Goal: Task Accomplishment & Management: Complete application form

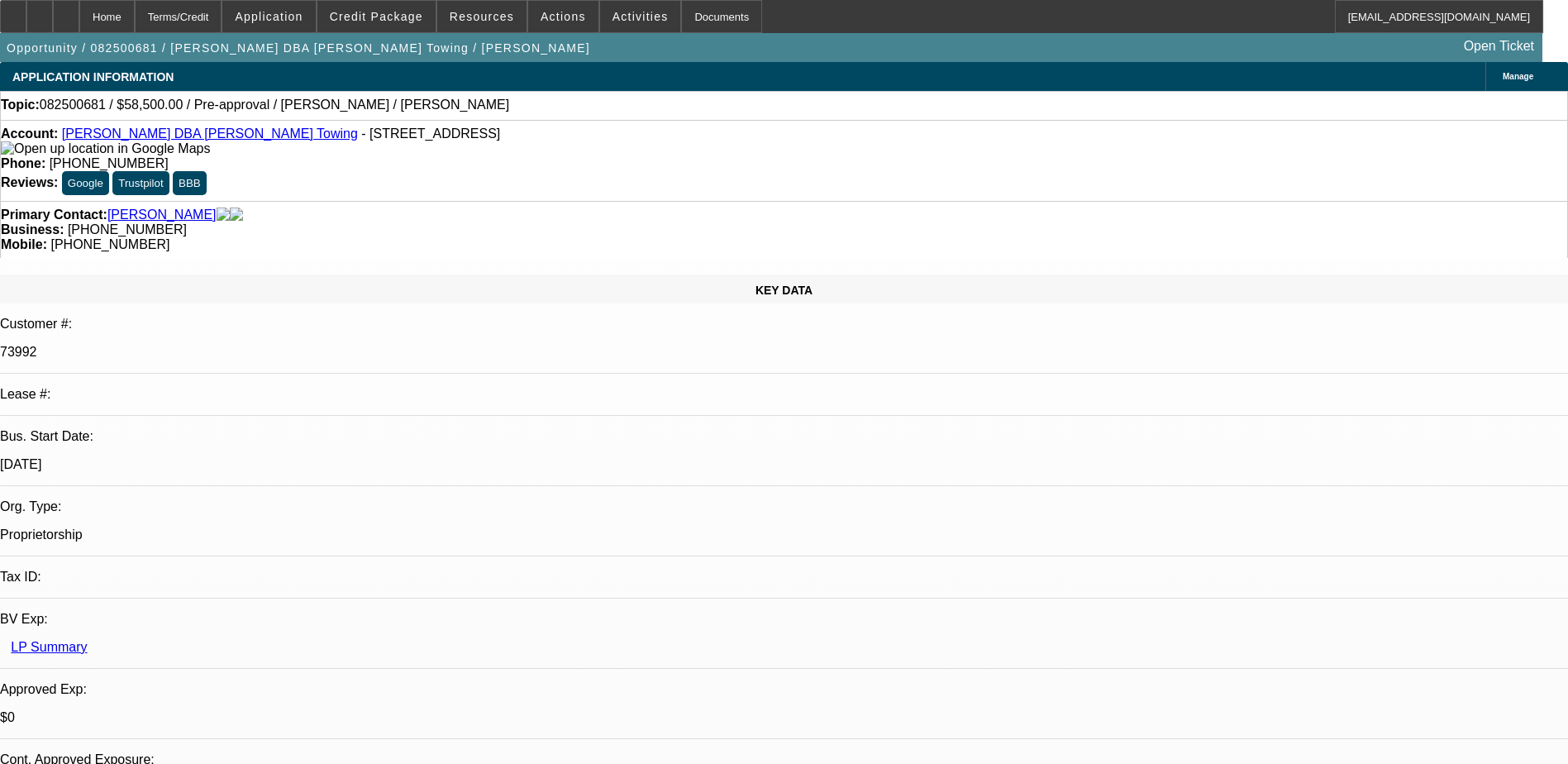
select select "0.1"
select select "2"
select select "0.1"
select select "4"
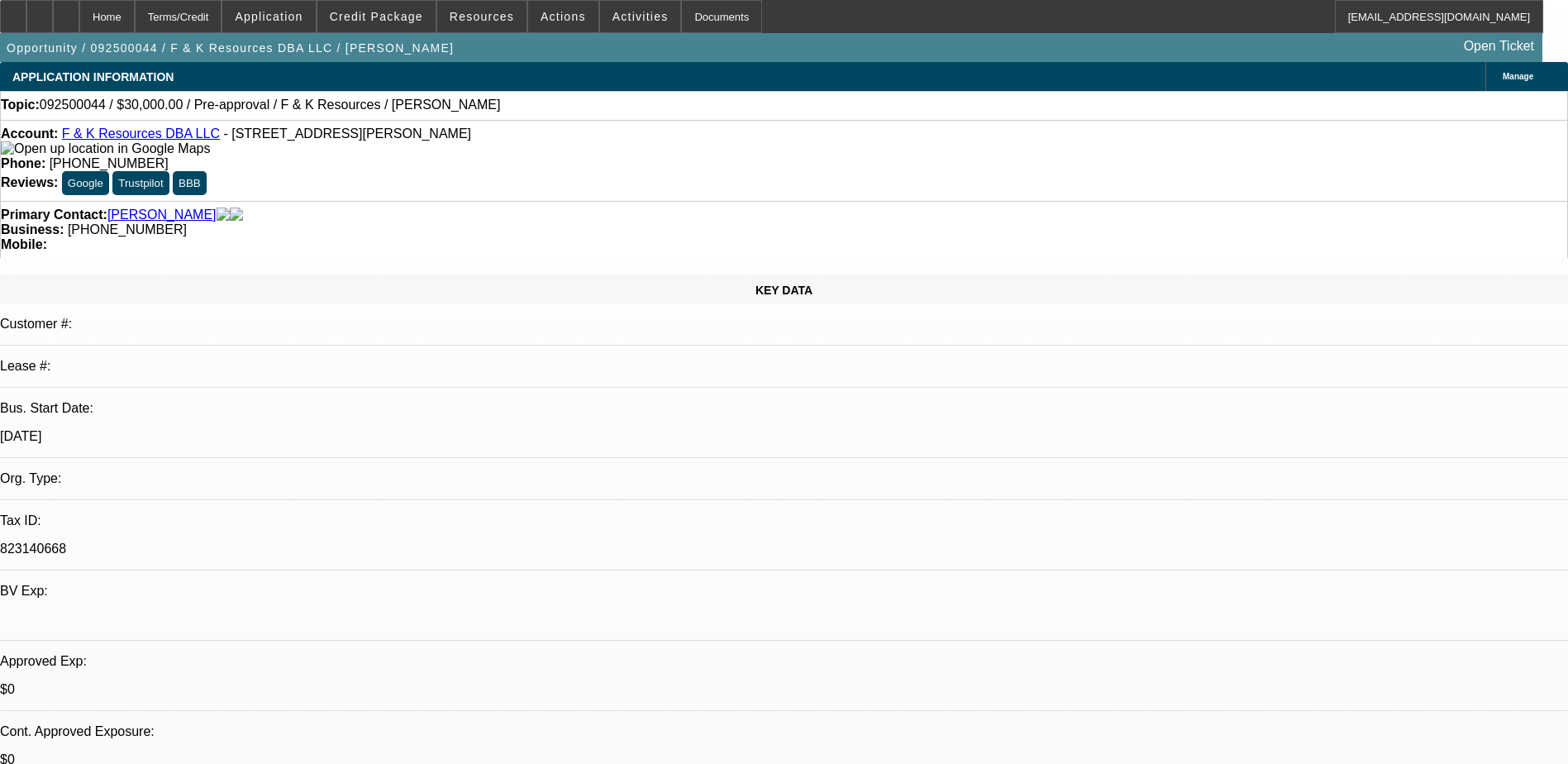
select select "0"
select select "2"
select select "0.1"
select select "4"
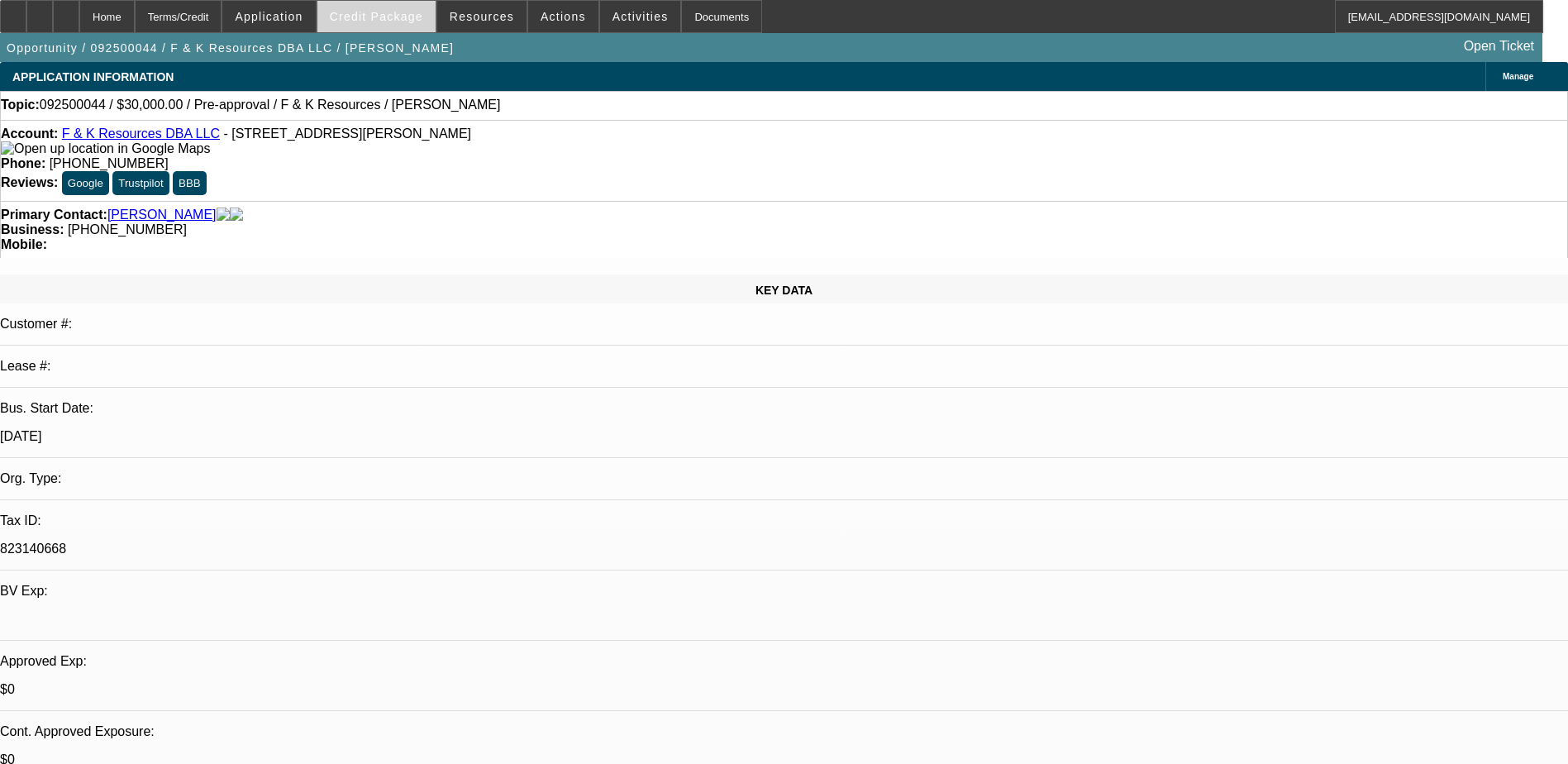
click at [397, 22] on span "Credit Package" at bounding box center [377, 17] width 93 height 13
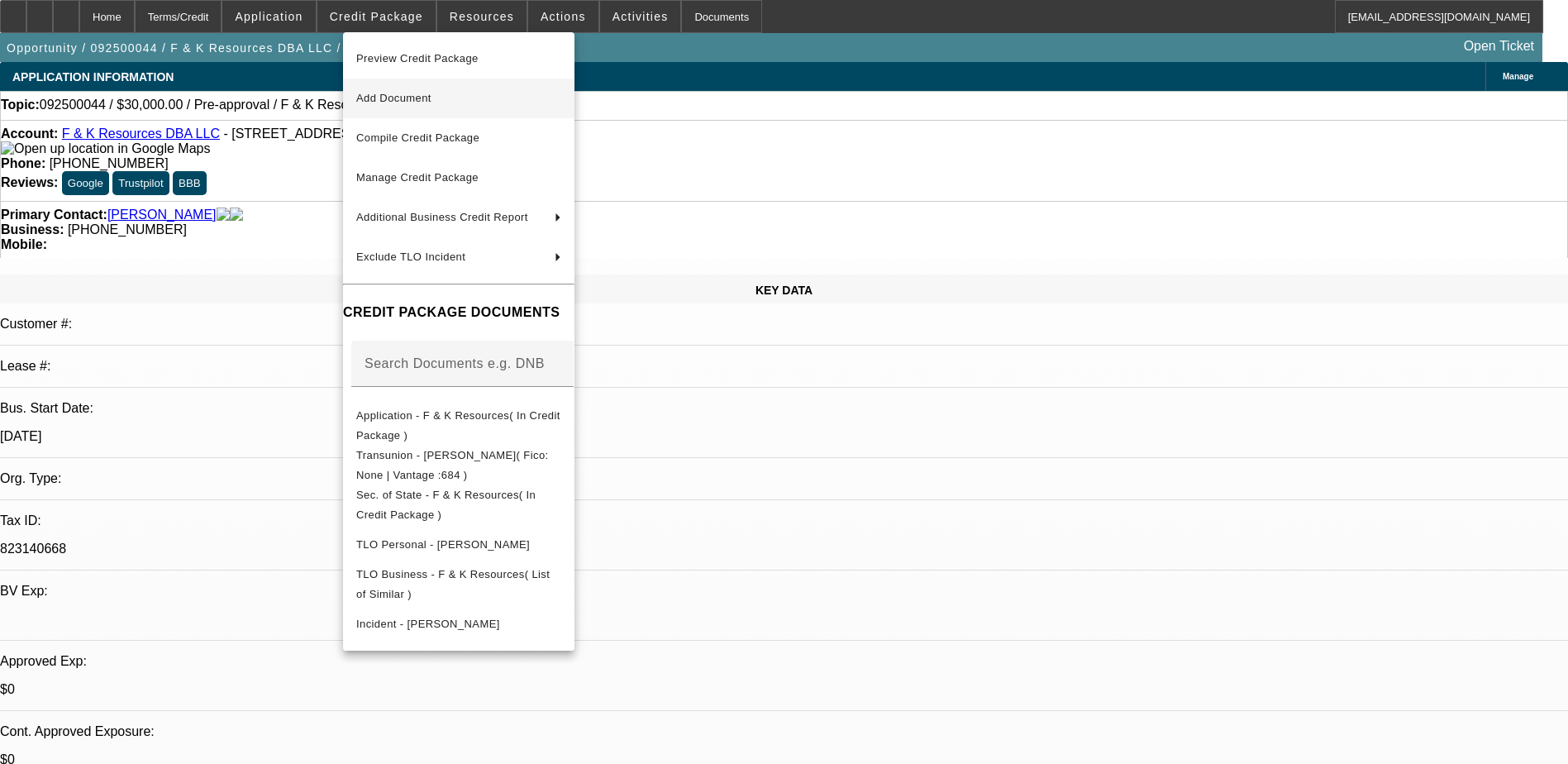
click at [446, 103] on span "Add Document" at bounding box center [458, 98] width 205 height 20
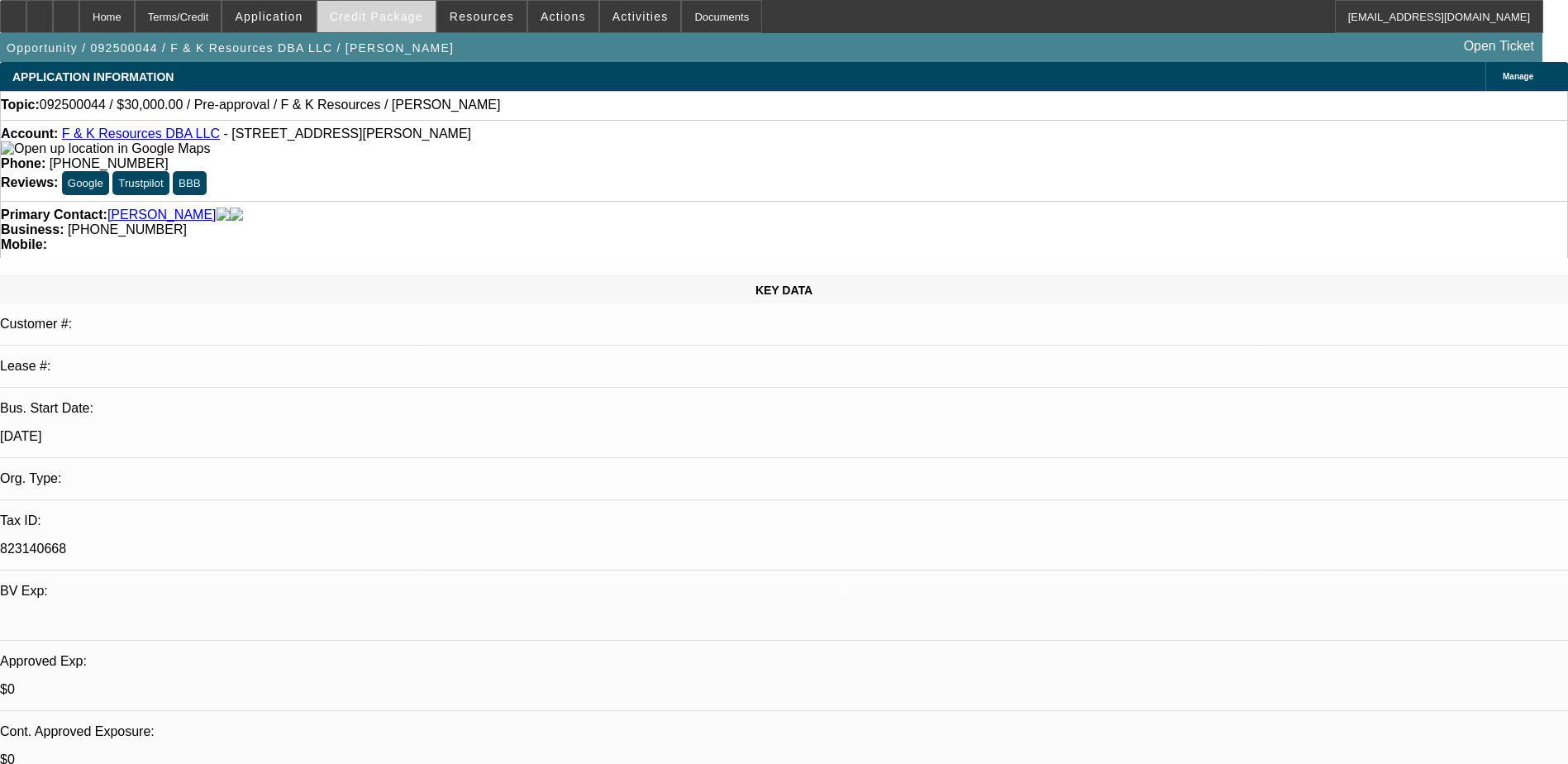
click at [367, 19] on span "Credit Package" at bounding box center [377, 17] width 93 height 13
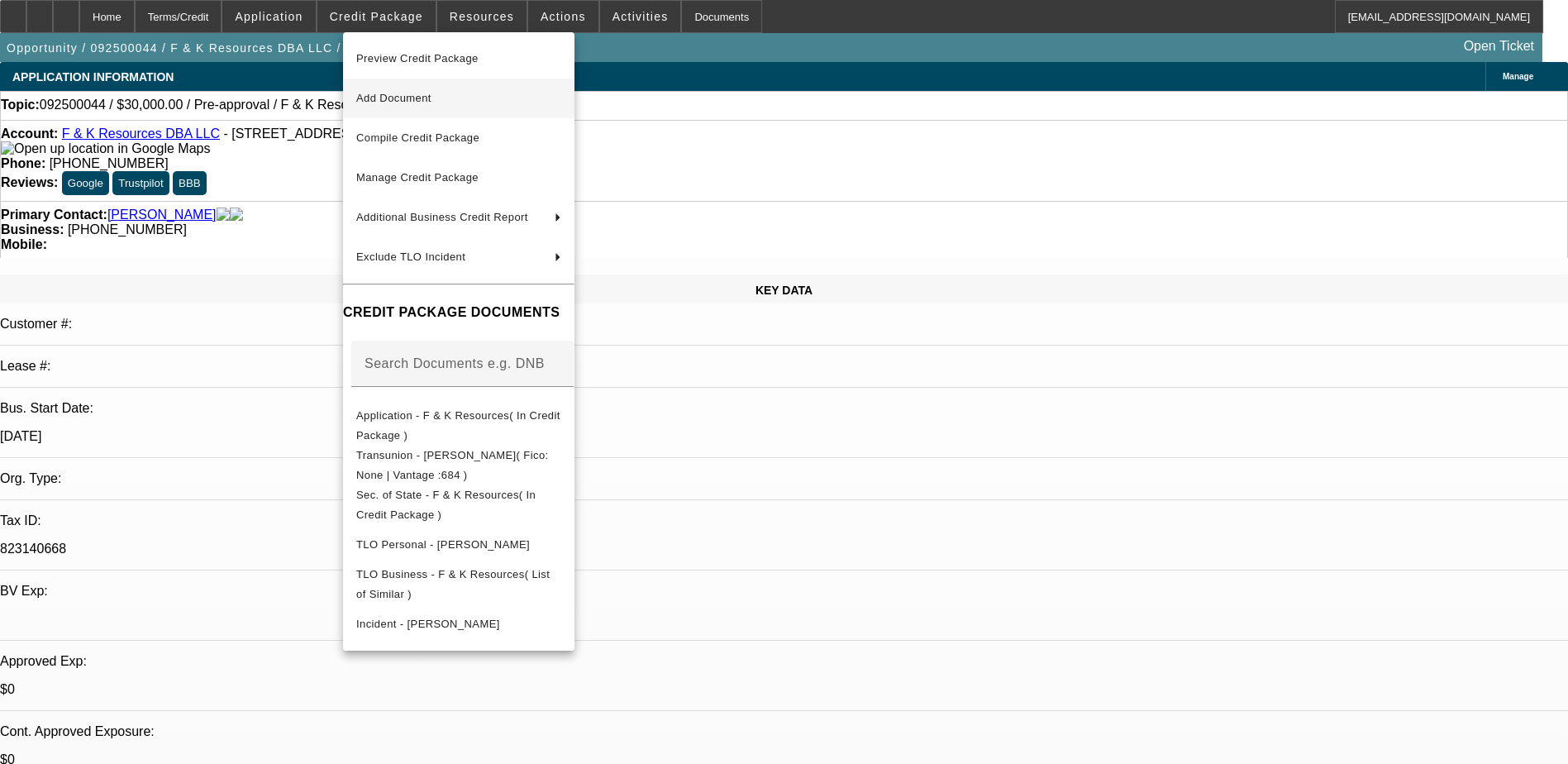
click at [423, 106] on span "Add Document" at bounding box center [458, 98] width 205 height 20
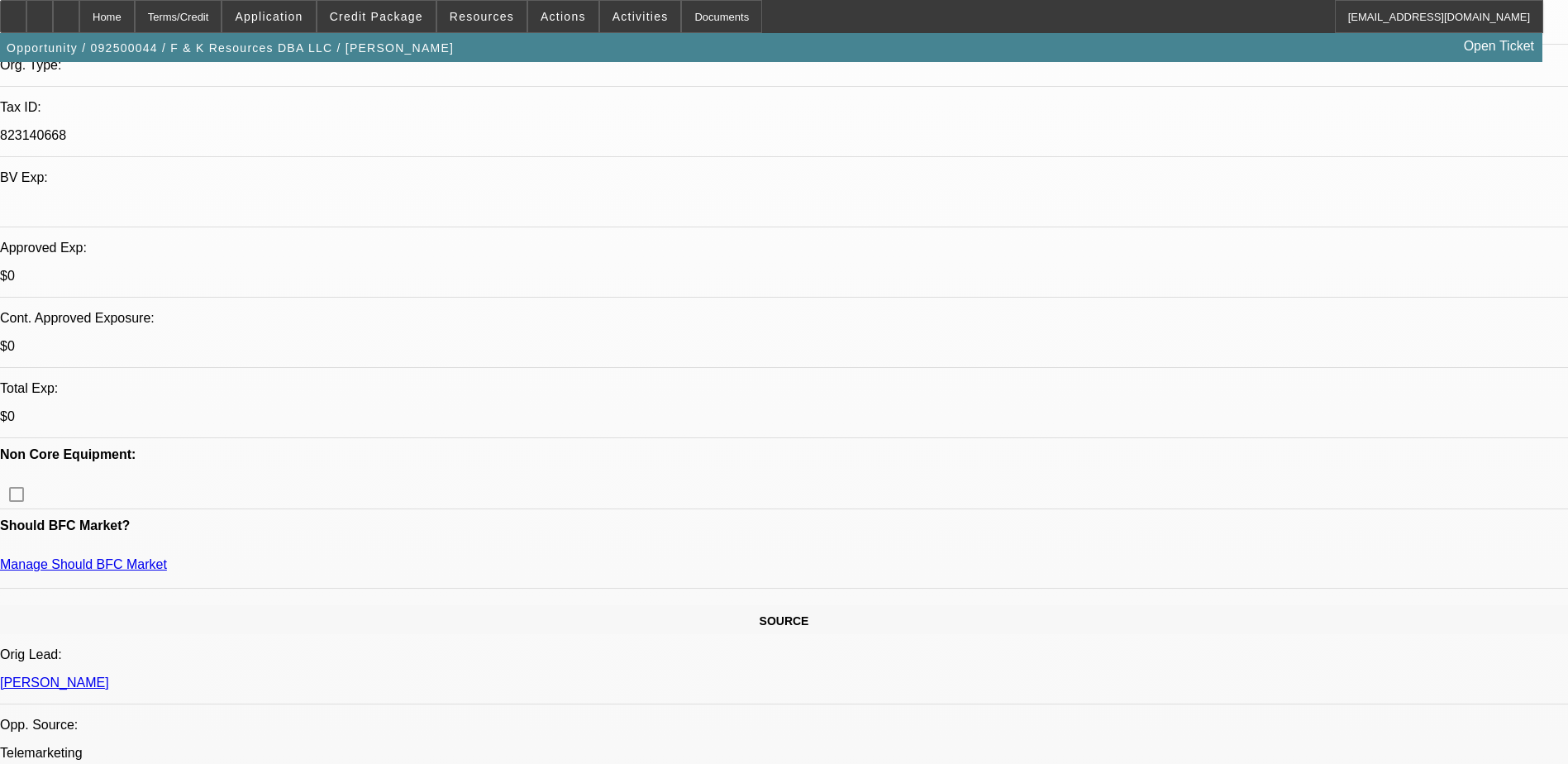
scroll to position [744, 0]
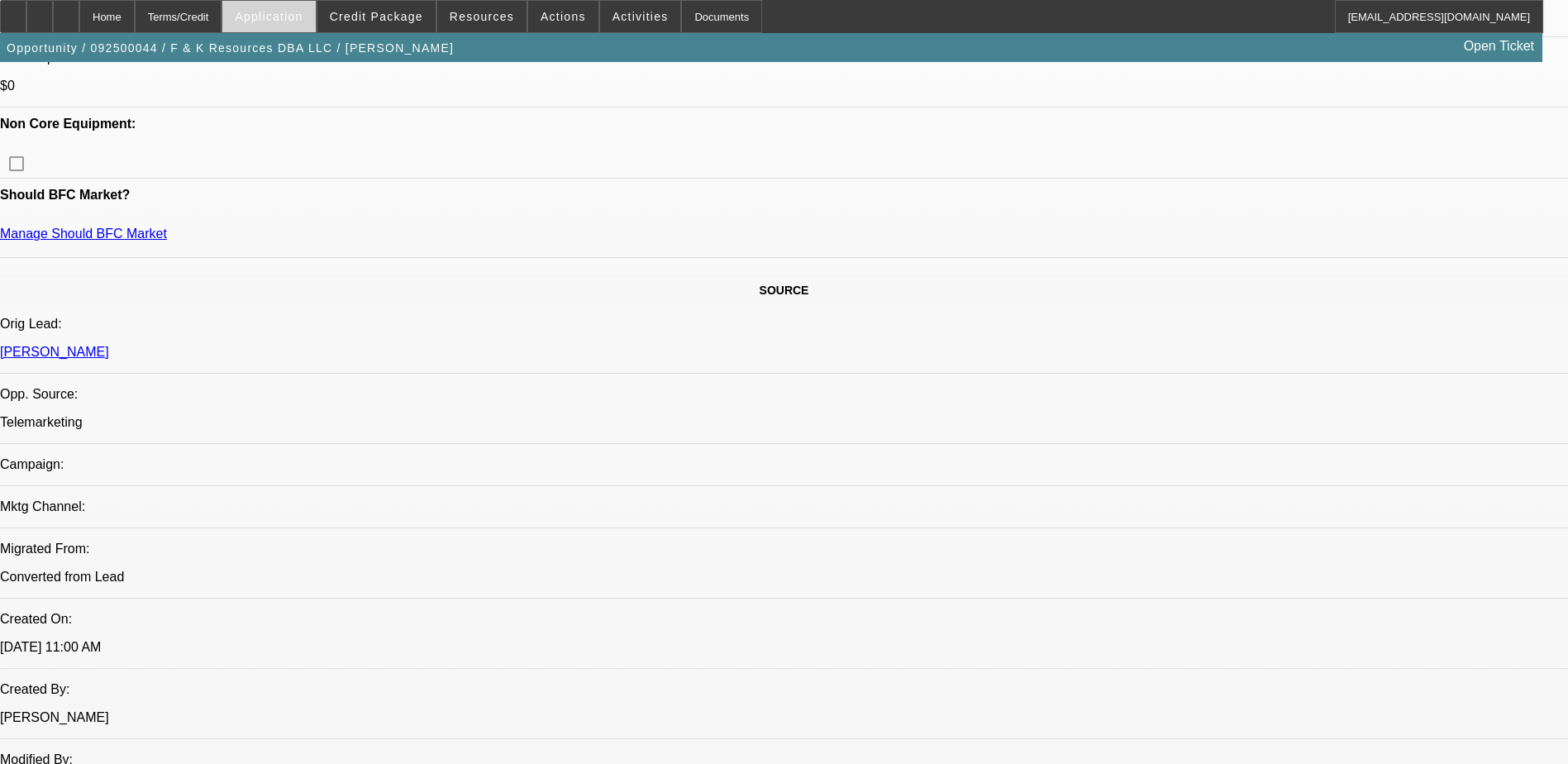
click at [312, 23] on span at bounding box center [268, 17] width 92 height 40
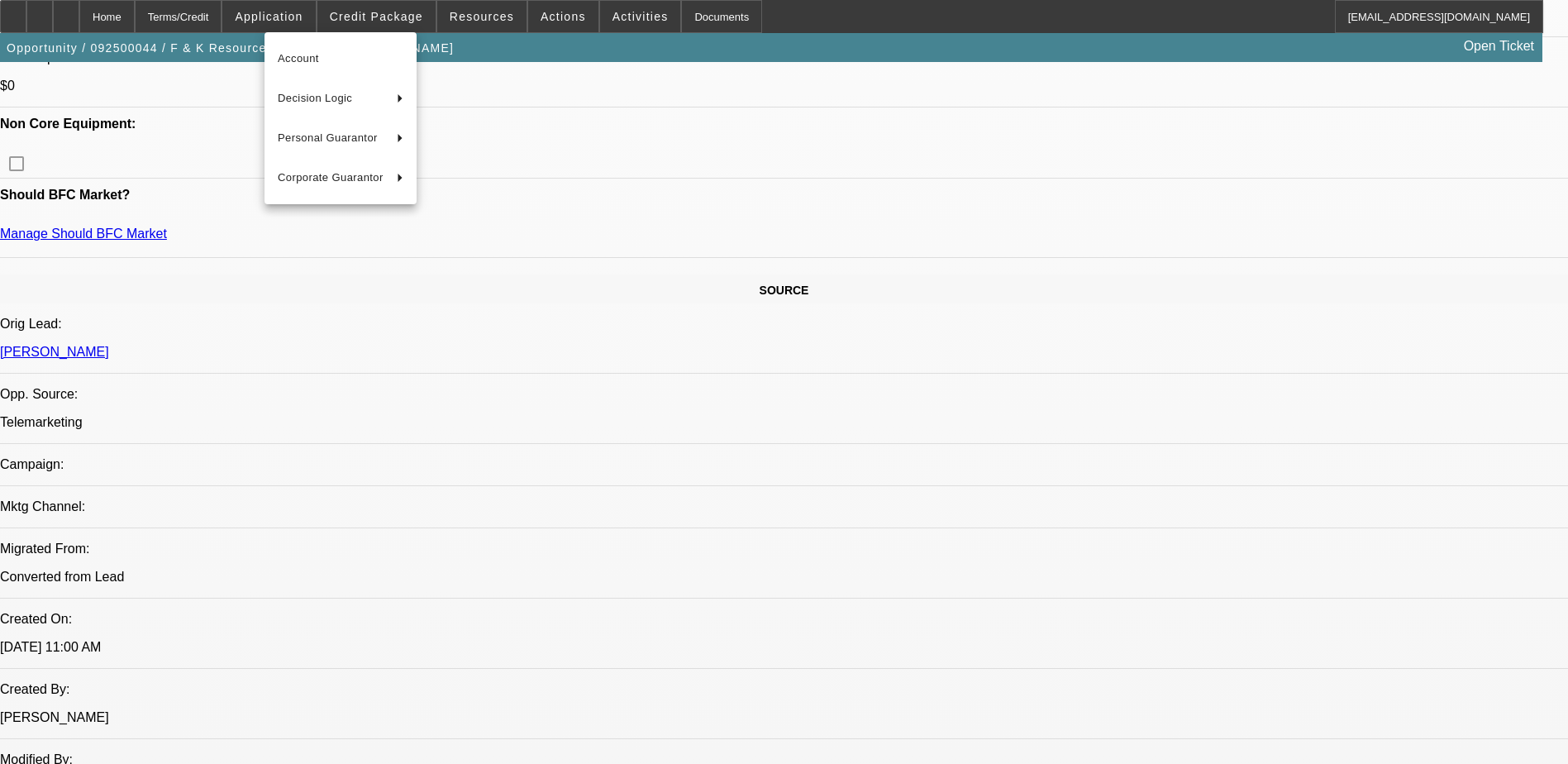
click at [407, 8] on div at bounding box center [784, 382] width 1568 height 764
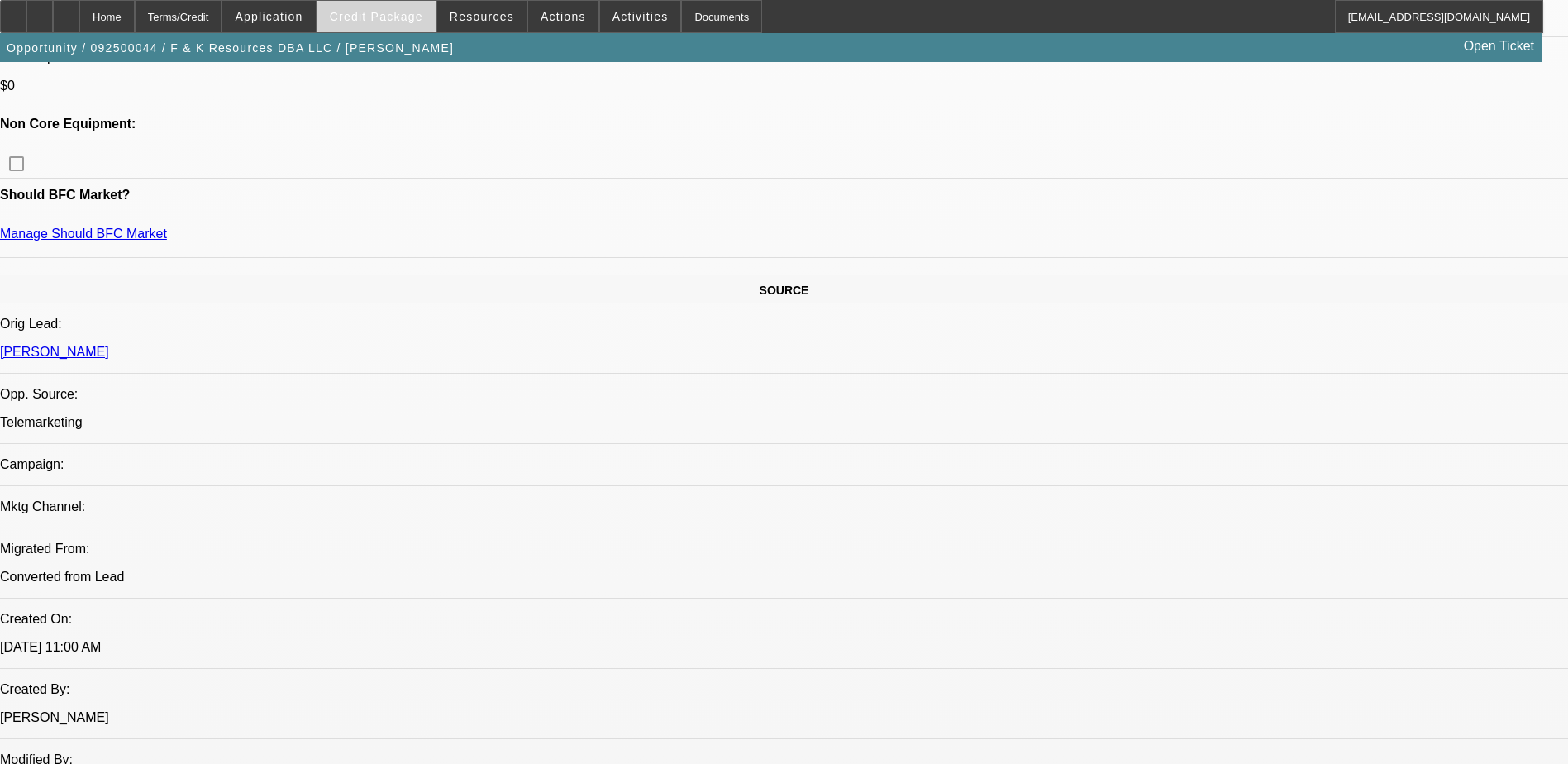
click at [404, 19] on span "Credit Package" at bounding box center [377, 17] width 93 height 13
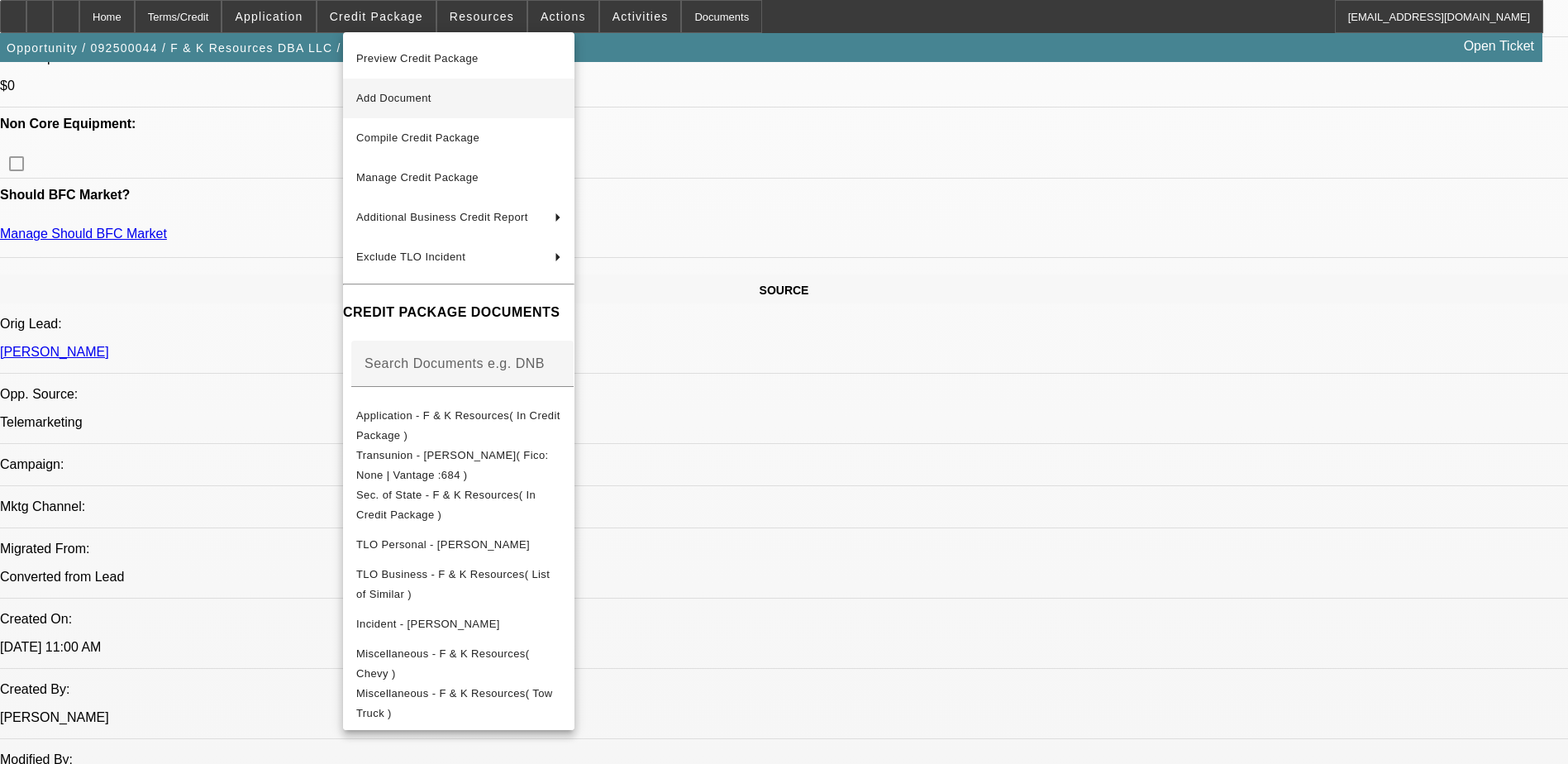
click at [448, 102] on span "Add Document" at bounding box center [458, 98] width 205 height 20
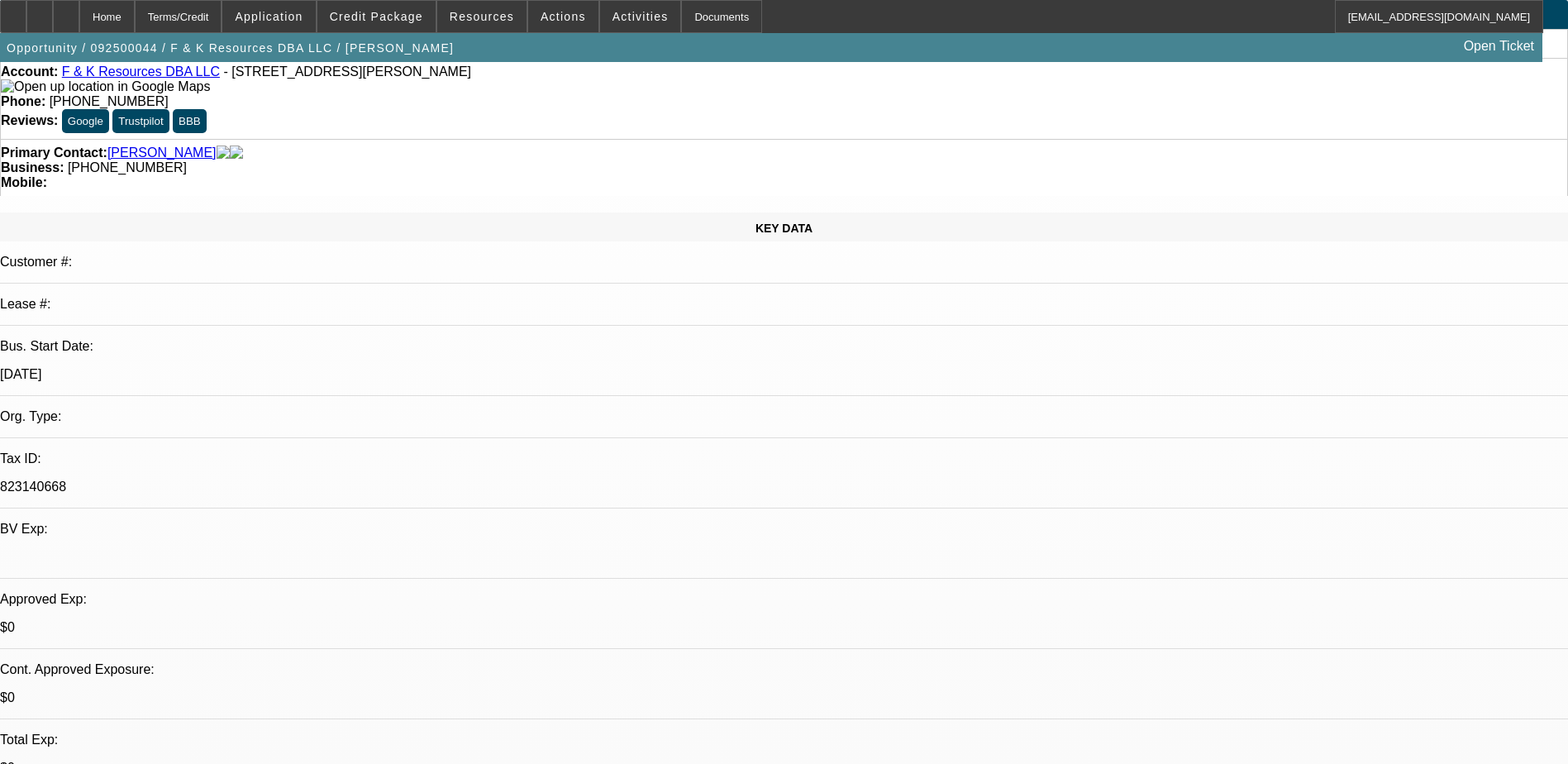
scroll to position [0, 0]
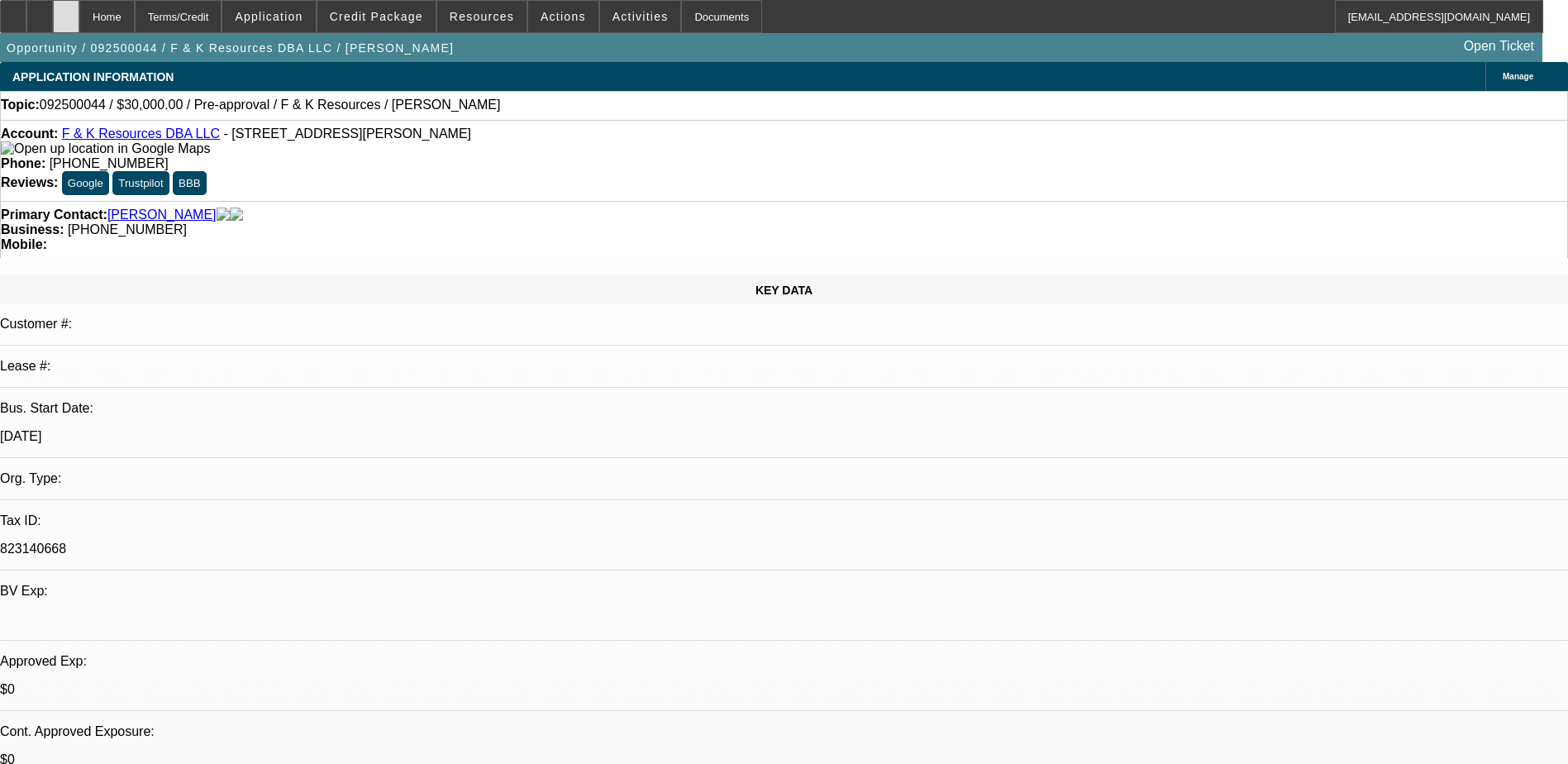
click at [67, 11] on icon at bounding box center [67, 11] width 0 height 0
select select "0"
select select "2"
select select "0.1"
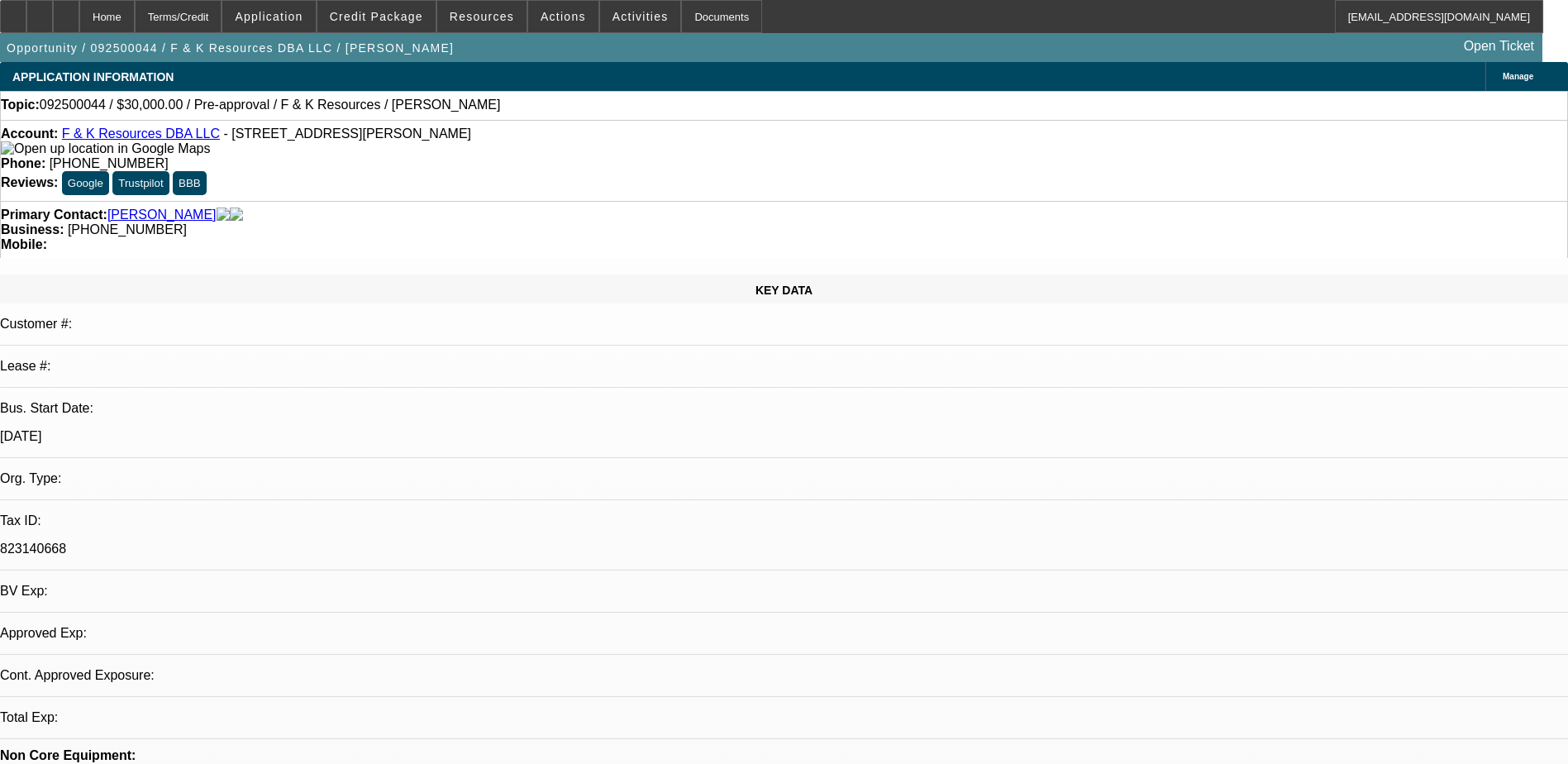
select select "4"
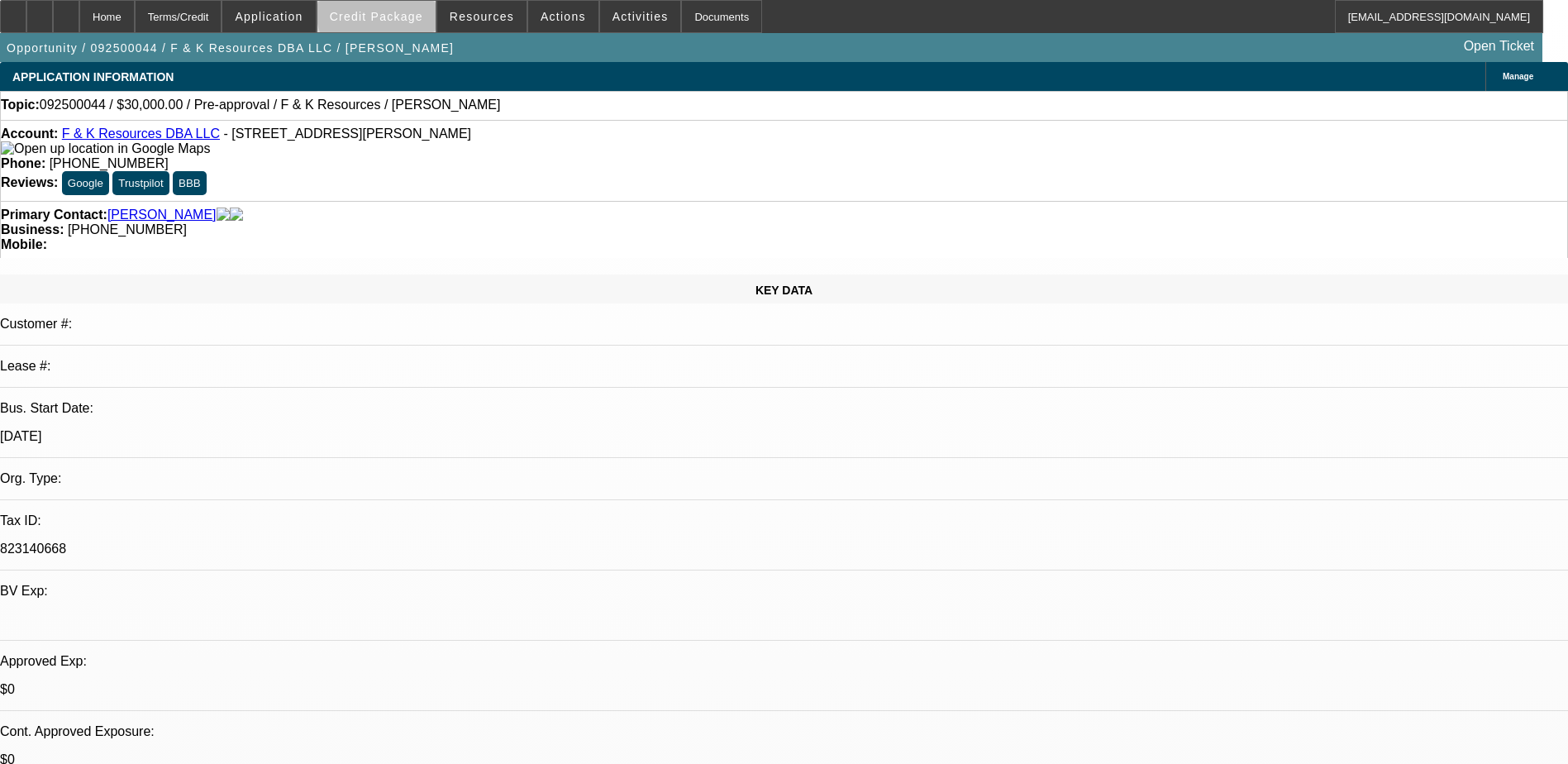
click at [405, 13] on span "Credit Package" at bounding box center [377, 17] width 93 height 13
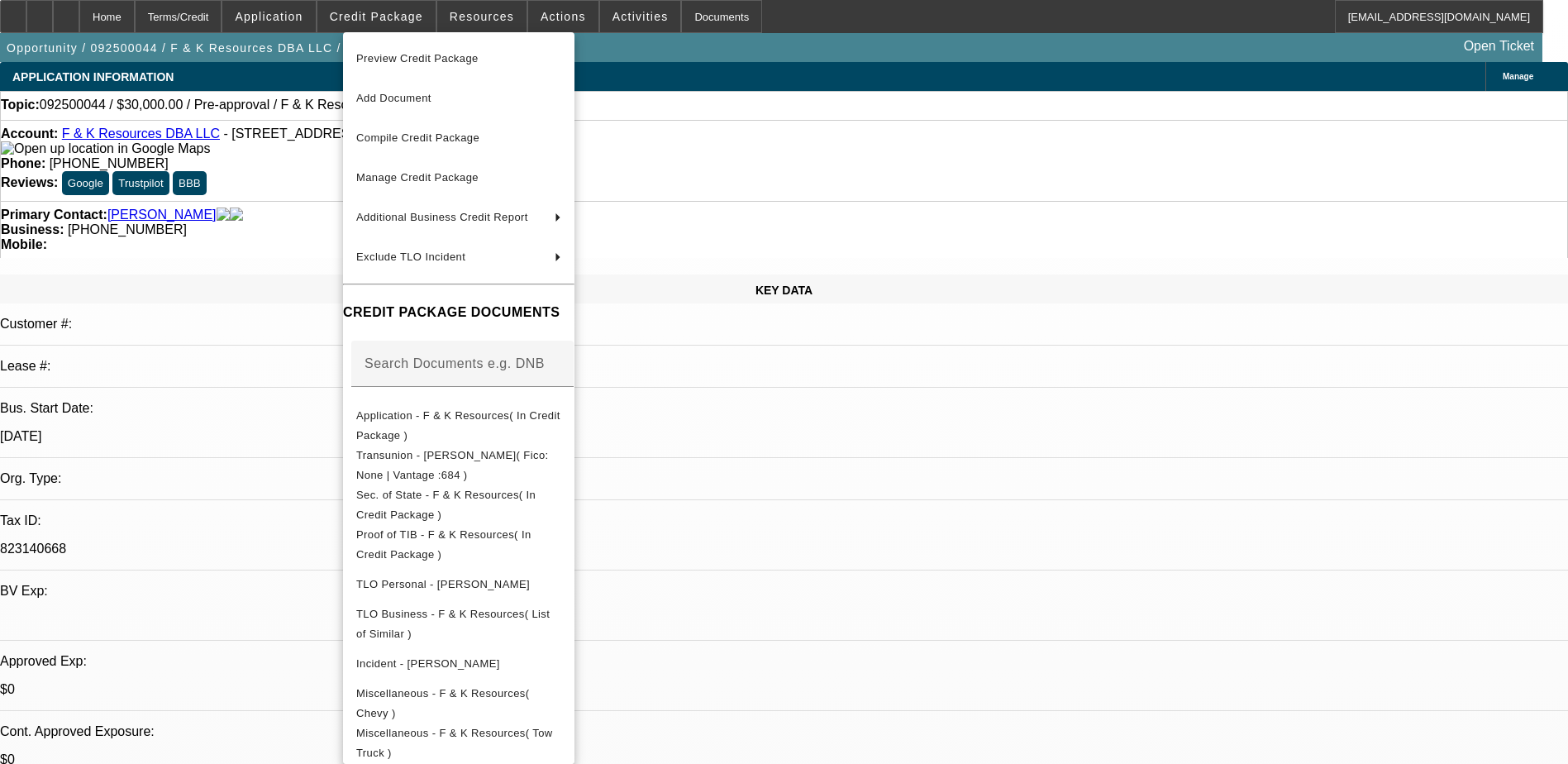
click at [266, 89] on div at bounding box center [784, 382] width 1568 height 764
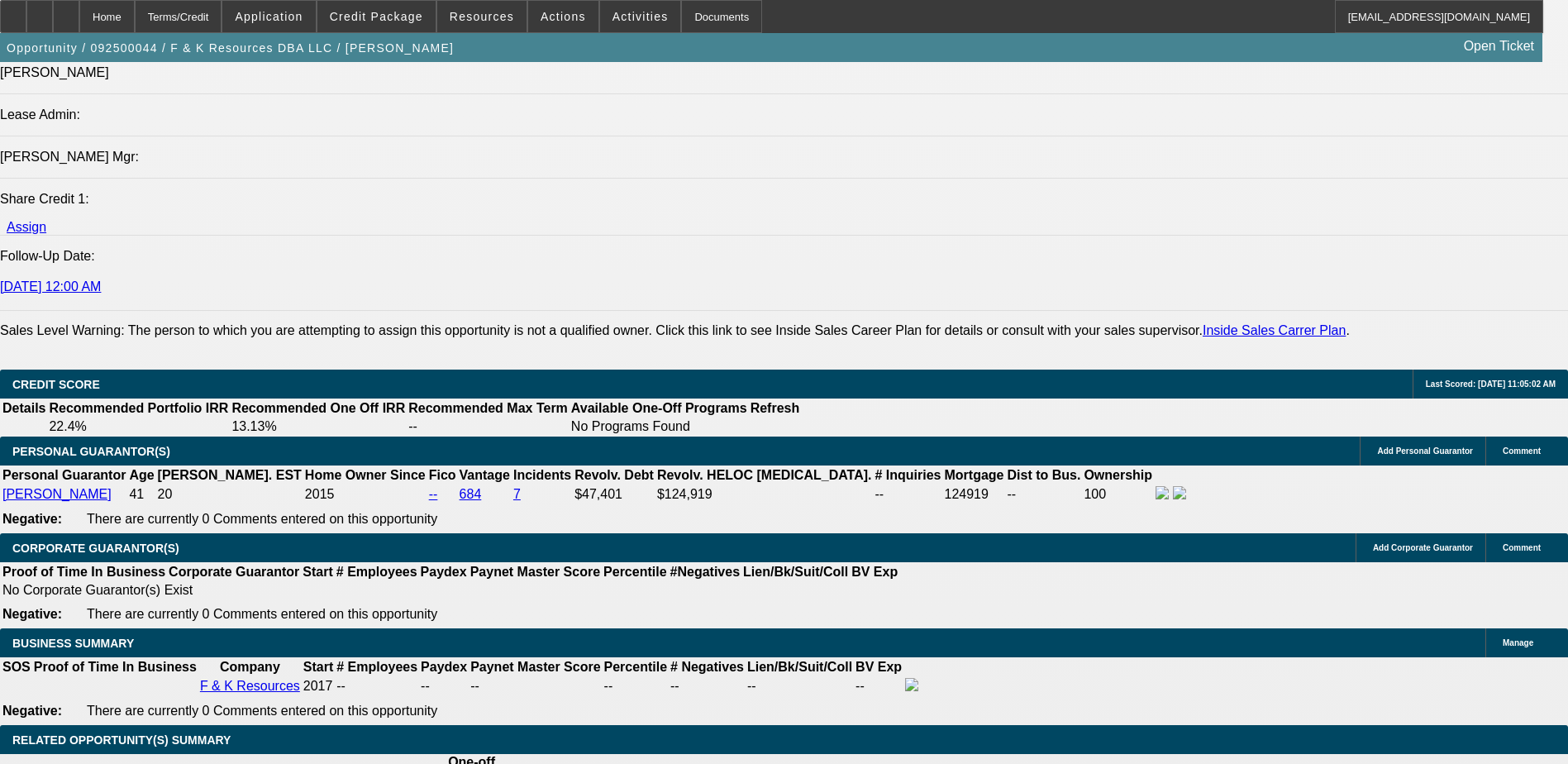
scroll to position [1985, 0]
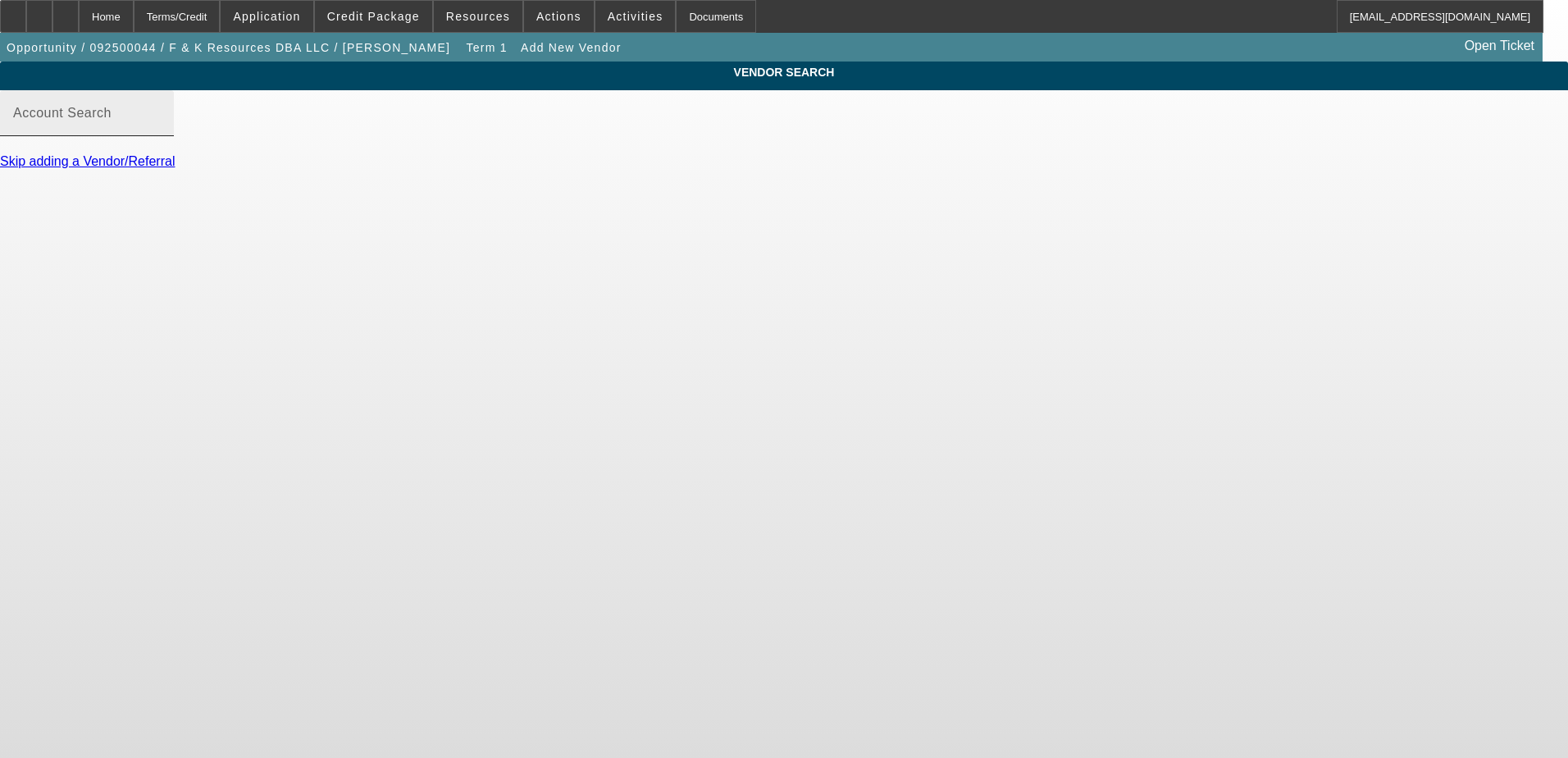
click at [161, 130] on input "Account Search" at bounding box center [87, 120] width 148 height 20
type input "t"
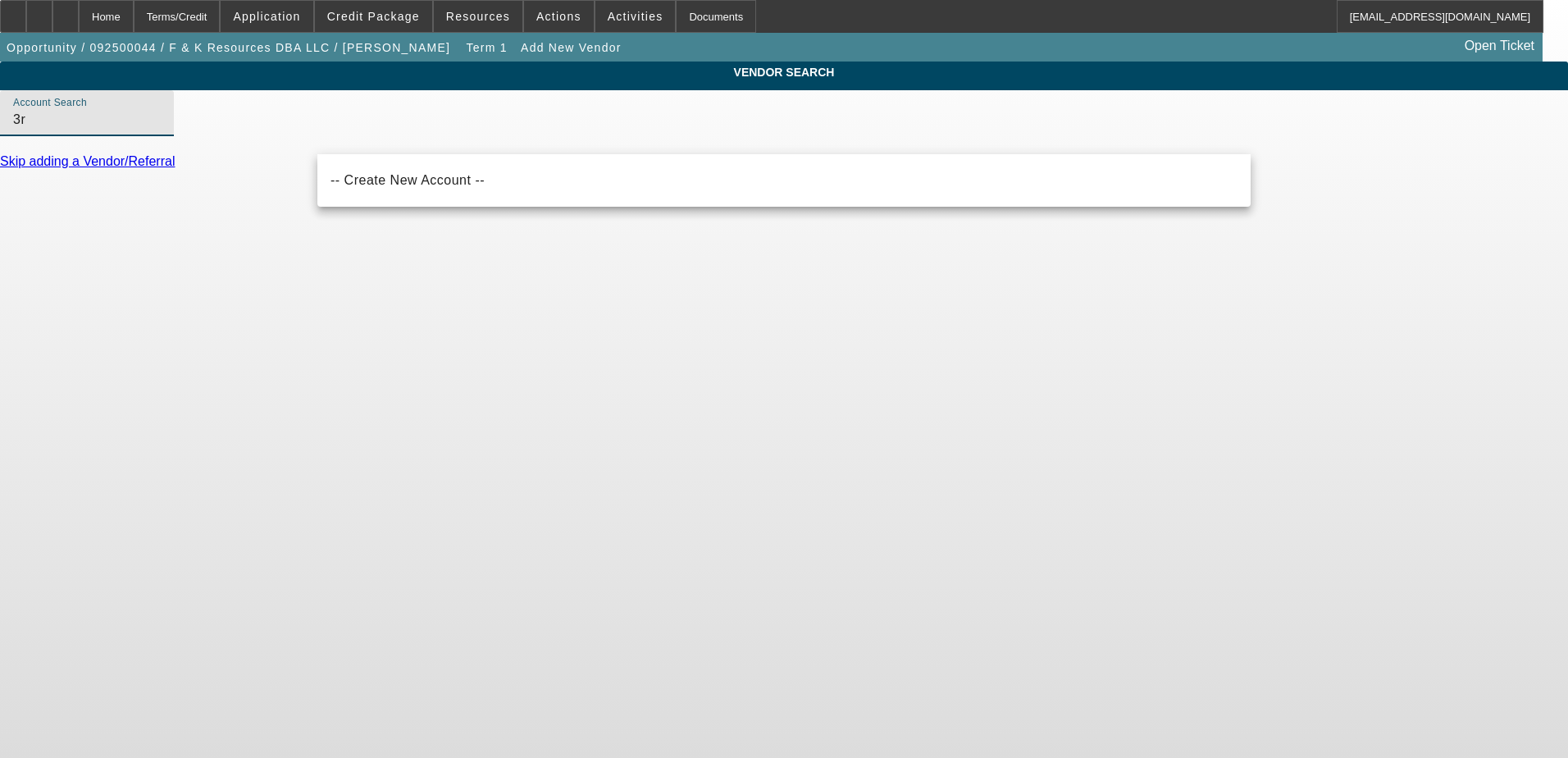
type input "3"
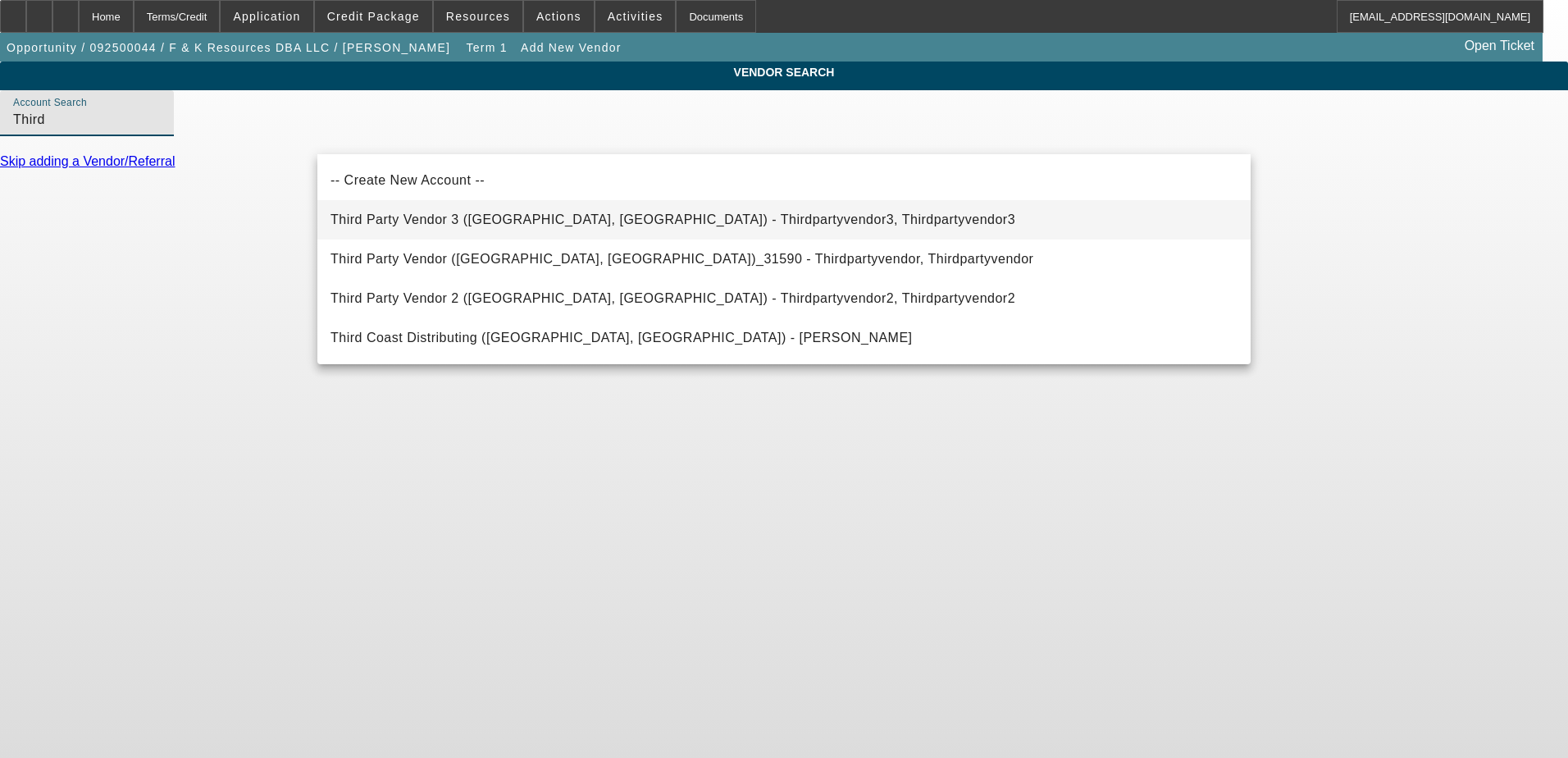
click at [620, 211] on span "Third Party Vendor 3 (Northbrook, IL) - Thirdpartyvendor3, Thirdpartyvendor3" at bounding box center [673, 220] width 685 height 20
type input "Third Party Vendor 3 (Northbrook, IL) - Thirdpartyvendor3, Thirdpartyvendor3"
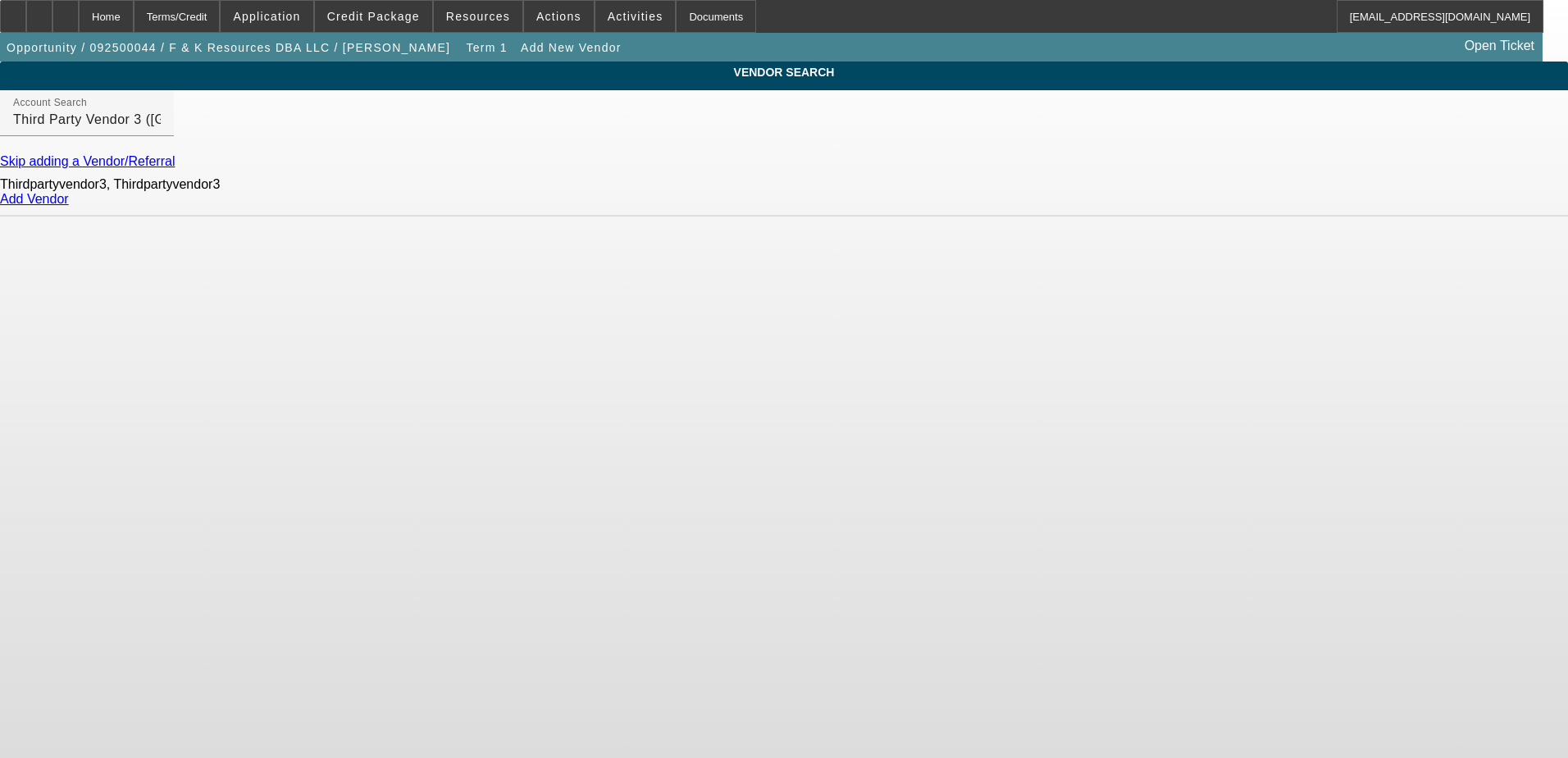
click at [68, 206] on link "Add Vendor" at bounding box center [34, 199] width 68 height 14
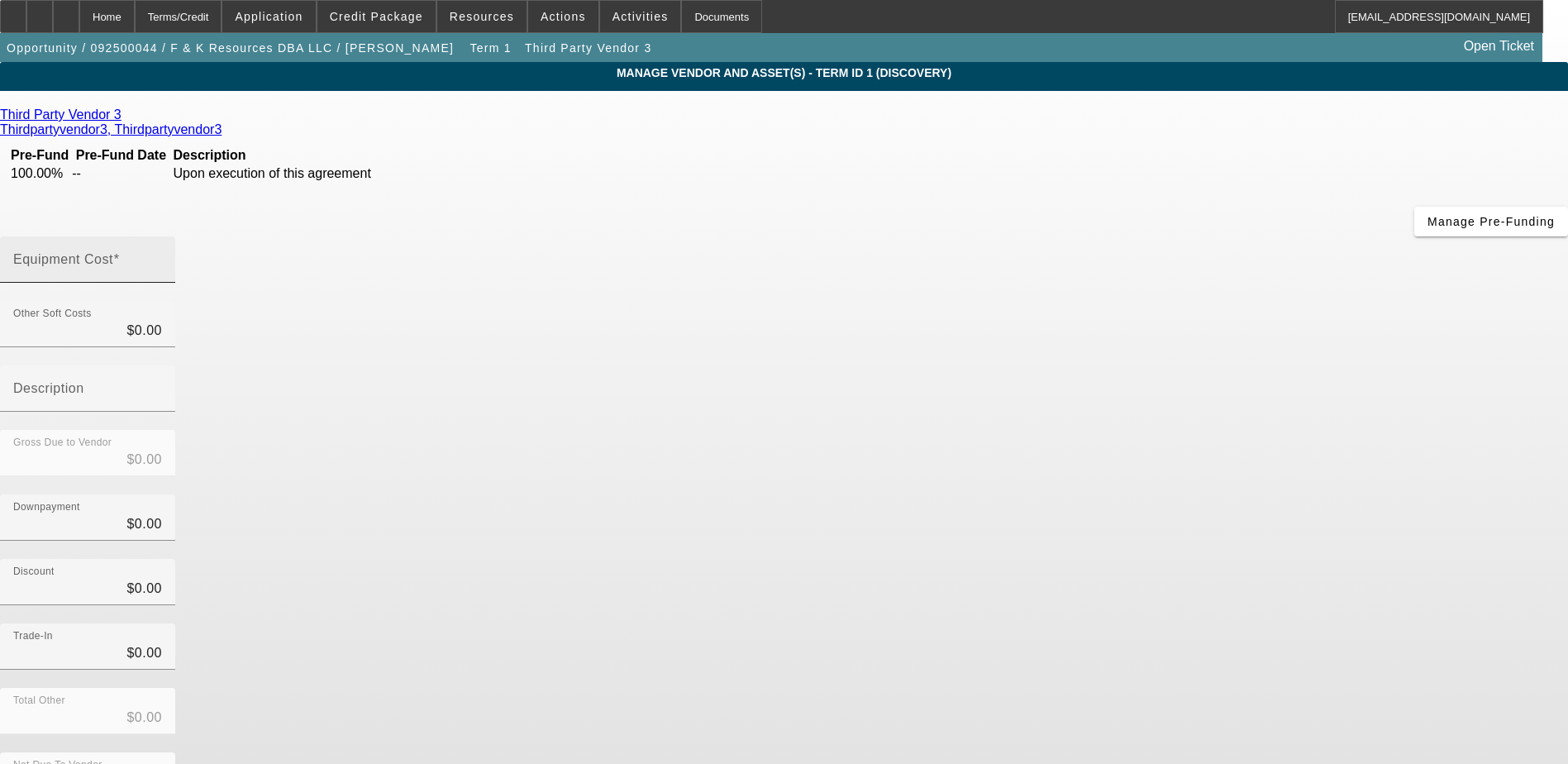
click at [162, 256] on input "Equipment Cost" at bounding box center [87, 266] width 149 height 20
type input "3"
type input "$3.00"
type input "30"
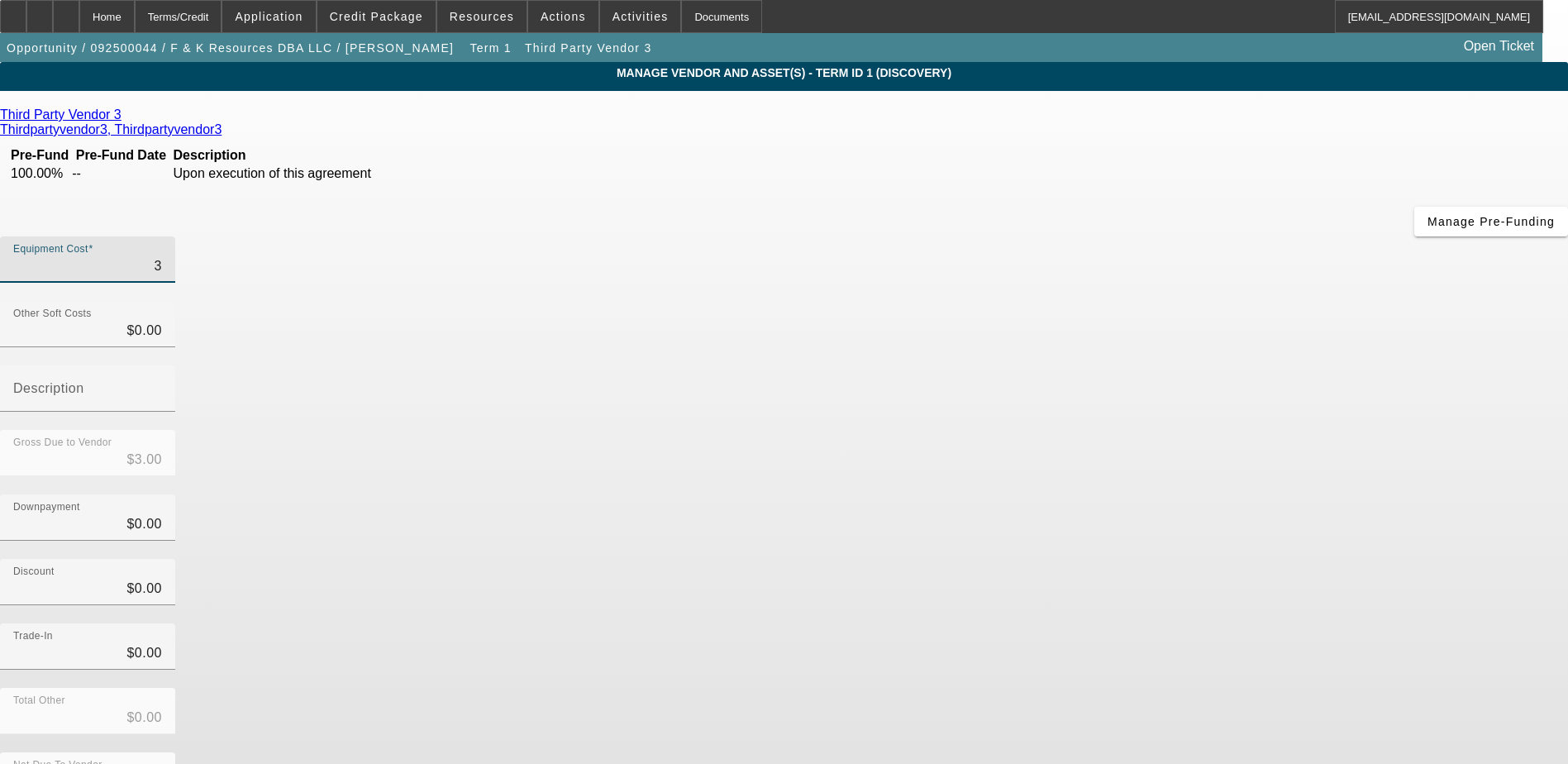
type input "$30.00"
type input "300"
type input "$300.00"
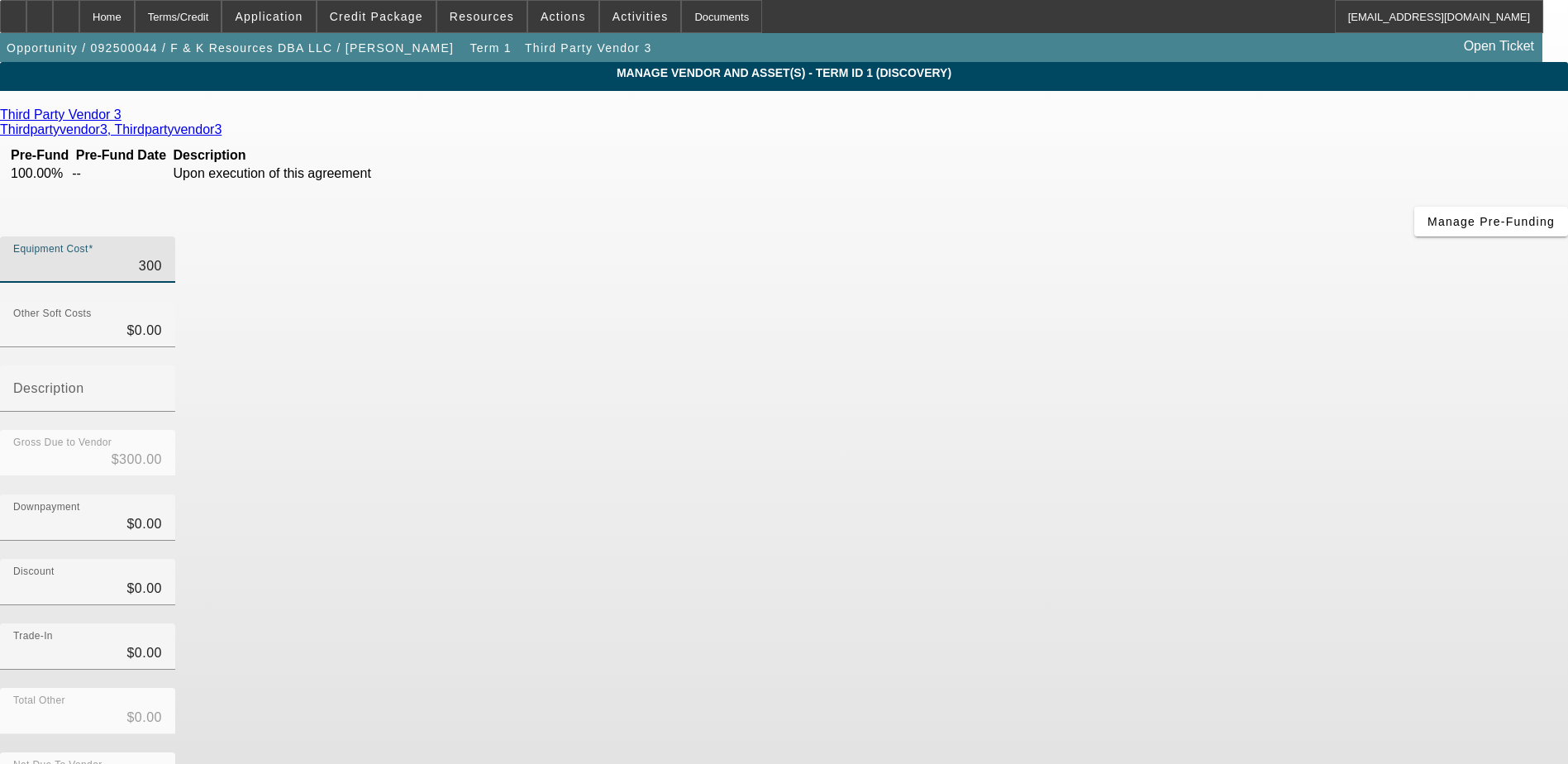
type input "3000"
type input "$3,000.00"
type input "30000"
type input "$30,000.00"
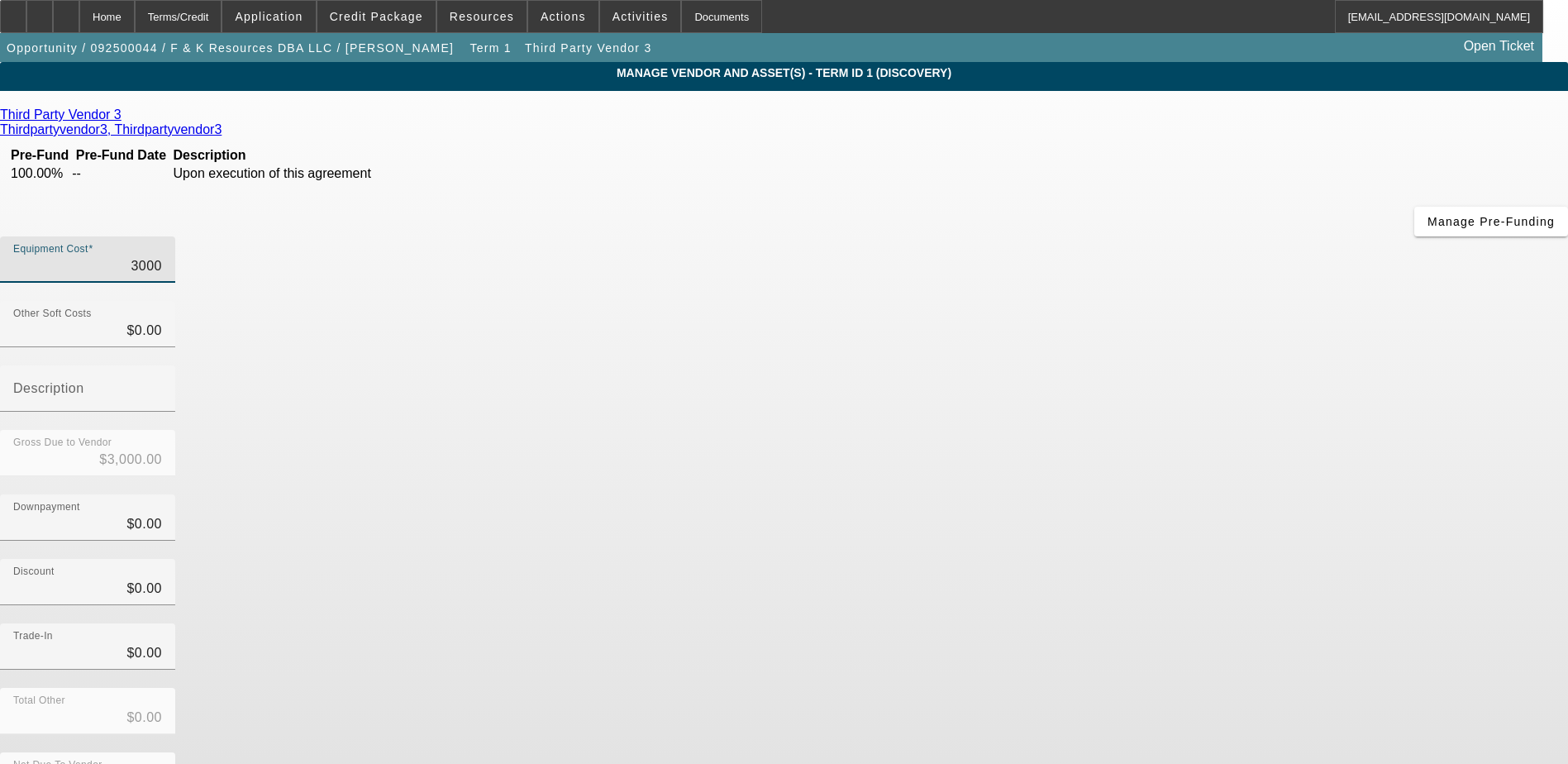
type input "$30,000.00"
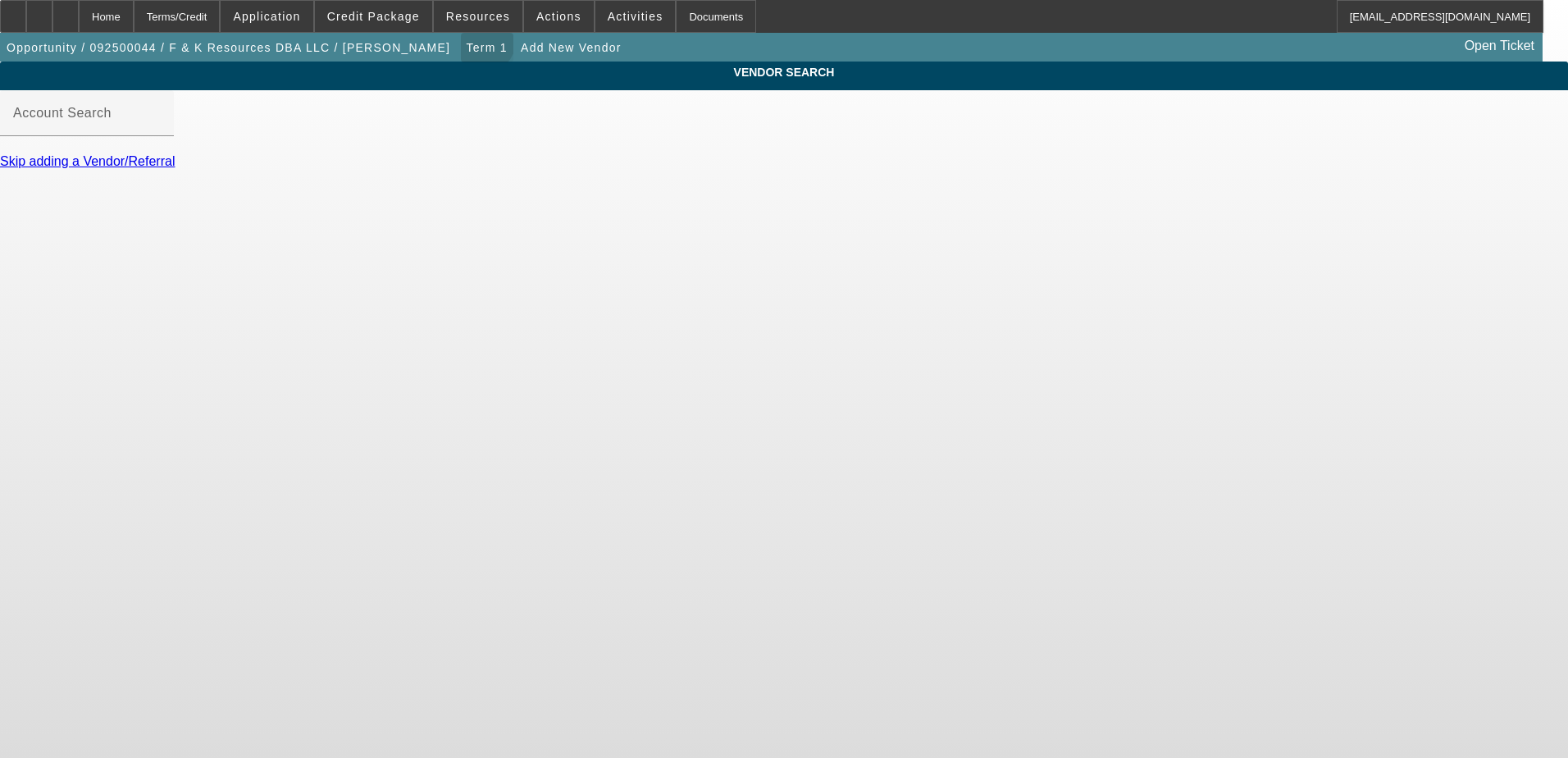
click at [466, 45] on span "Term 1" at bounding box center [487, 48] width 41 height 13
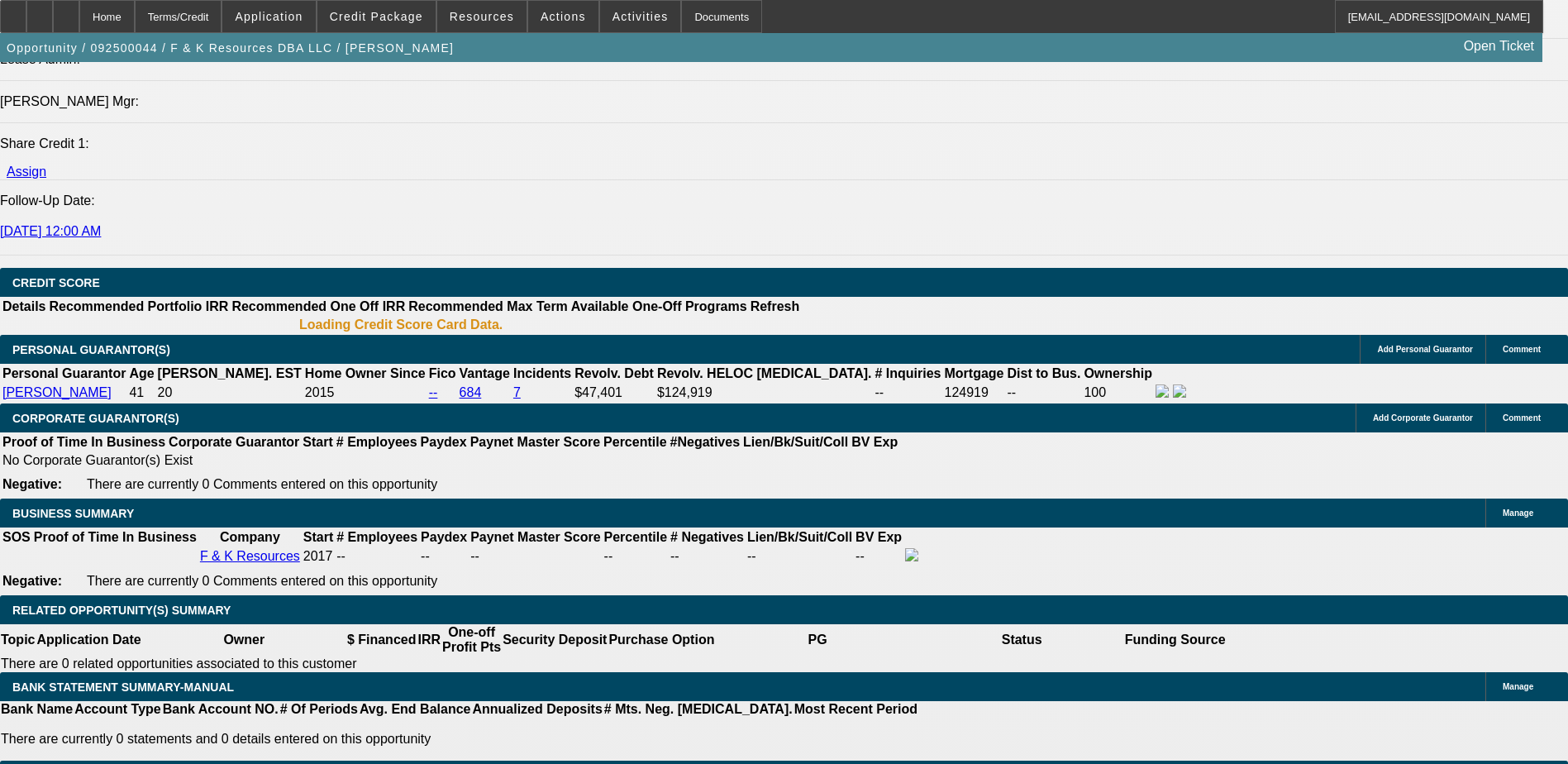
select select "0"
select select "2"
select select "0.1"
select select "4"
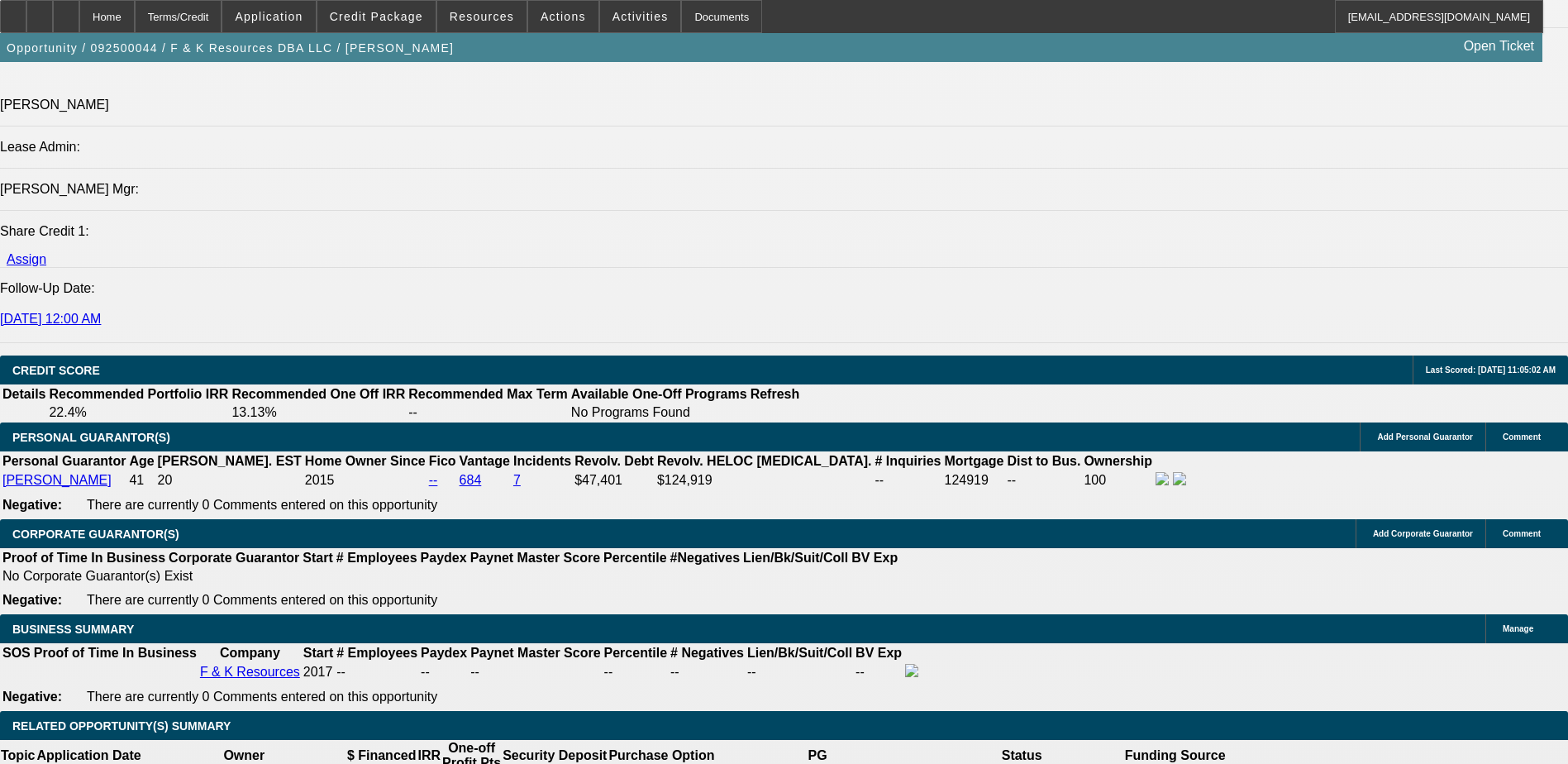
scroll to position [2107, 0]
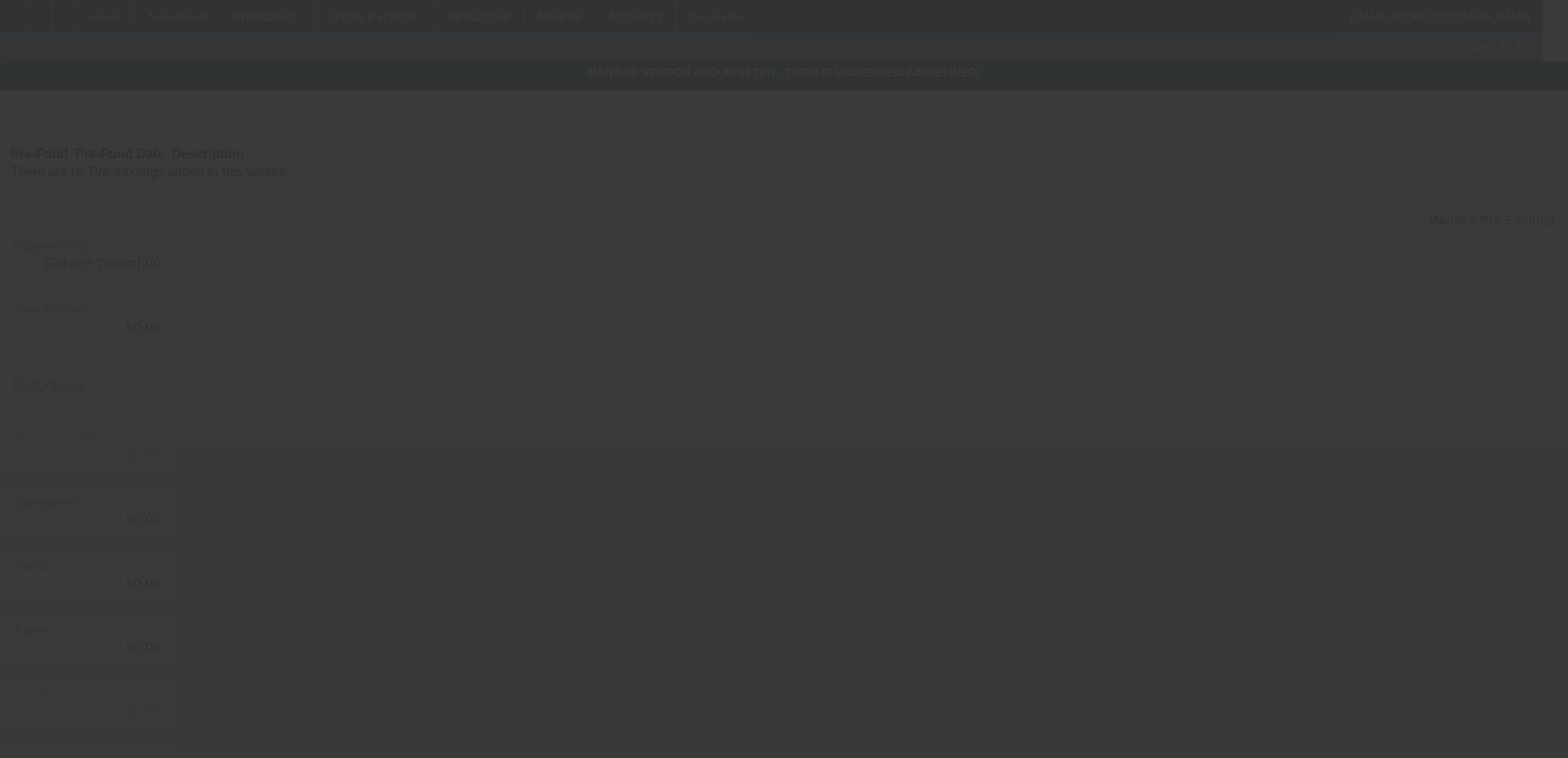
type input "$30,000.00"
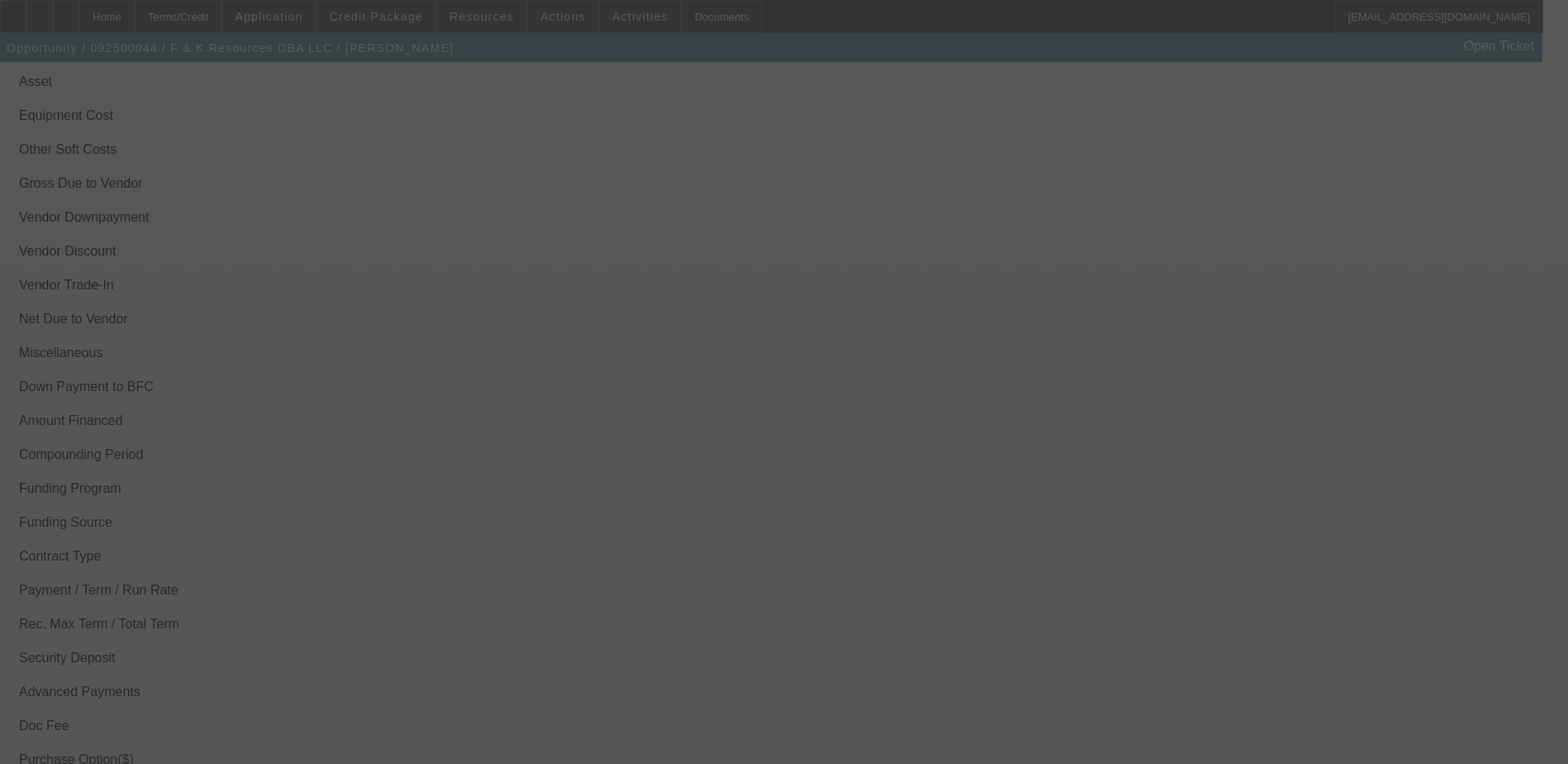
scroll to position [2032, 0]
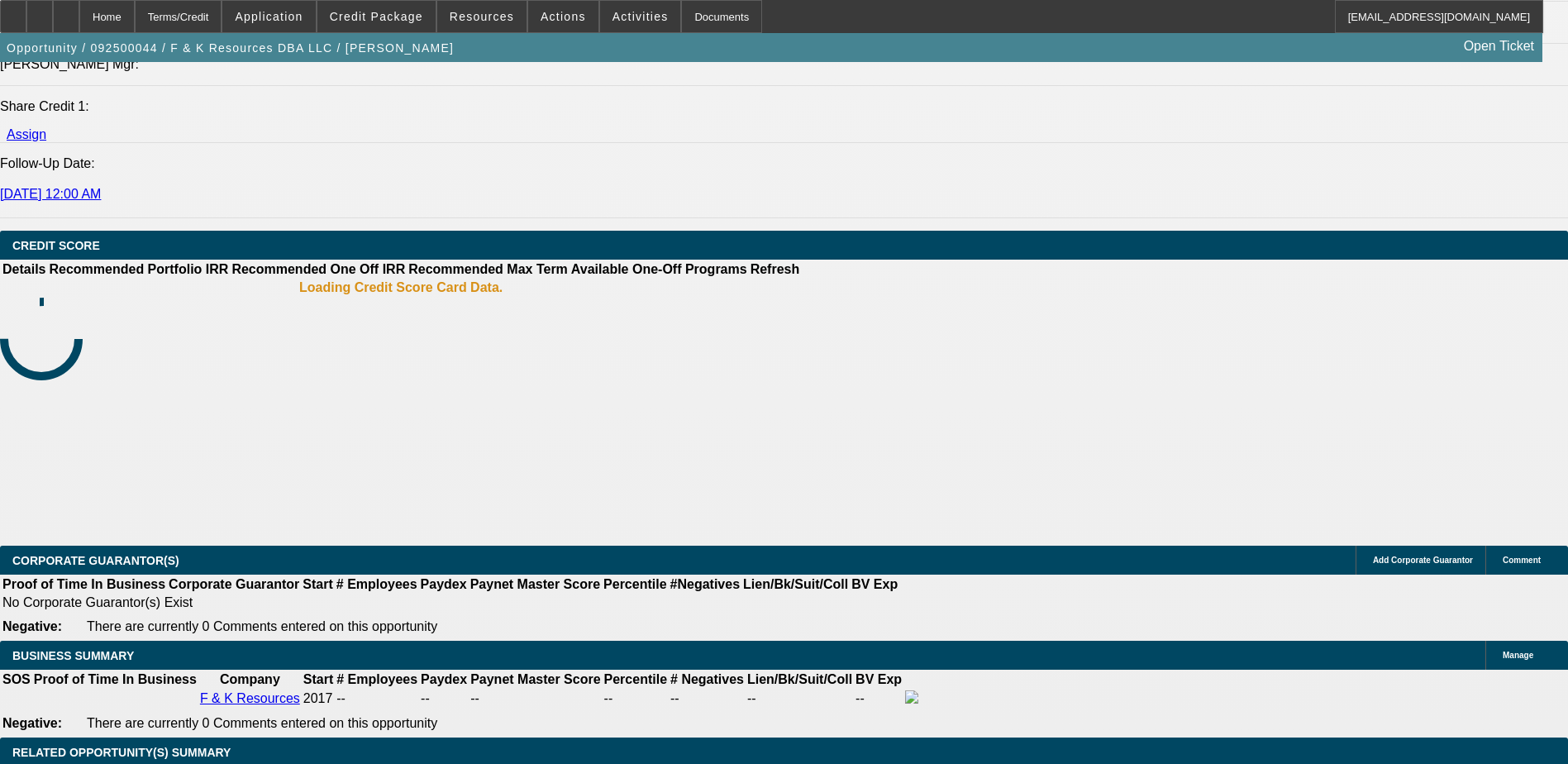
select select "0"
select select "2"
select select "0.1"
select select "4"
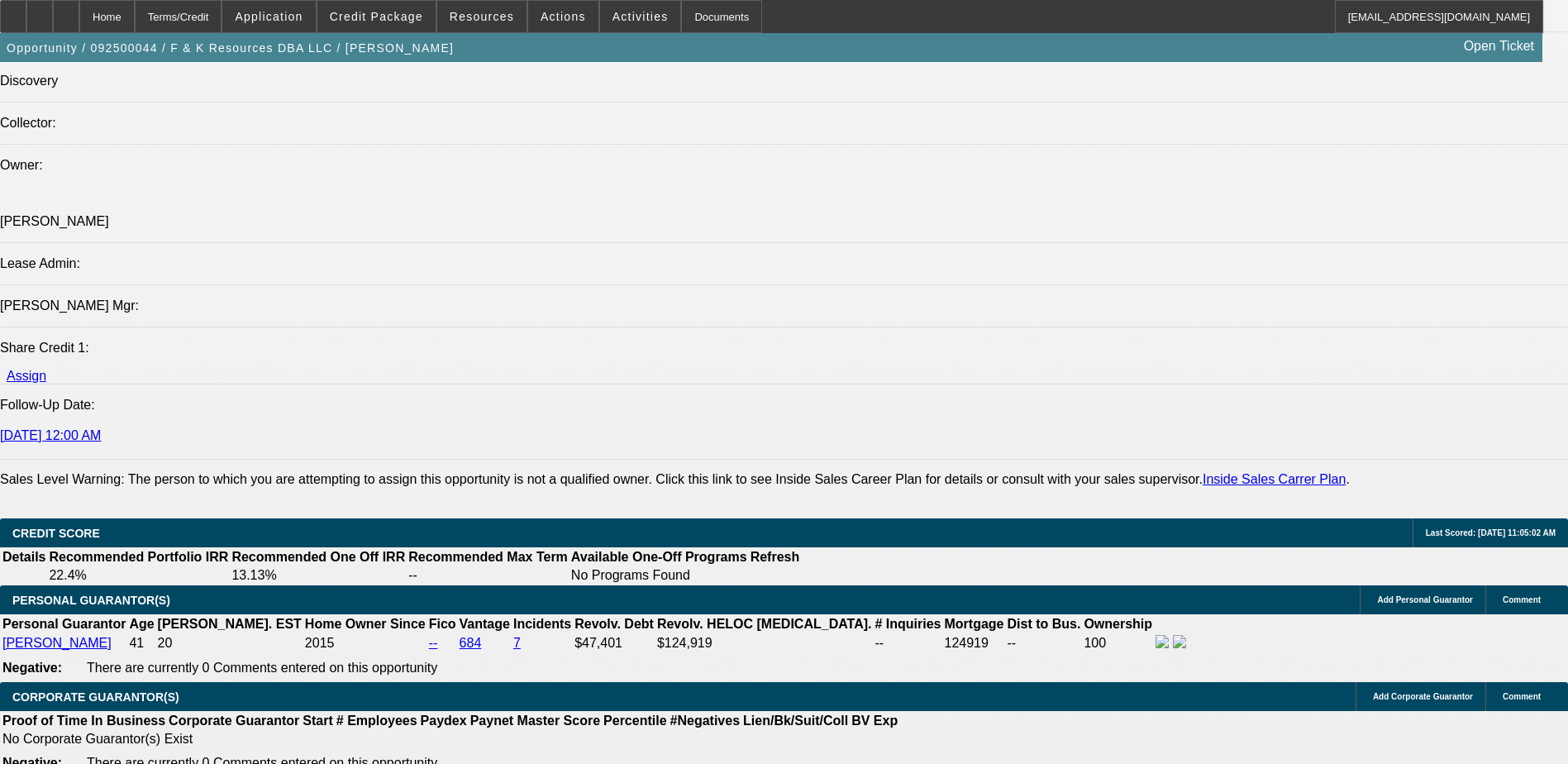
scroll to position [1991, 0]
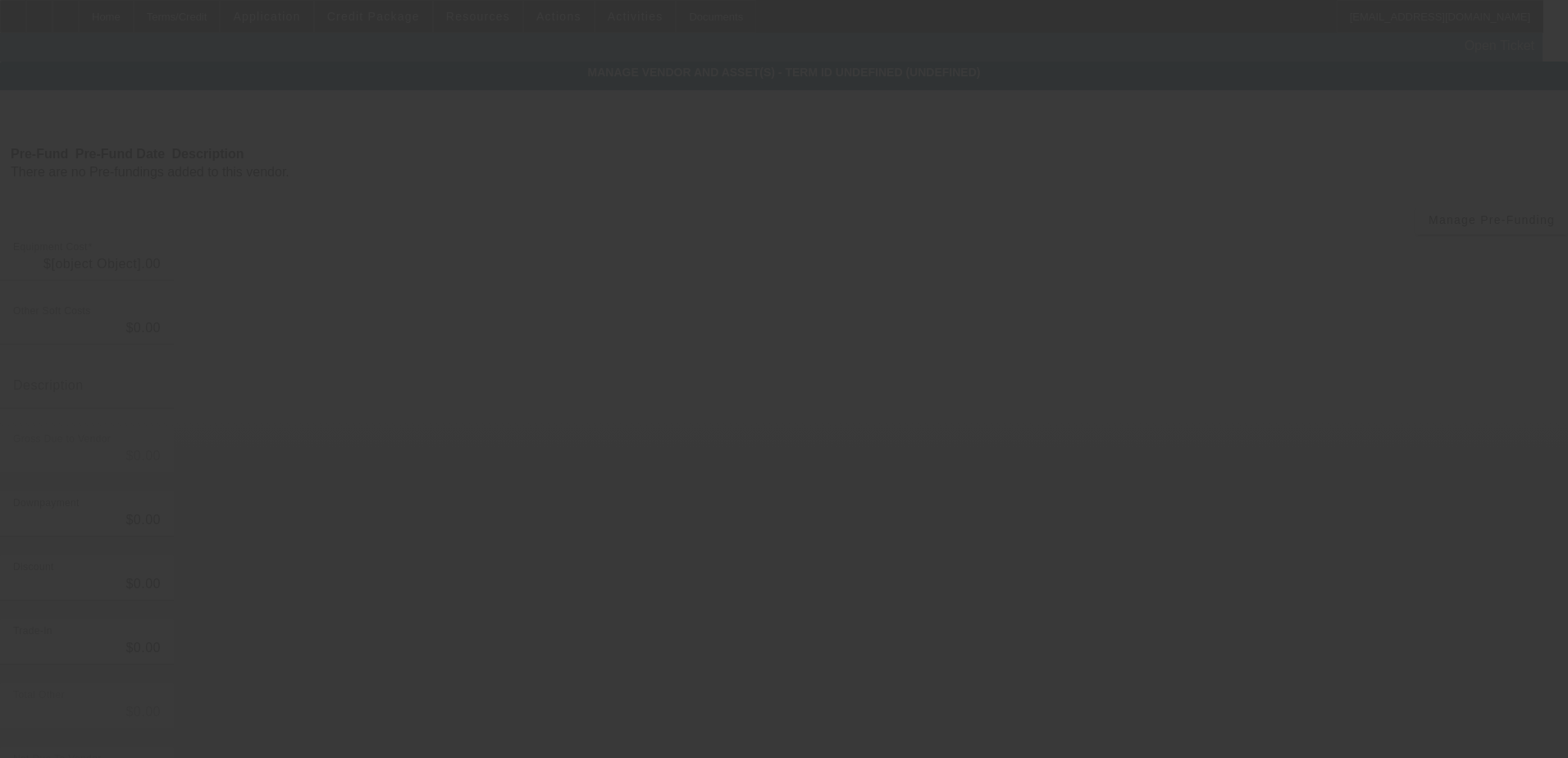
type input "$30,000.00"
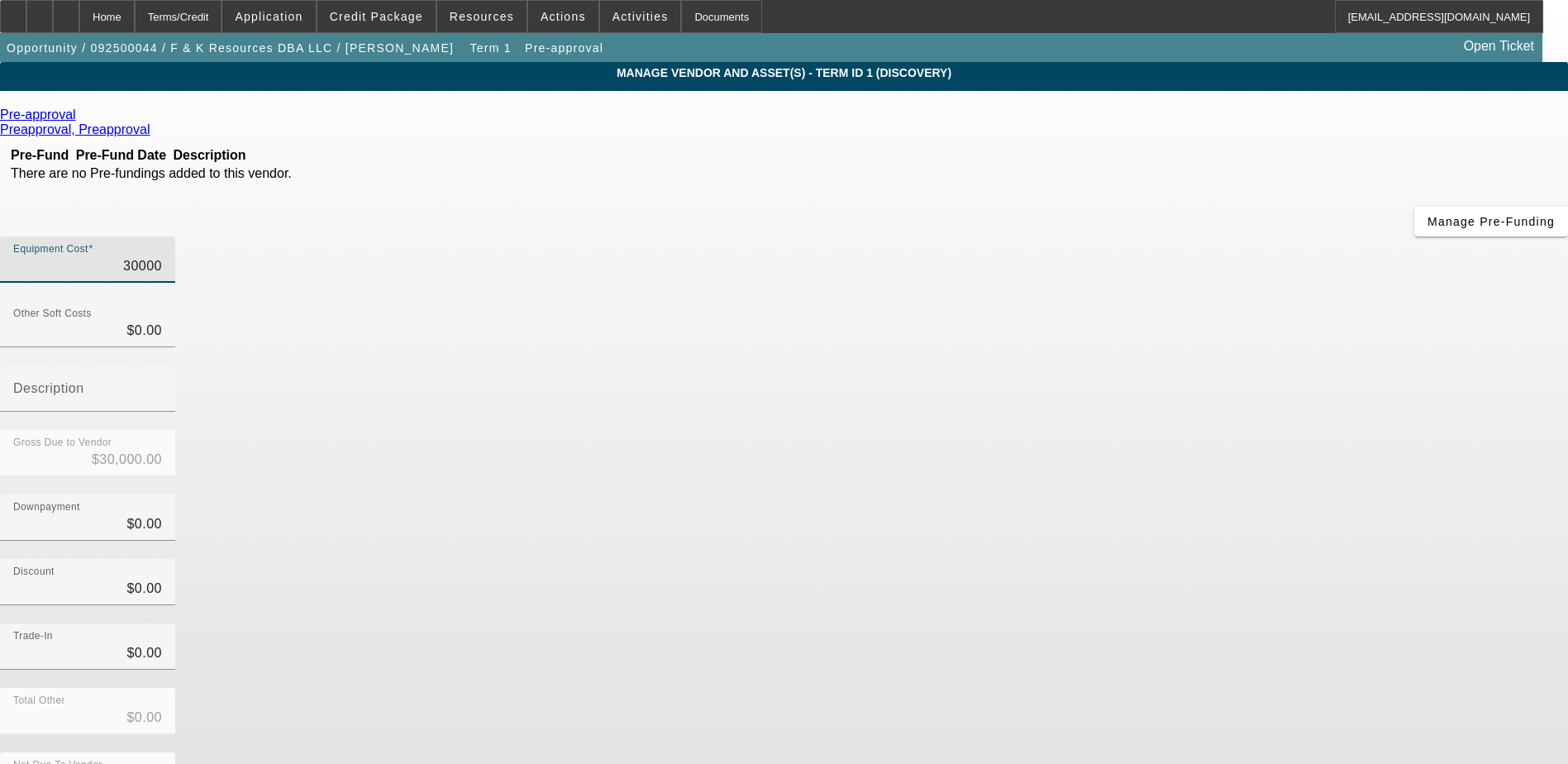
drag, startPoint x: 936, startPoint y: 146, endPoint x: 1049, endPoint y: 133, distance: 113.7
click at [1049, 236] on div "Equipment Cost 30000" at bounding box center [784, 269] width 1568 height 65
type input "0"
type input "$0.00"
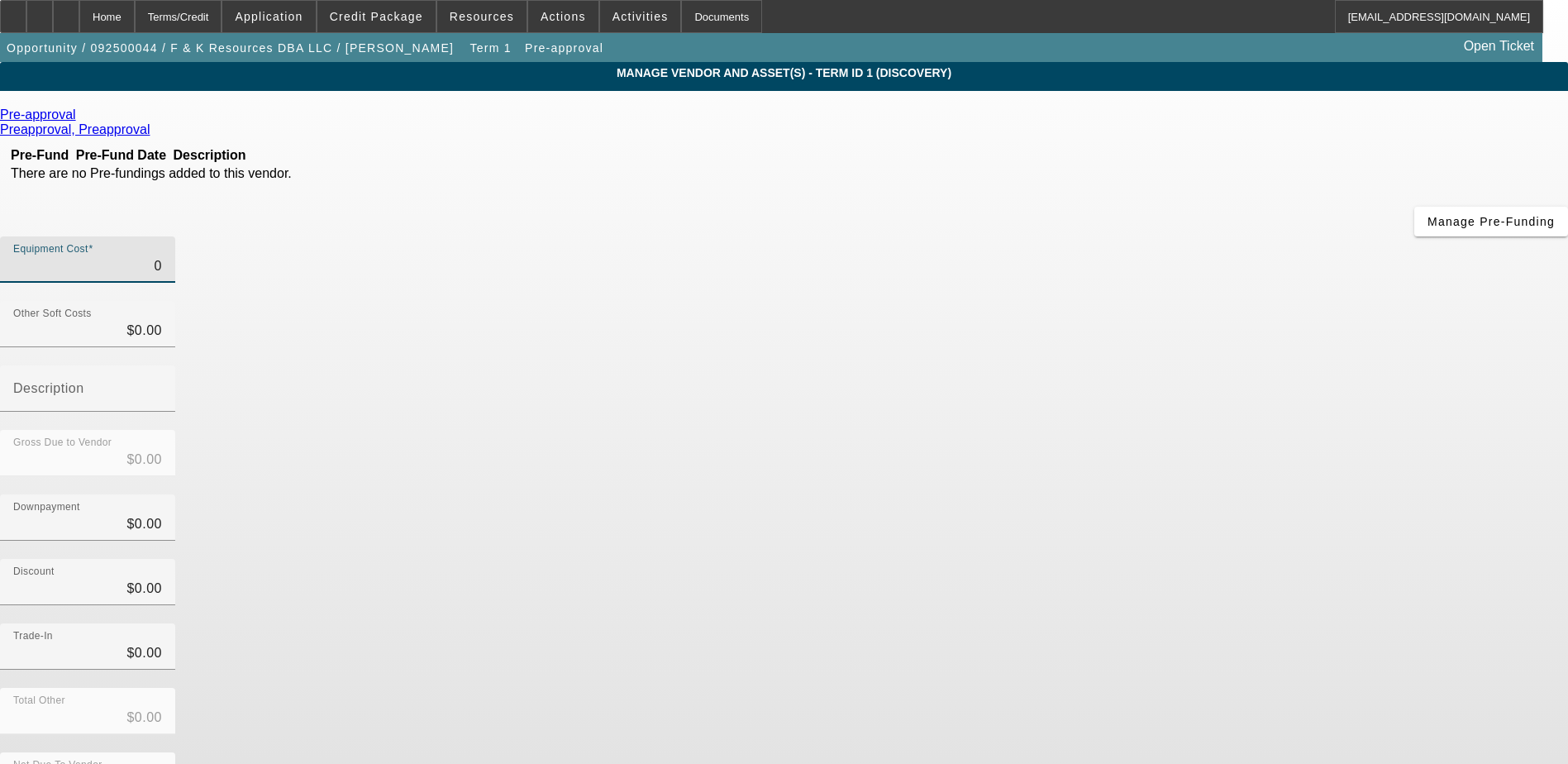
type input "$0.00"
click at [1382, 19] on span "Remove Vendor" at bounding box center [1413, 14] width 63 height 9
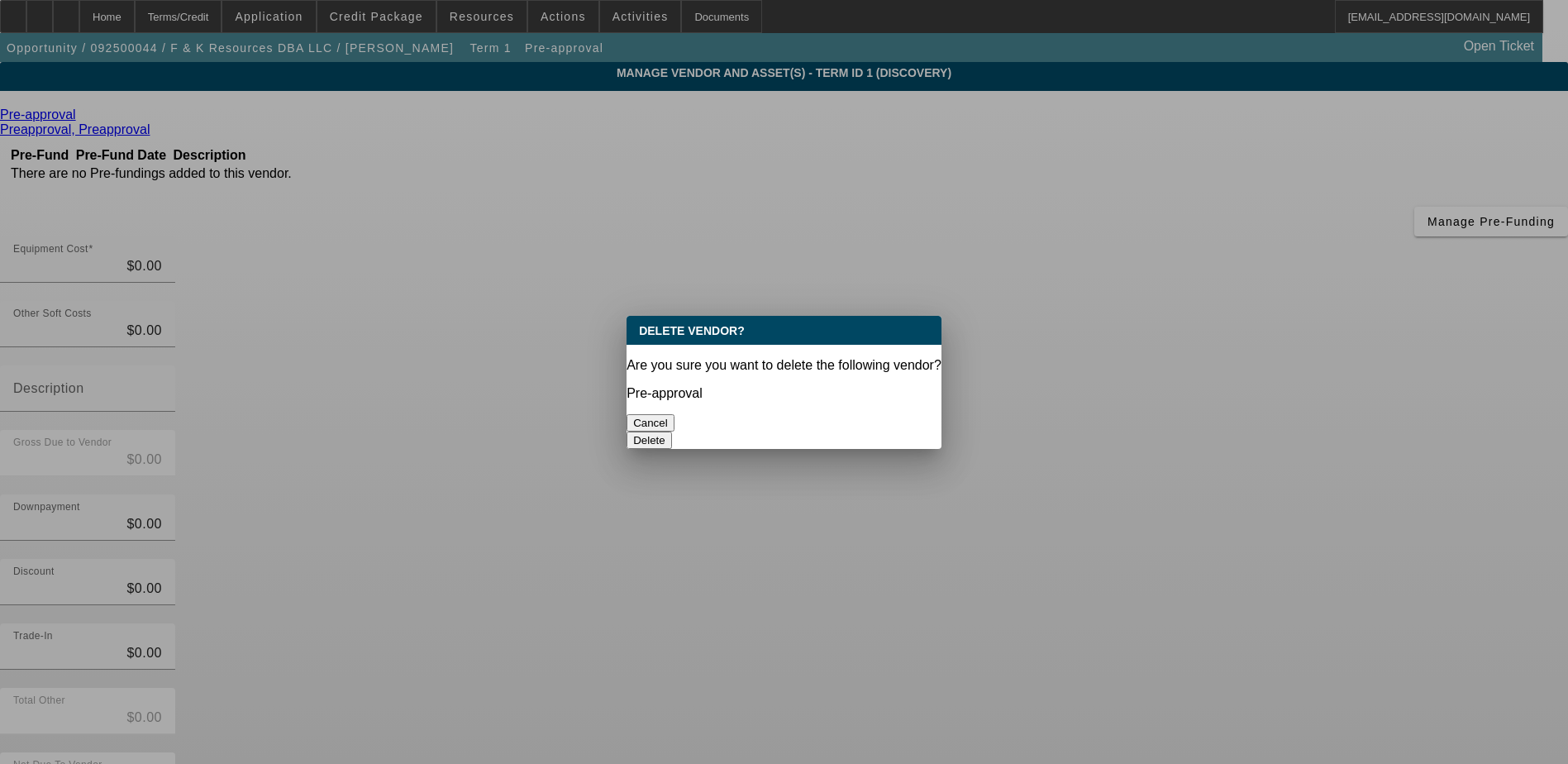
click at [672, 432] on button "Delete" at bounding box center [649, 440] width 46 height 17
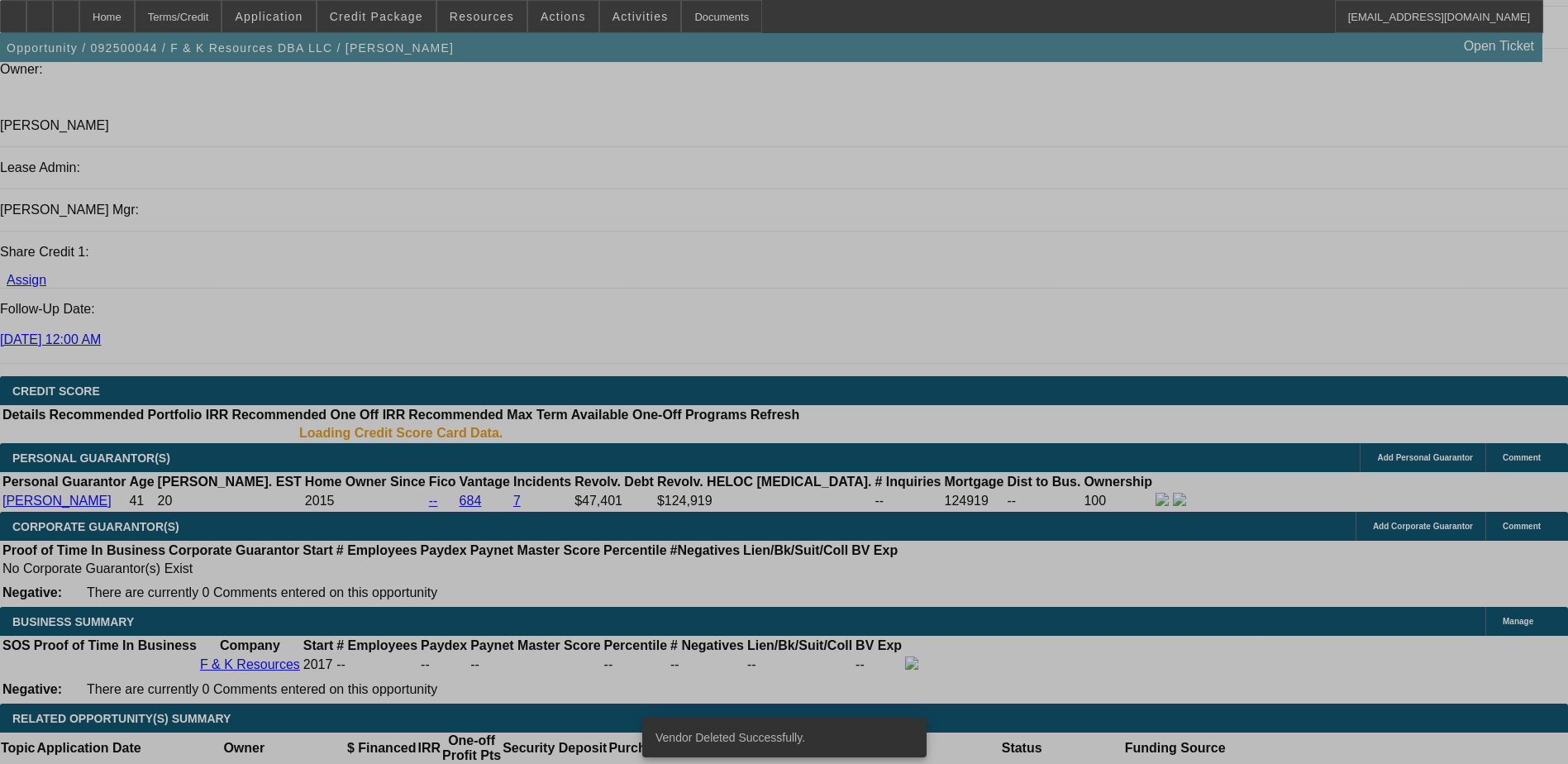
select select "0"
select select "2"
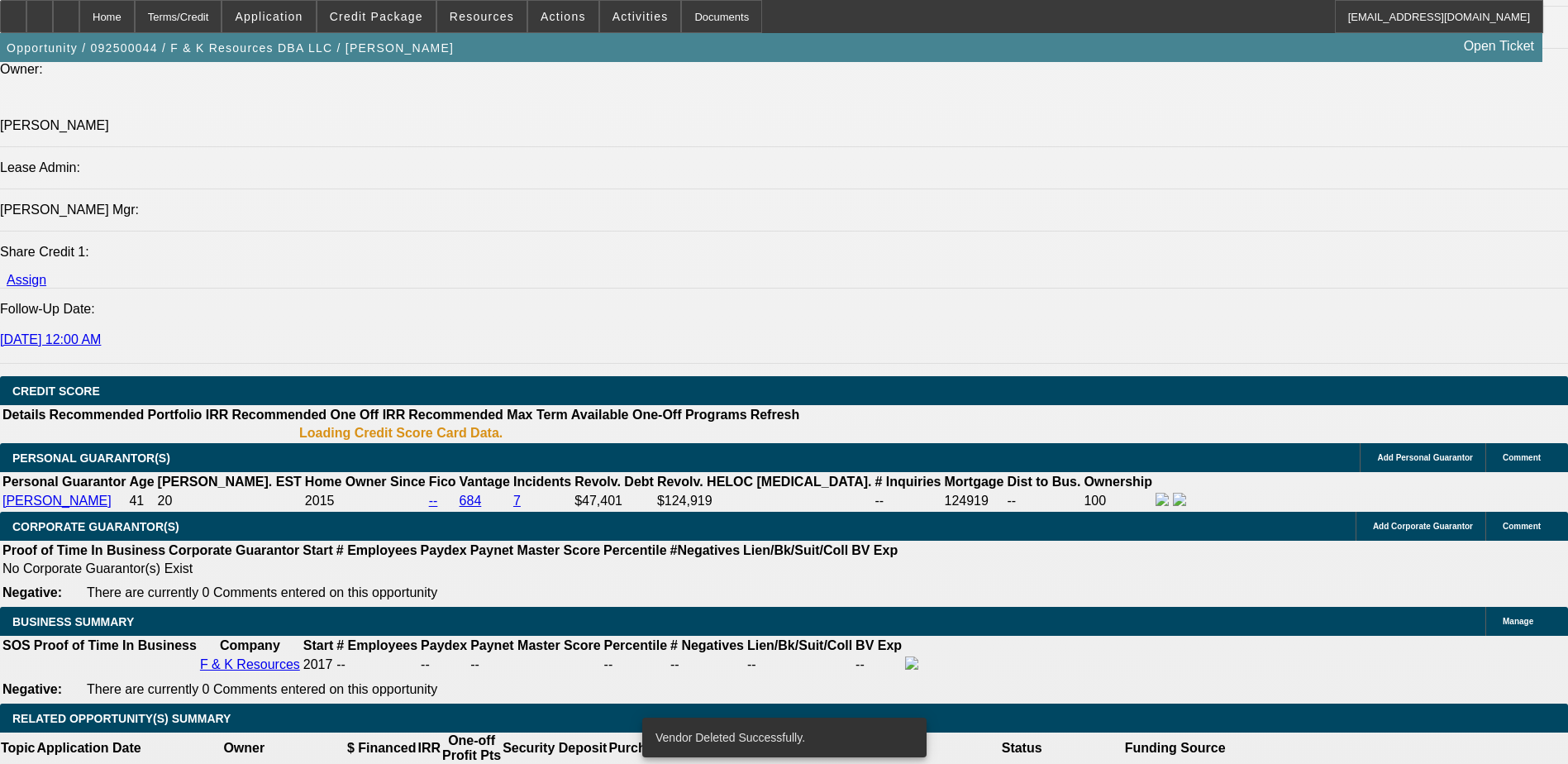
select select "2"
select select "0.1"
select select "4"
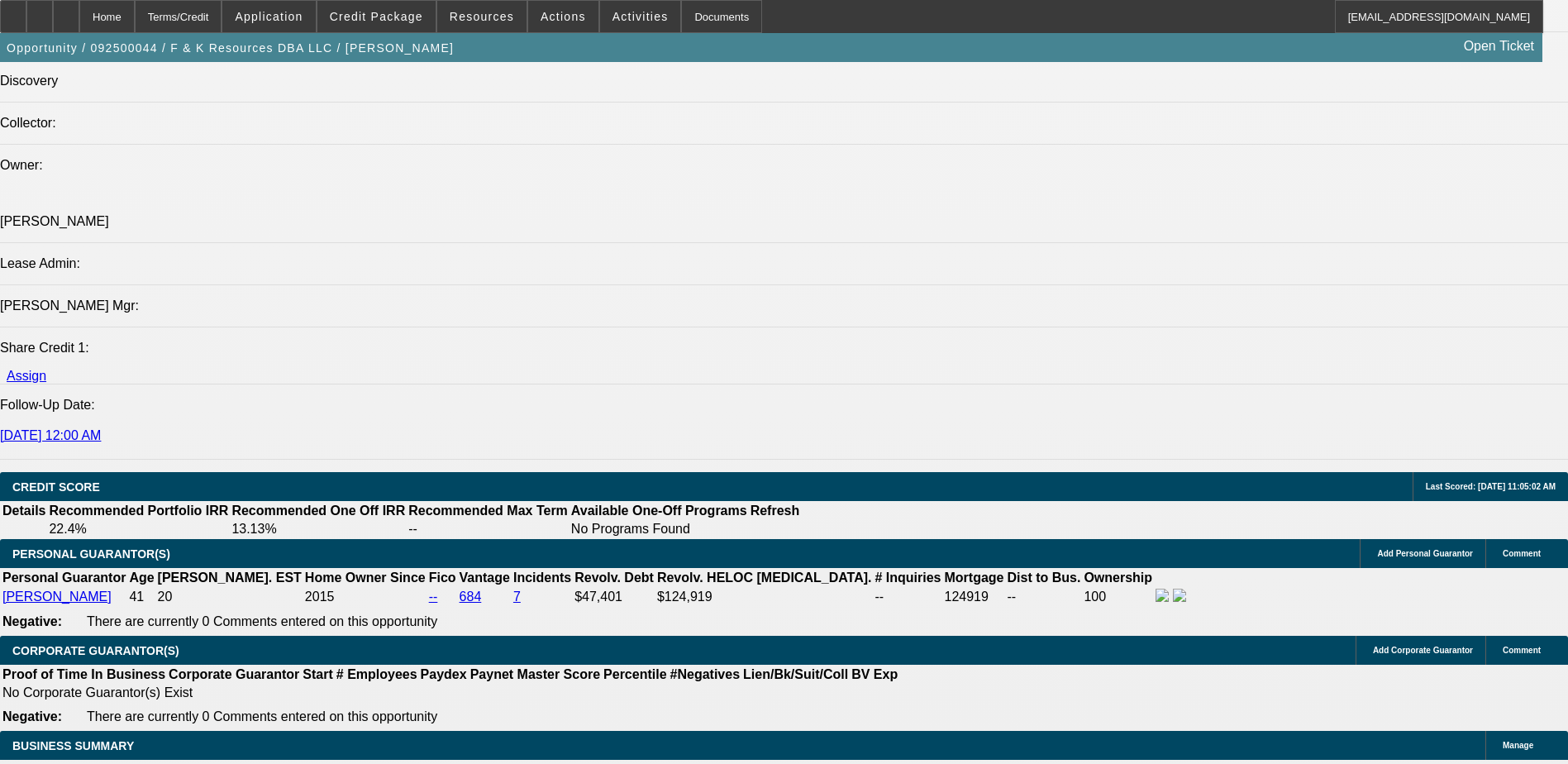
scroll to position [1991, 0]
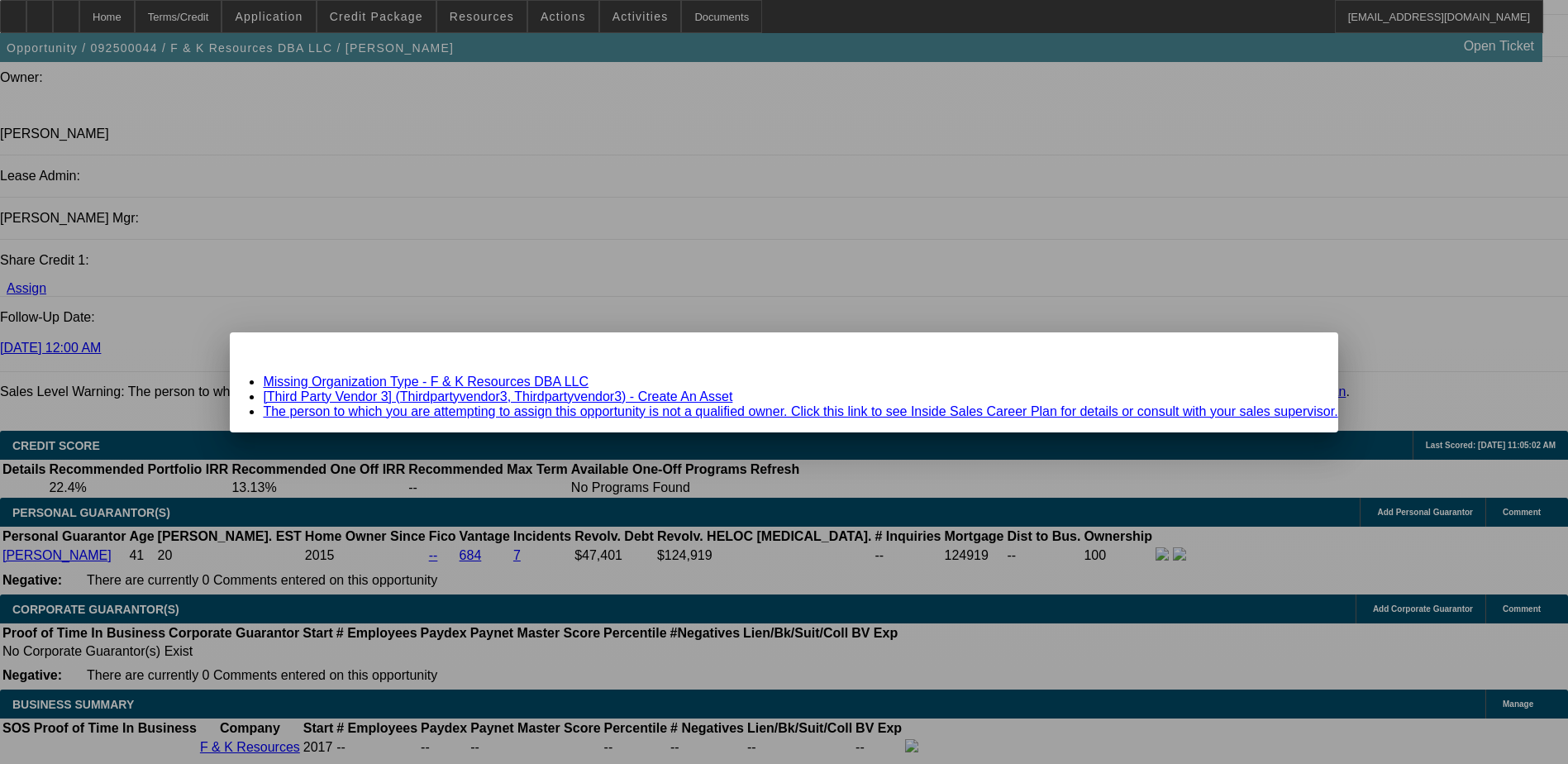
click at [710, 396] on link "[Third Party Vendor 3] (Thirdpartyvendor3, Thirdpartyvendor3) - Create An Asset" at bounding box center [497, 396] width 470 height 14
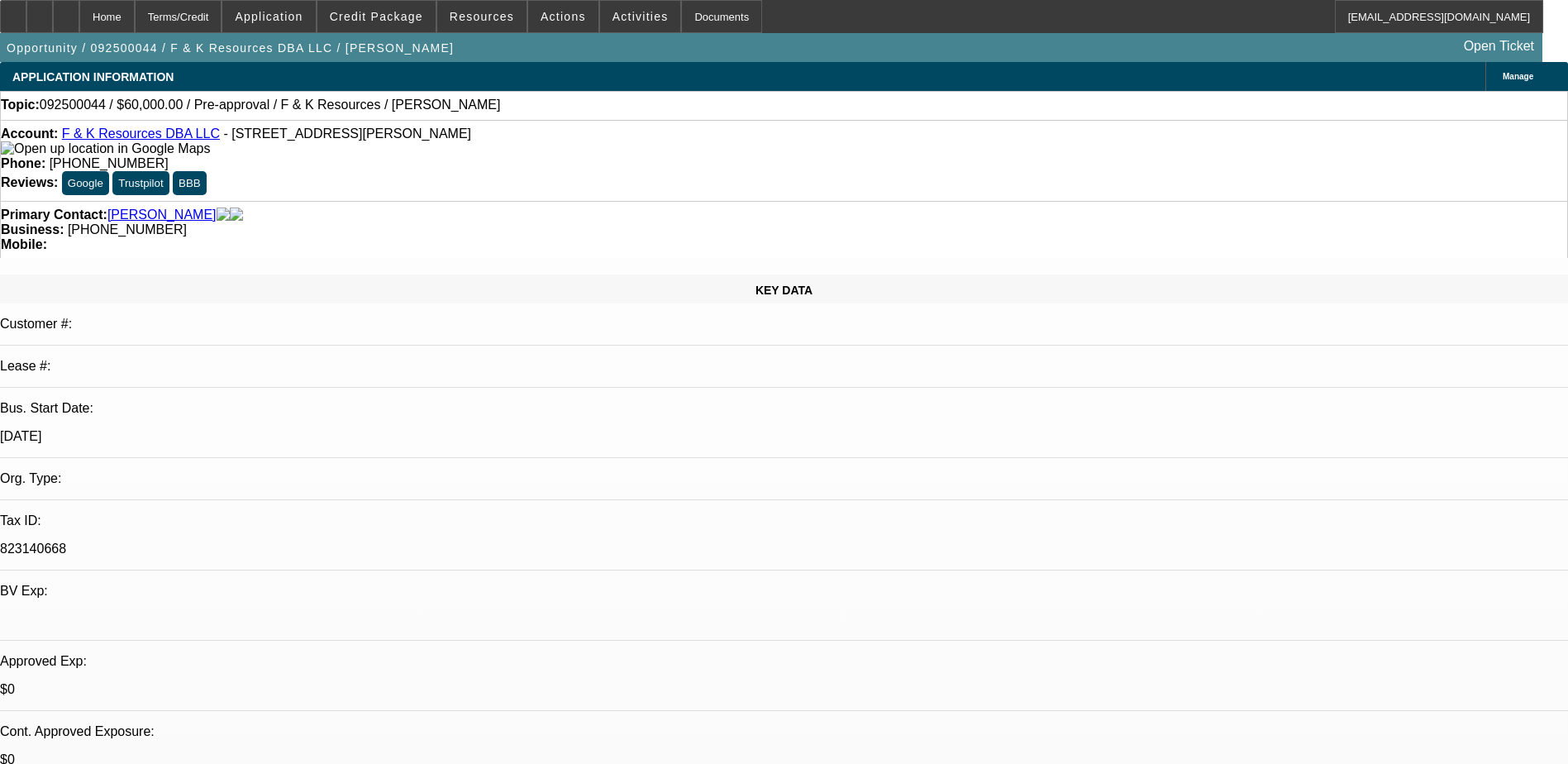
scroll to position [1991, 0]
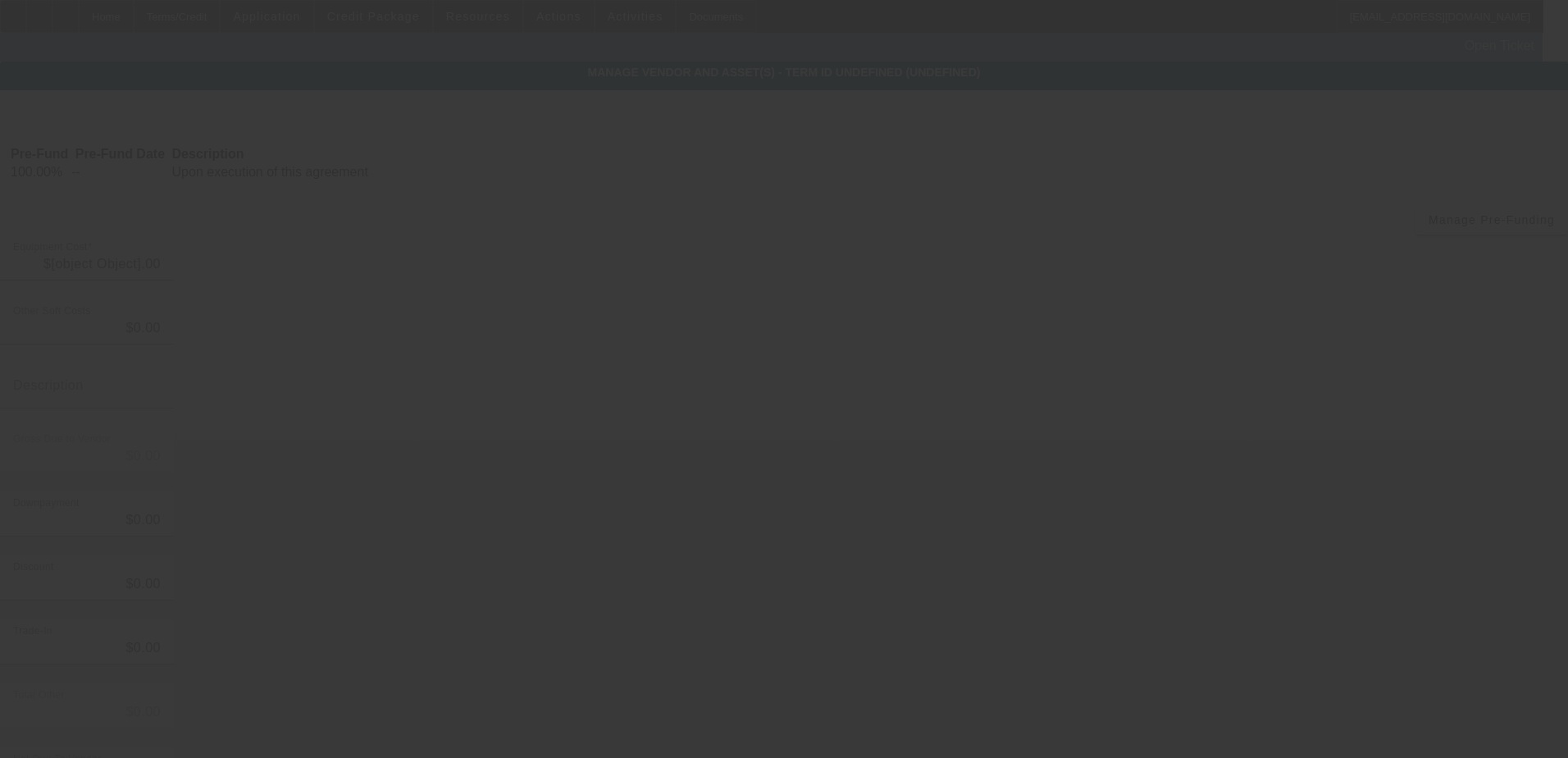
type input "$30,000.00"
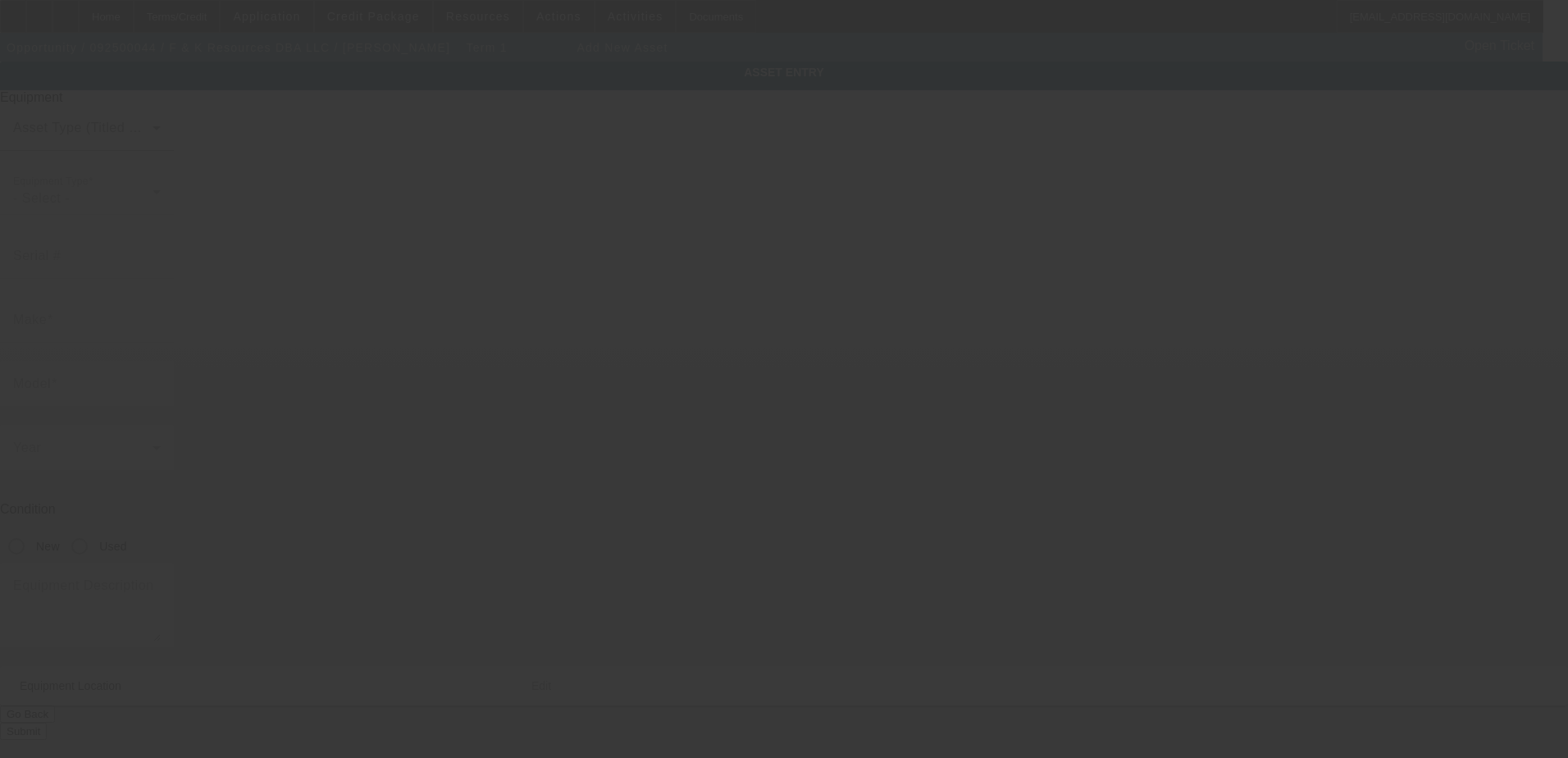
type input "7500 Carlisle Rd"
type input "Wellsville"
type input "17365"
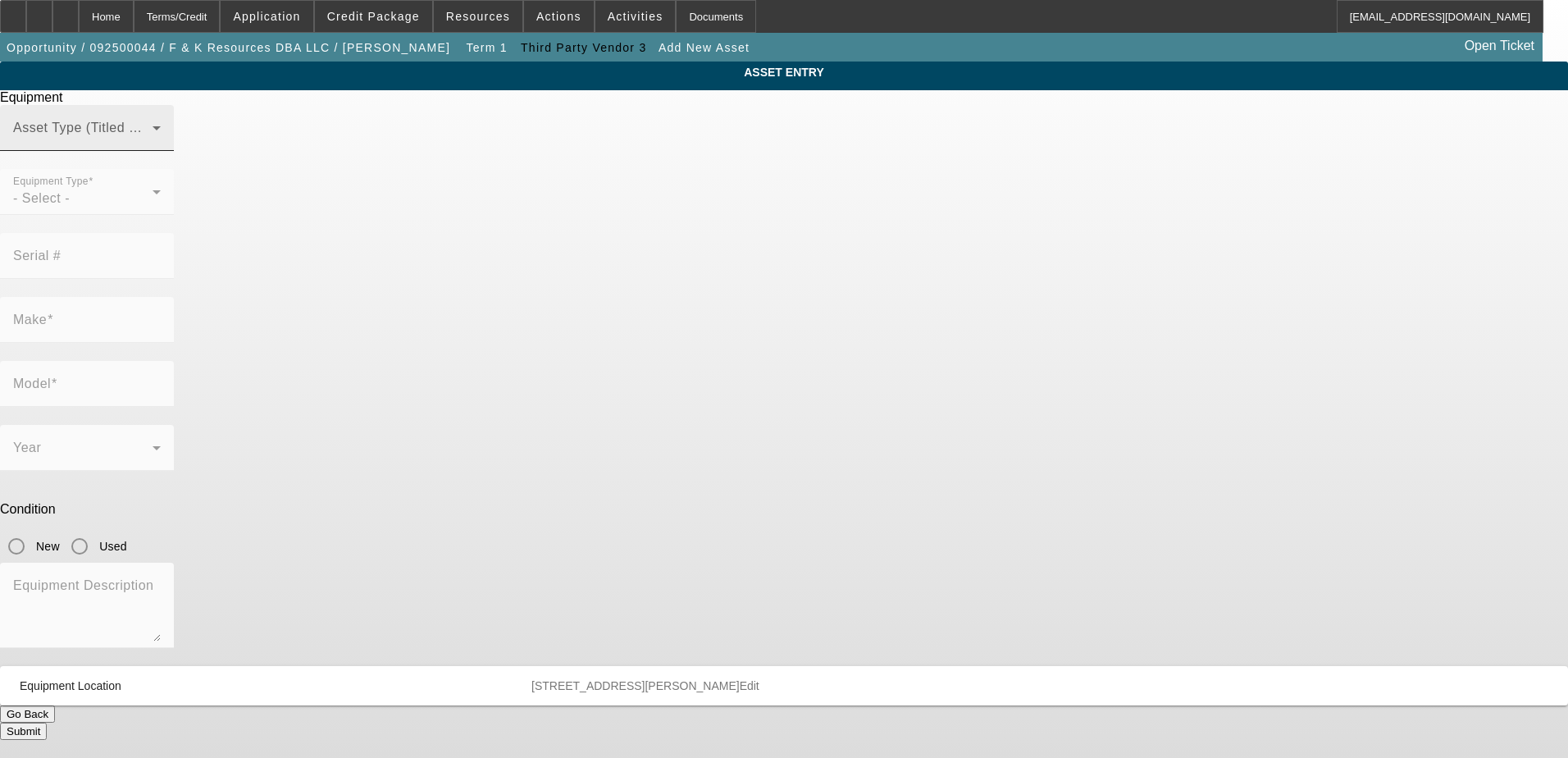
click at [214, 135] on mat-label "Asset Type (Titled or Non-Titled)" at bounding box center [113, 127] width 201 height 14
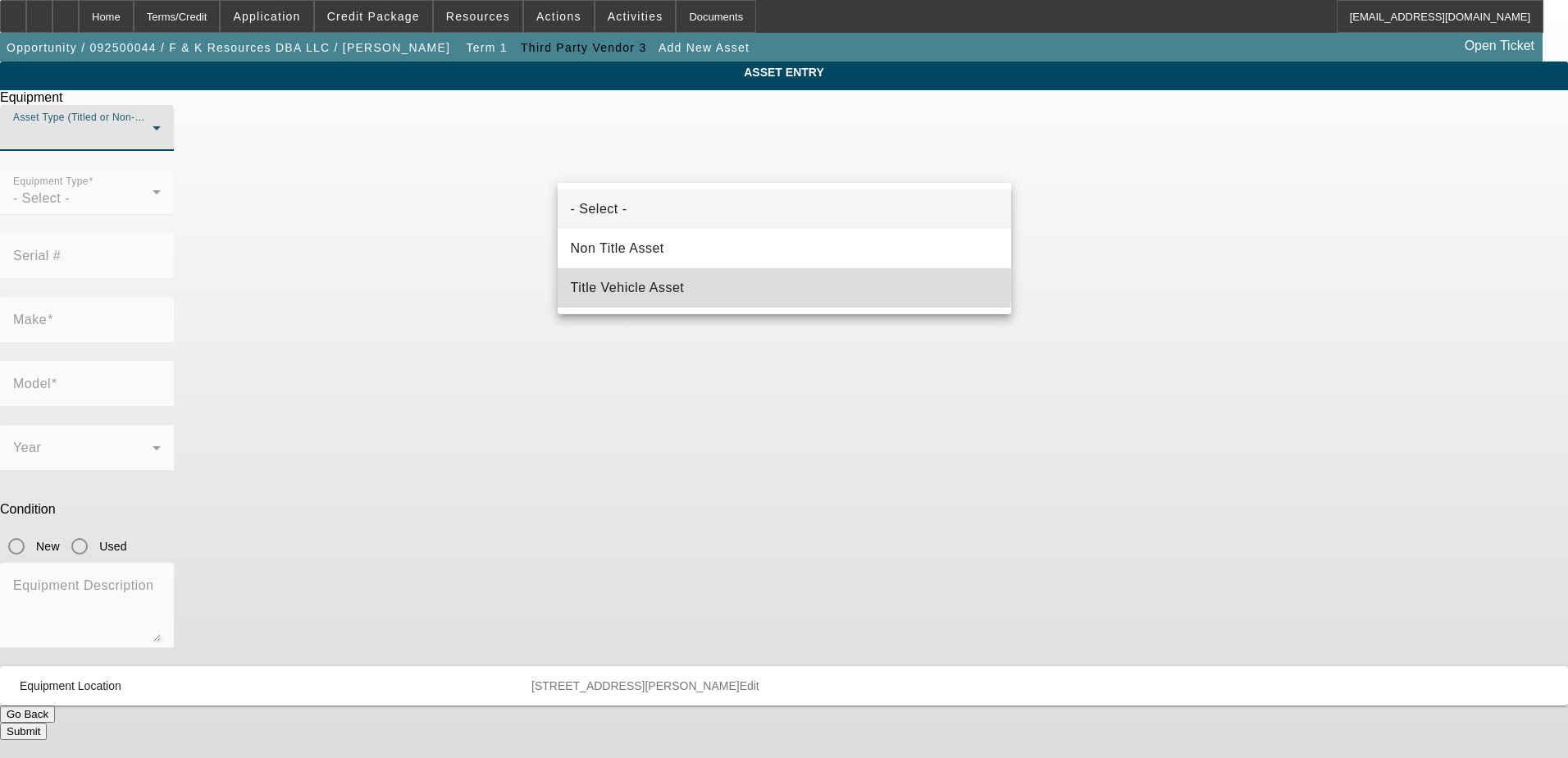
click at [727, 287] on mat-option "Title Vehicle Asset" at bounding box center [785, 288] width 454 height 40
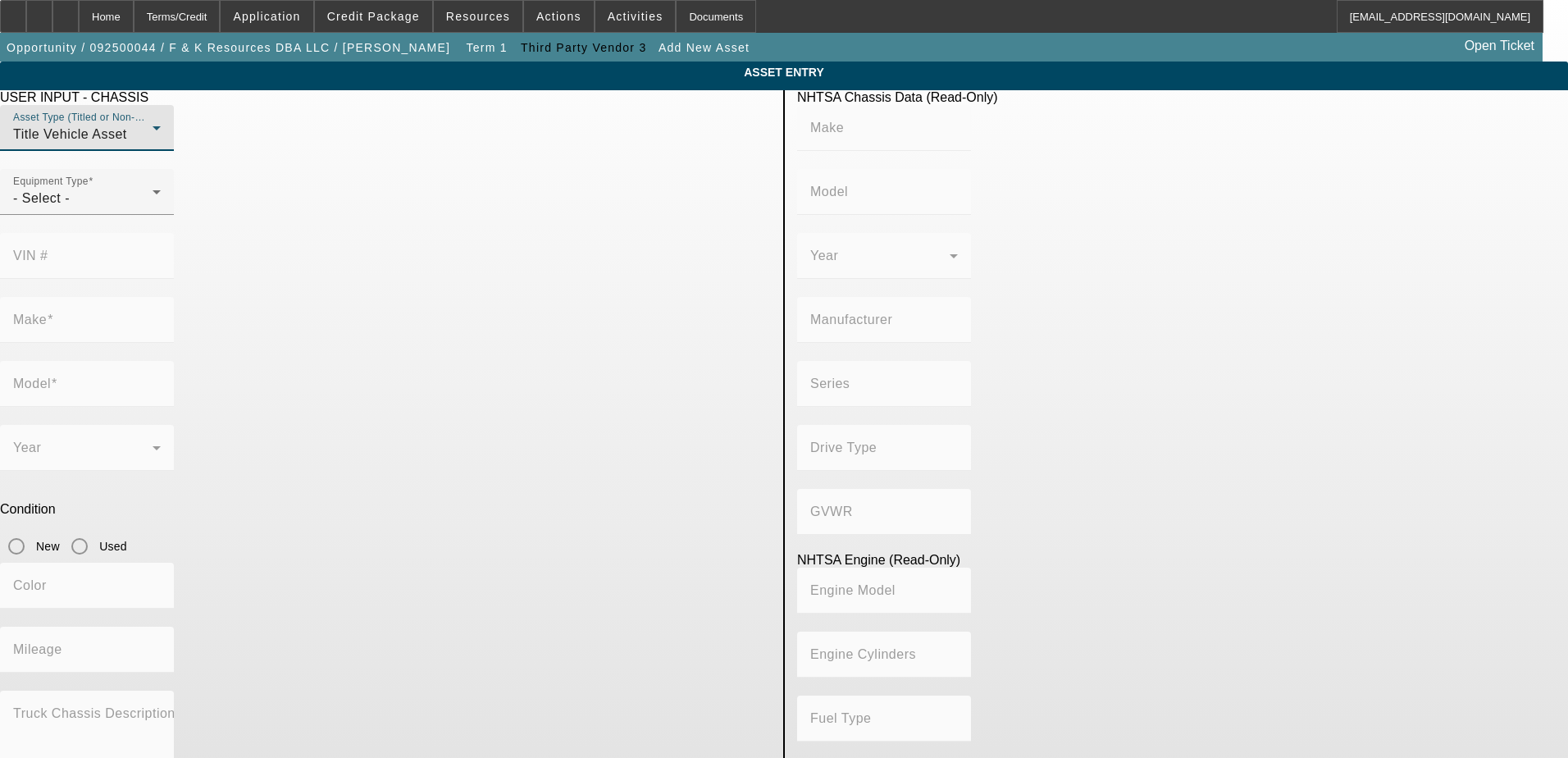
click at [49, 249] on mat-label "VIN #" at bounding box center [31, 255] width 35 height 14
click at [161, 202] on div at bounding box center [161, 202] width 0 height 0
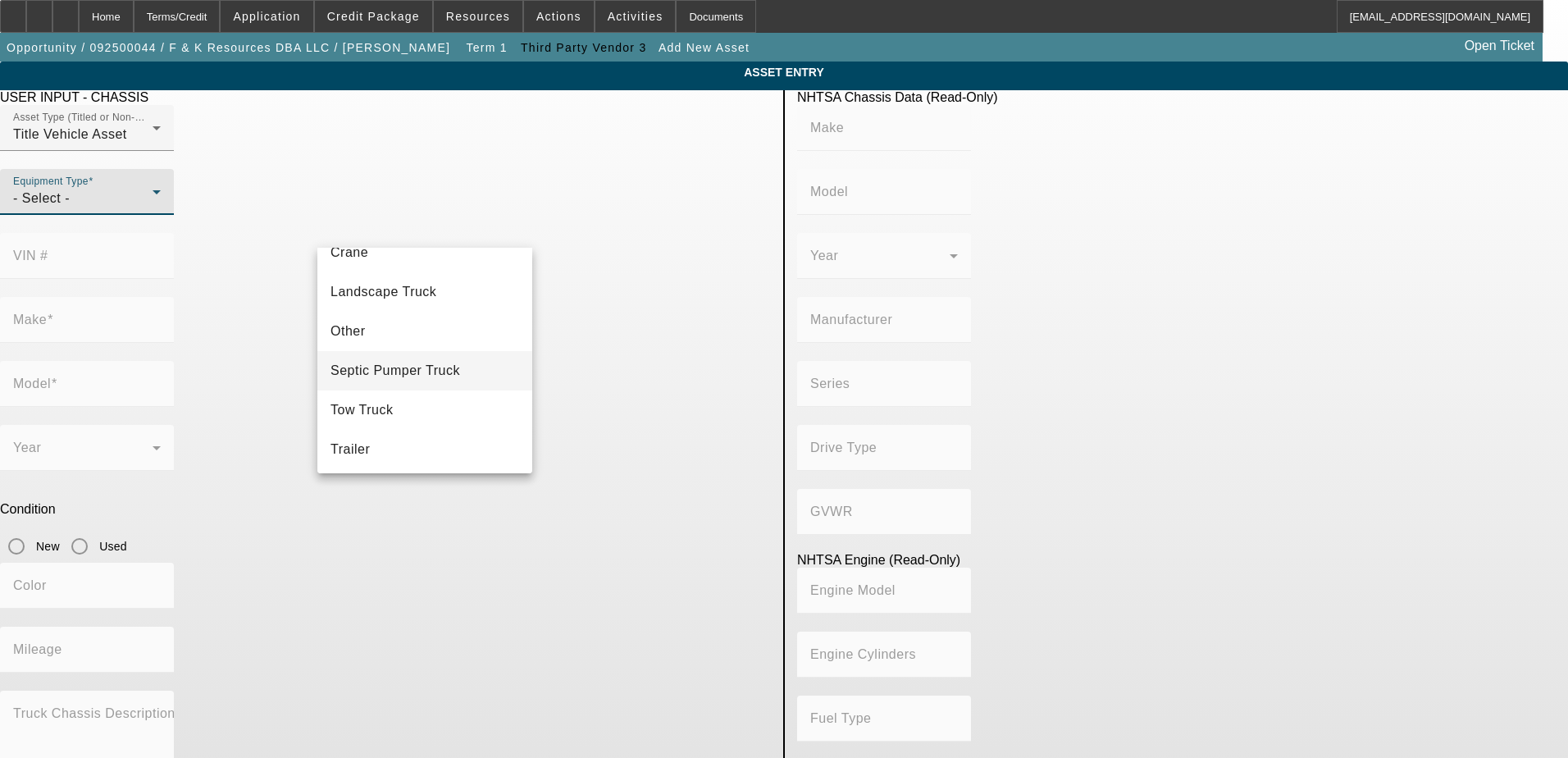
scroll to position [182, 0]
click at [432, 405] on mat-option "Tow Truck" at bounding box center [425, 408] width 215 height 40
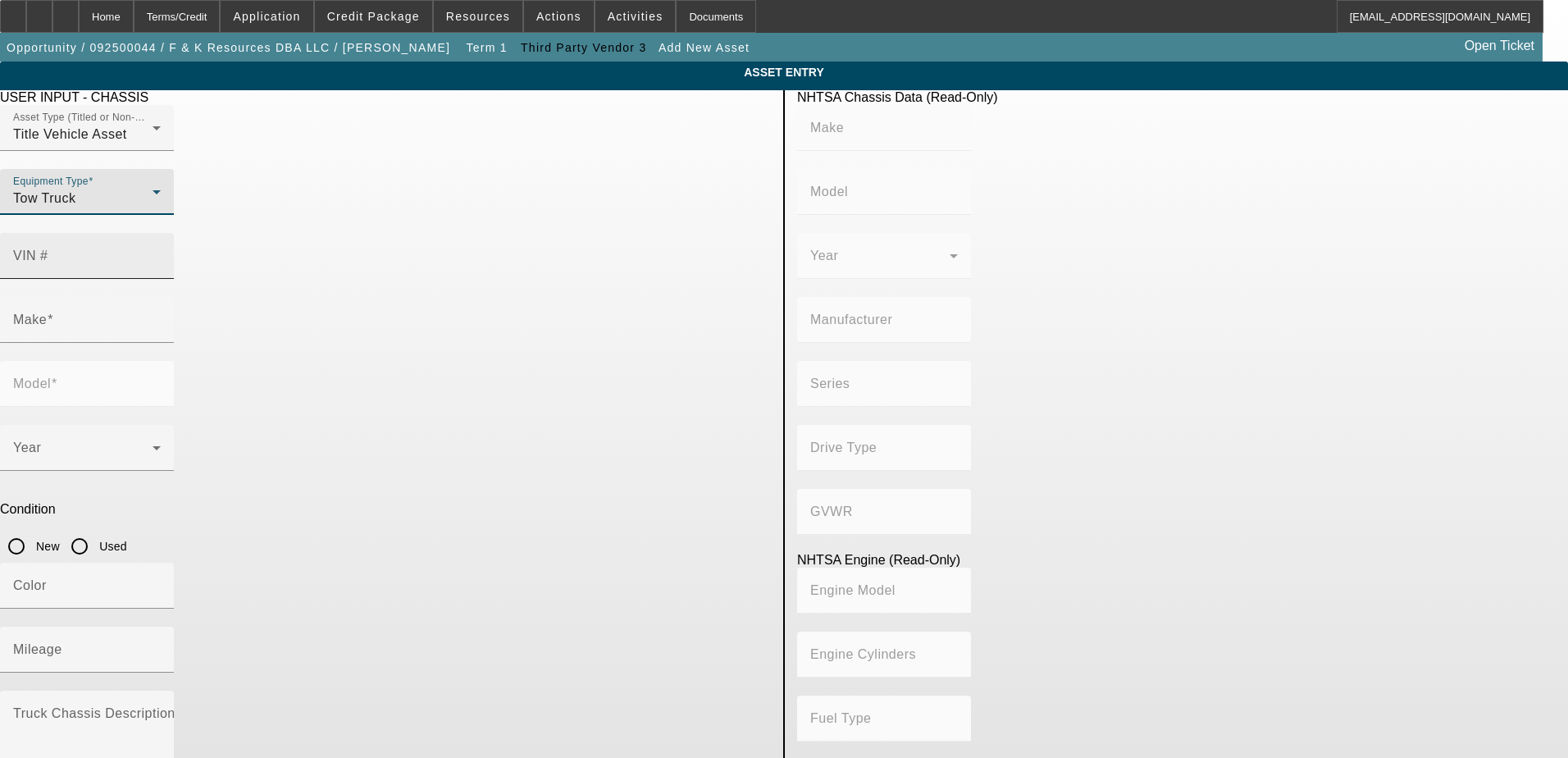
click at [49, 249] on mat-label "VIN #" at bounding box center [31, 255] width 35 height 14
click at [161, 253] on input "VIN #" at bounding box center [87, 263] width 148 height 20
paste input "1GBE5C1G88F415973"
type input "1GBE5C1G88F415973"
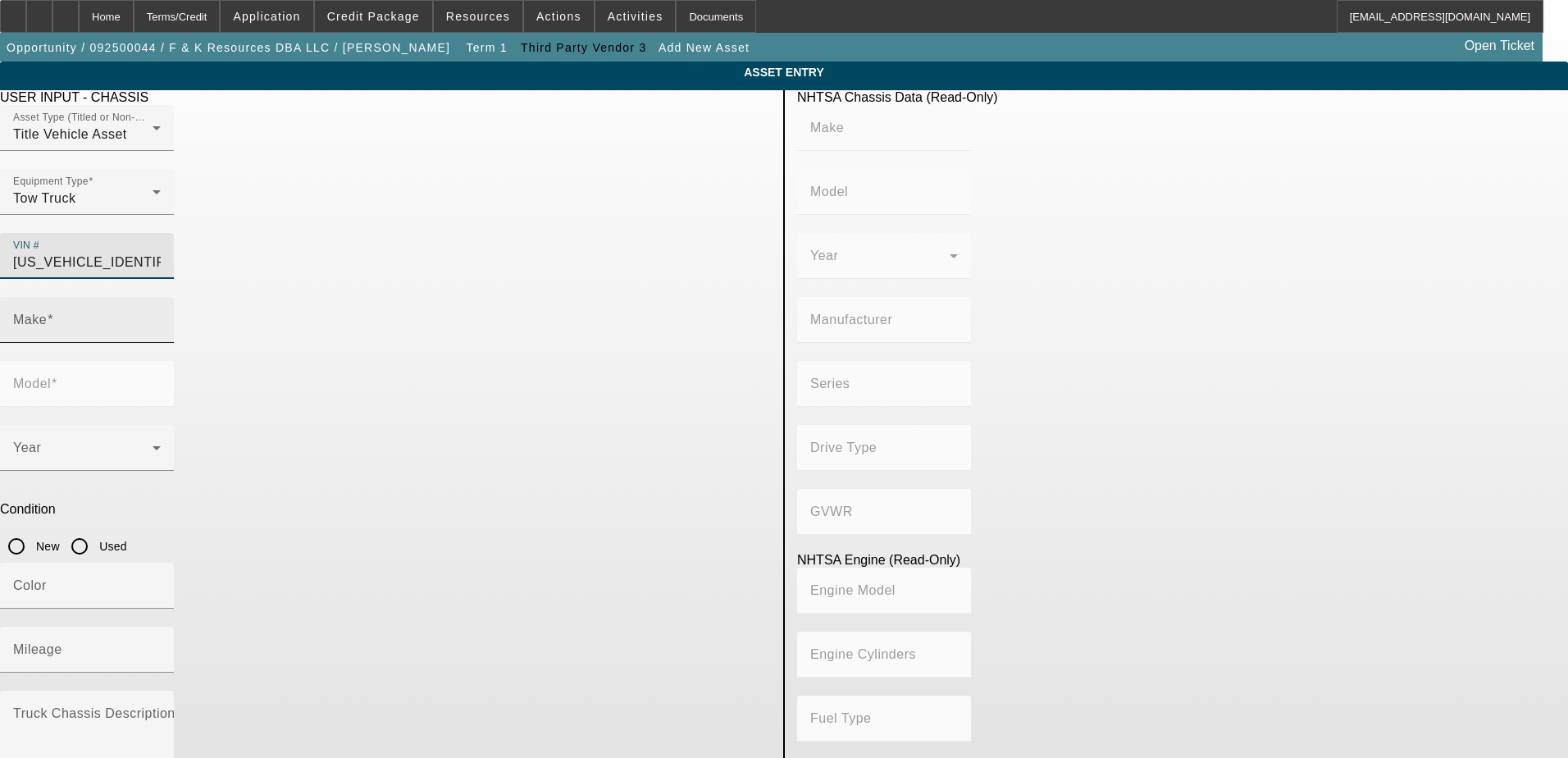
type input "CHEVROLET"
type input "C5"
type input "GENERAL MOTORS LLC"
type input "5000 Medium Duty"
type input "4x2"
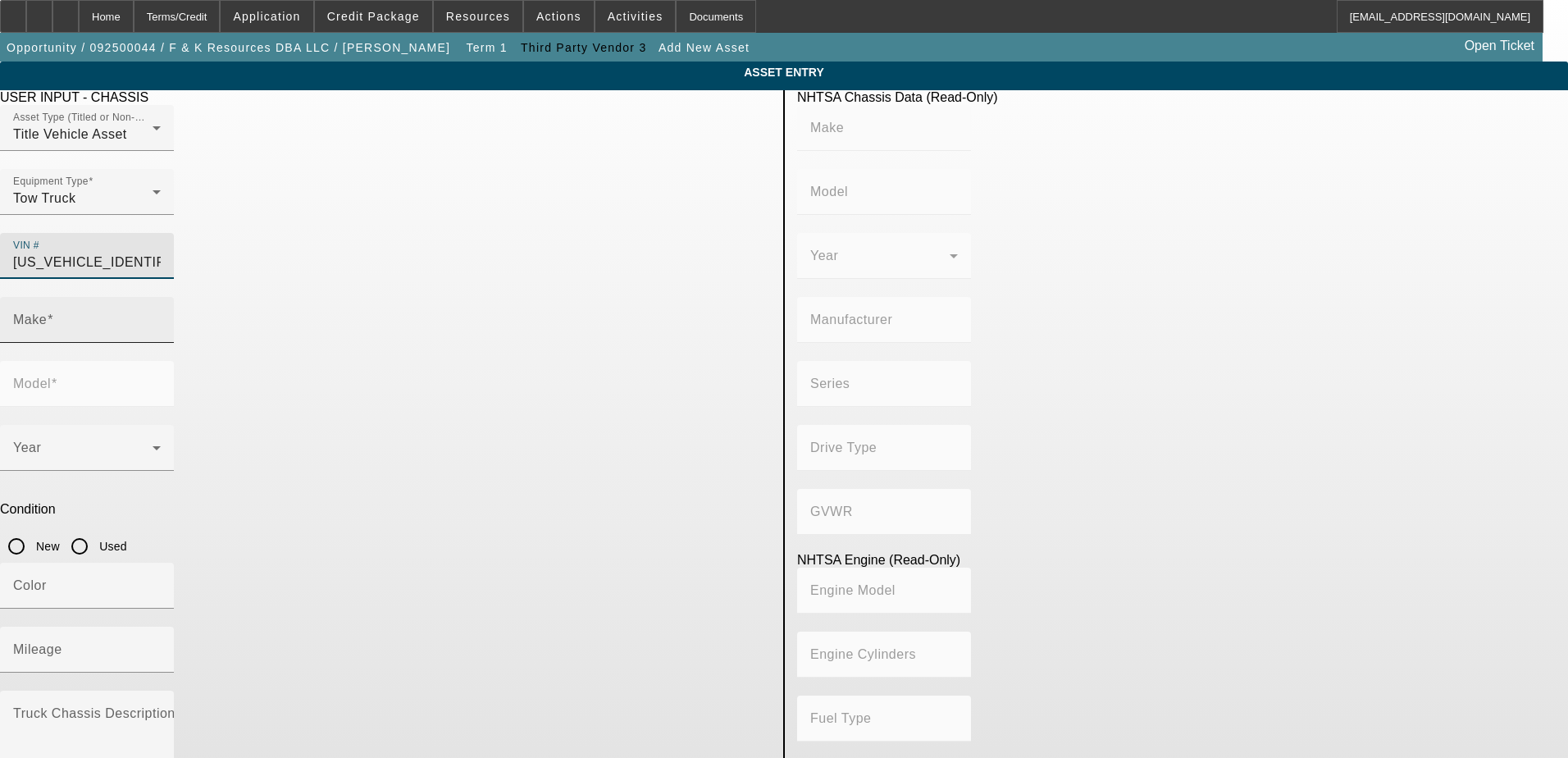
type input "Class 5: 16,001 - 19,500 lb (7,258 - 8,845 kg)"
type input "L18"
type input "8"
type input "Gasoline"
type input "494.29232716733"
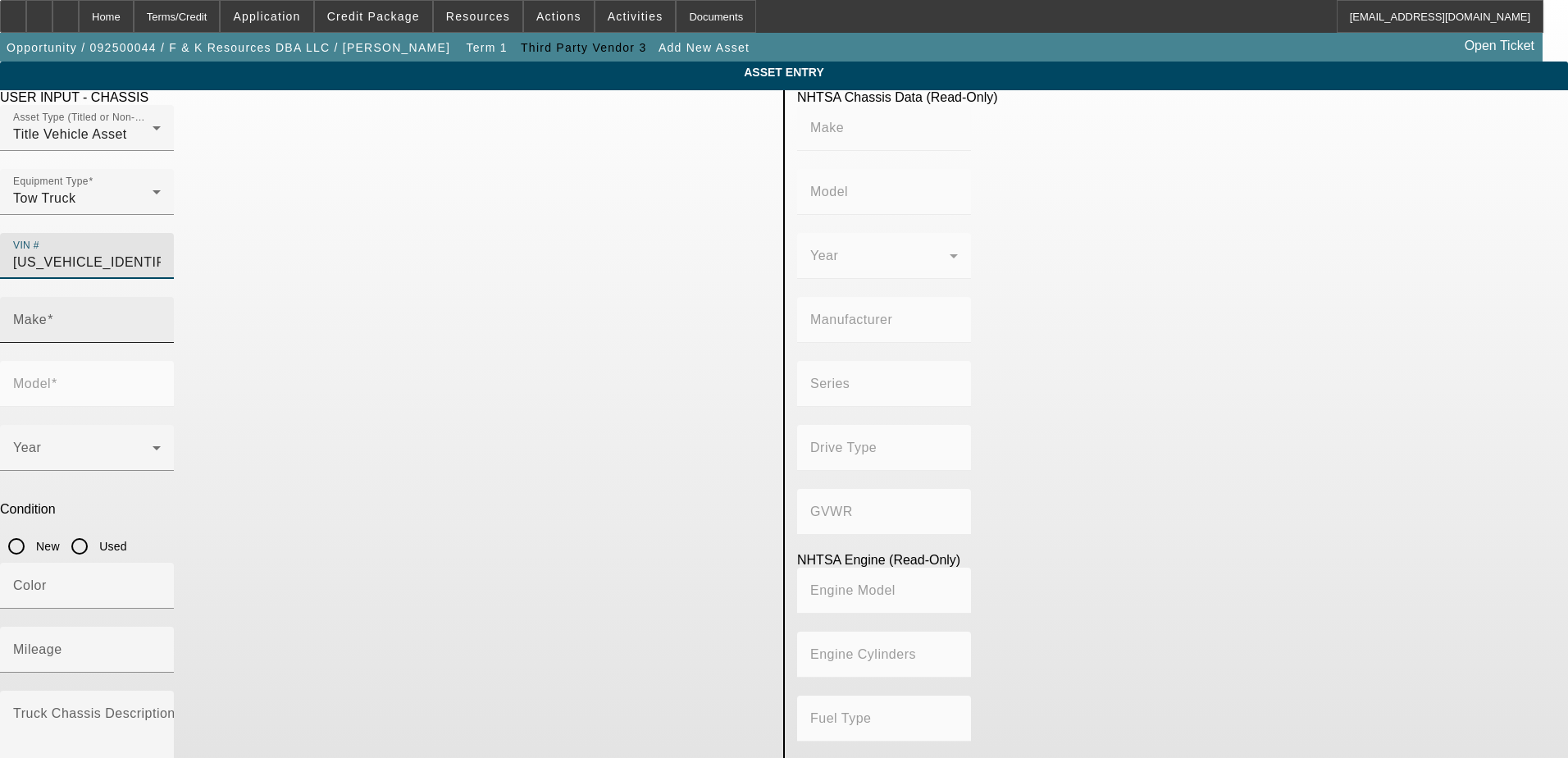
type input "8.1"
type input "1GBE5C1G88F415973"
click at [161, 317] on input "Make" at bounding box center [87, 327] width 148 height 20
type input "CHEVROLET"
type input "C5"
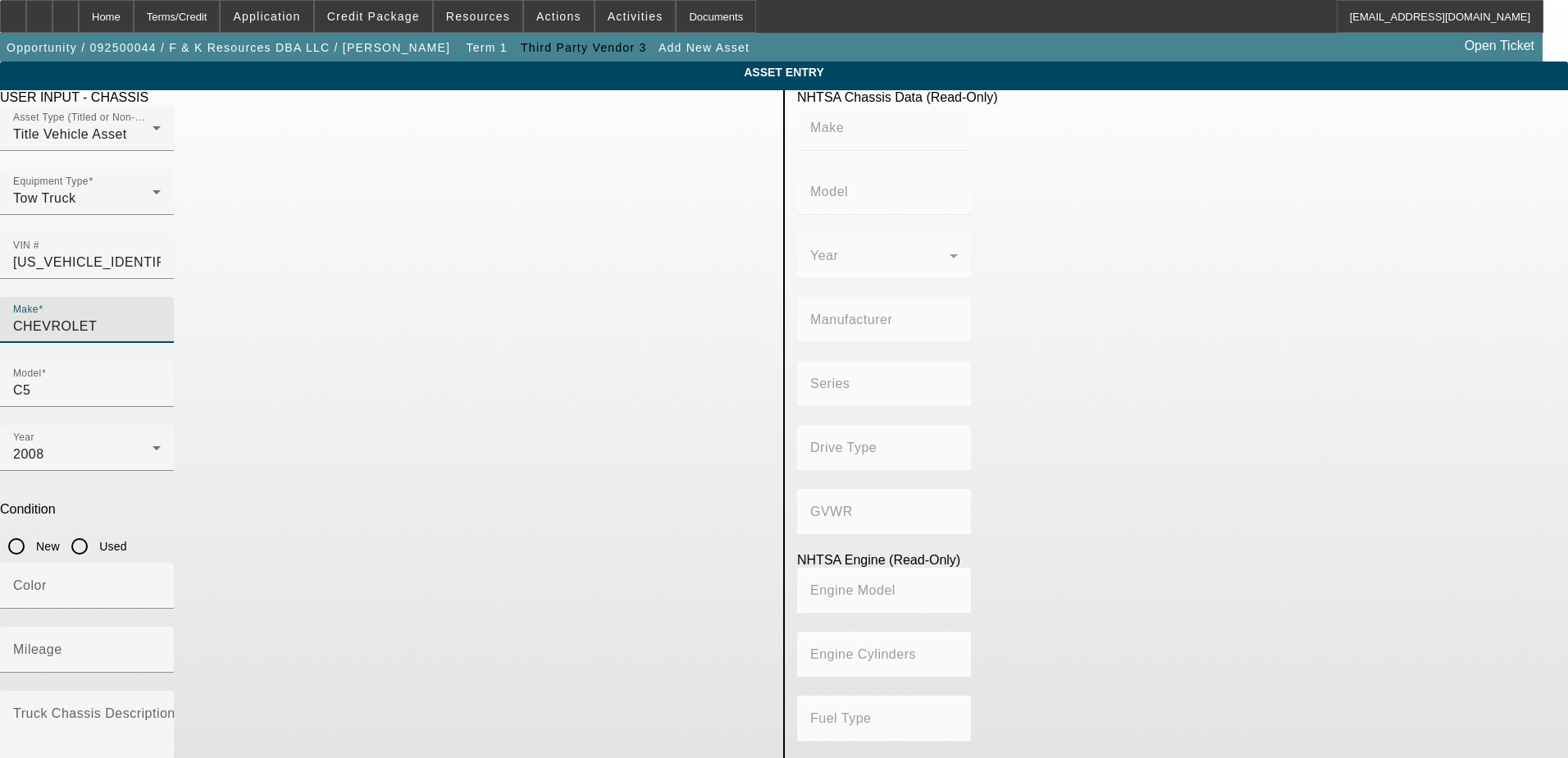
type input "CHEVROLET"
type input "C5"
type input "GENERAL MOTORS LLC"
type input "5000 Medium Duty"
type input "4x2"
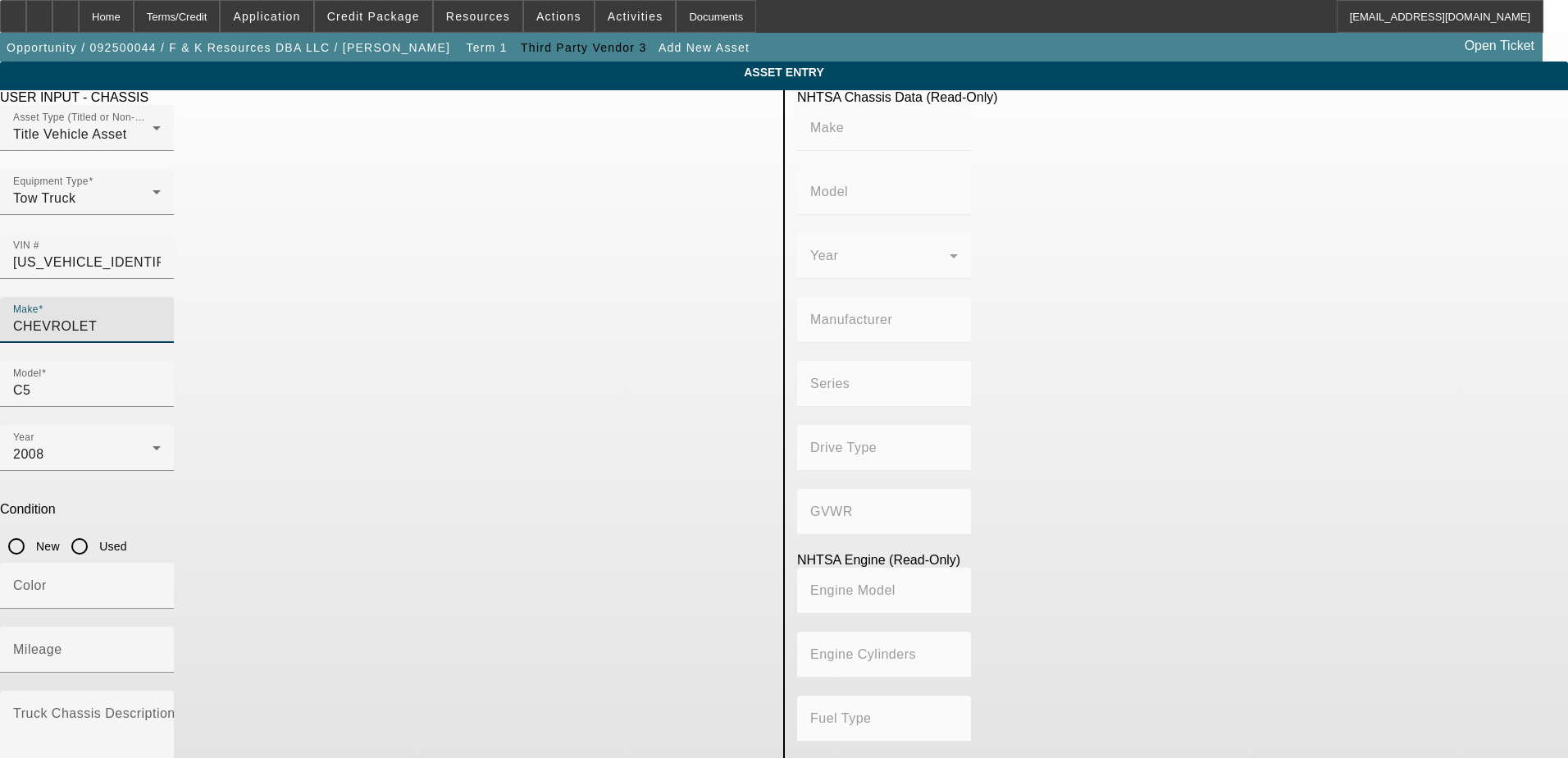
type input "Class 5: 16,001 - 19,500 lb (7,258 - 8,845 kg)"
type input "L18"
type input "8"
type input "Gasoline"
type input "494.29232716733"
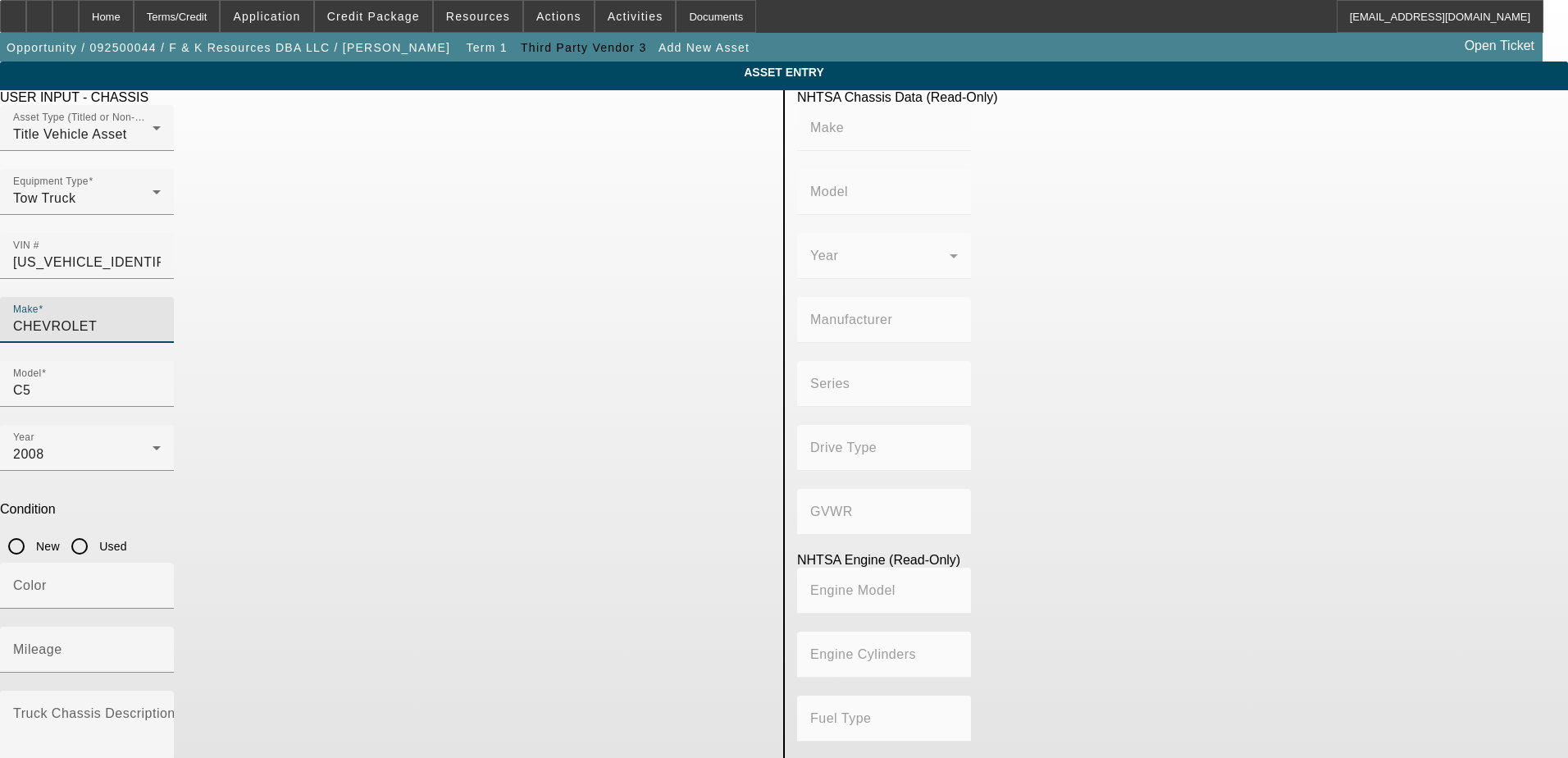
type input "8.1"
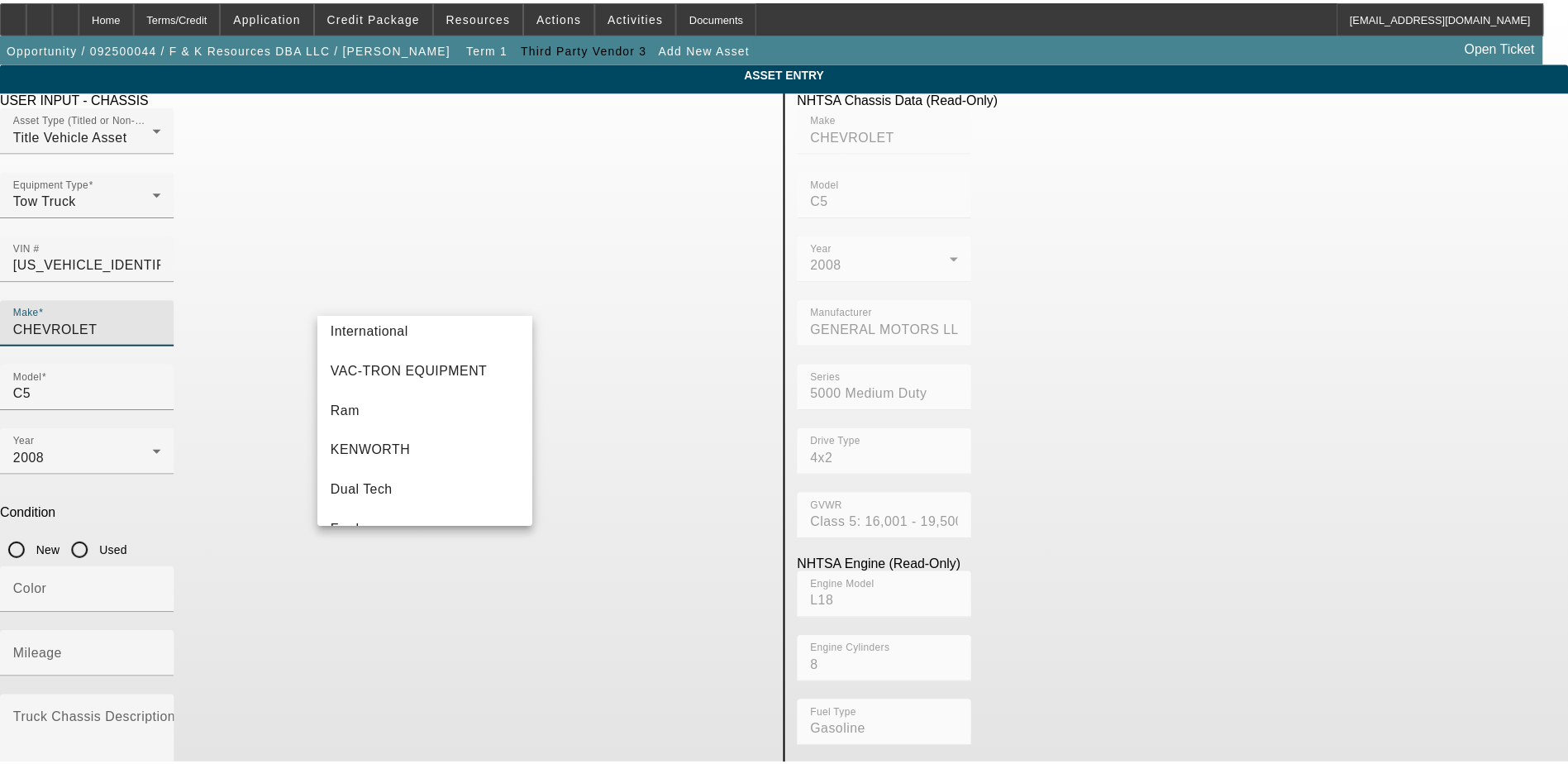
scroll to position [166, 0]
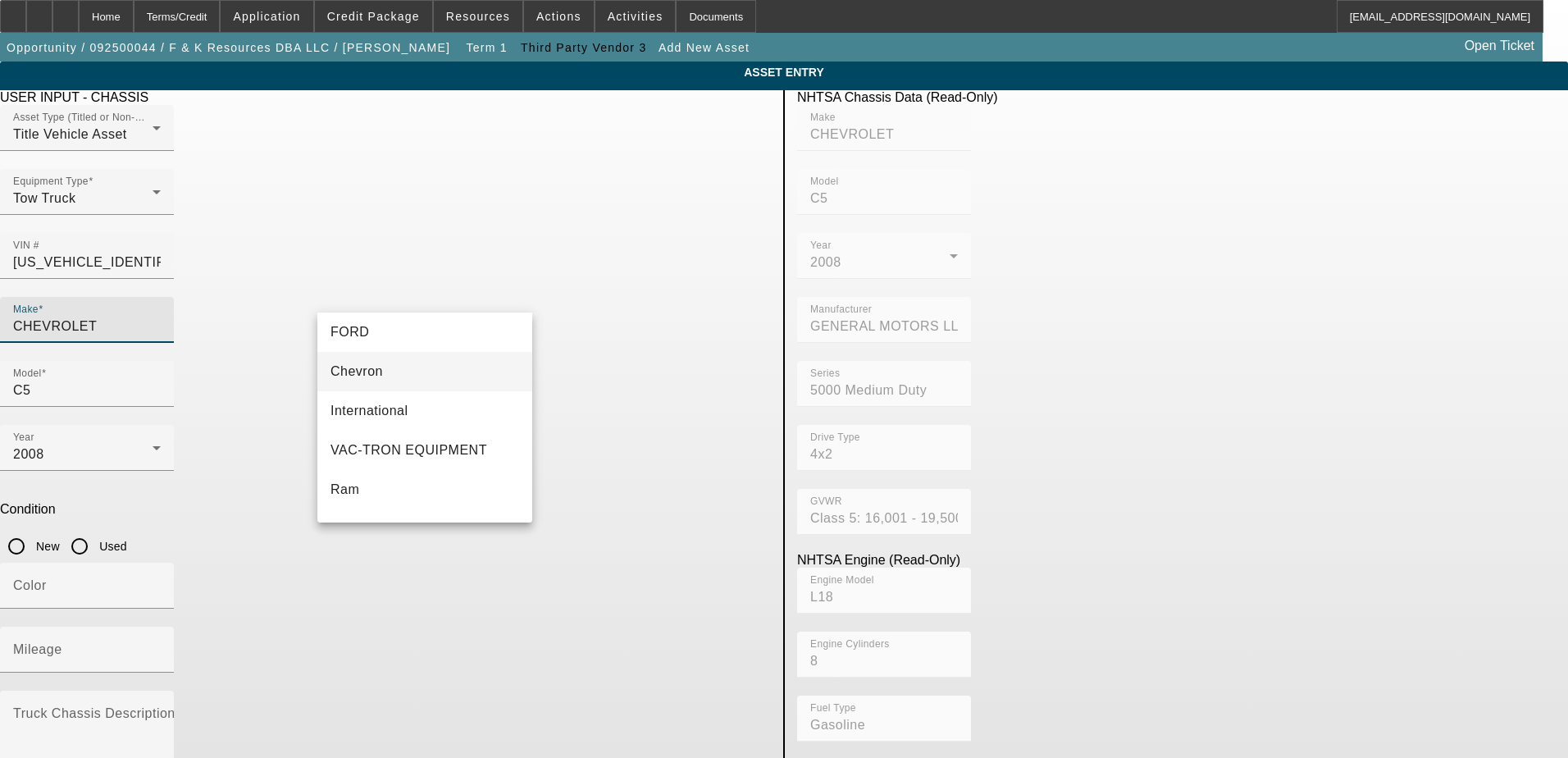
click at [404, 381] on mat-option "Chevron" at bounding box center [425, 372] width 215 height 40
type input "Chevron"
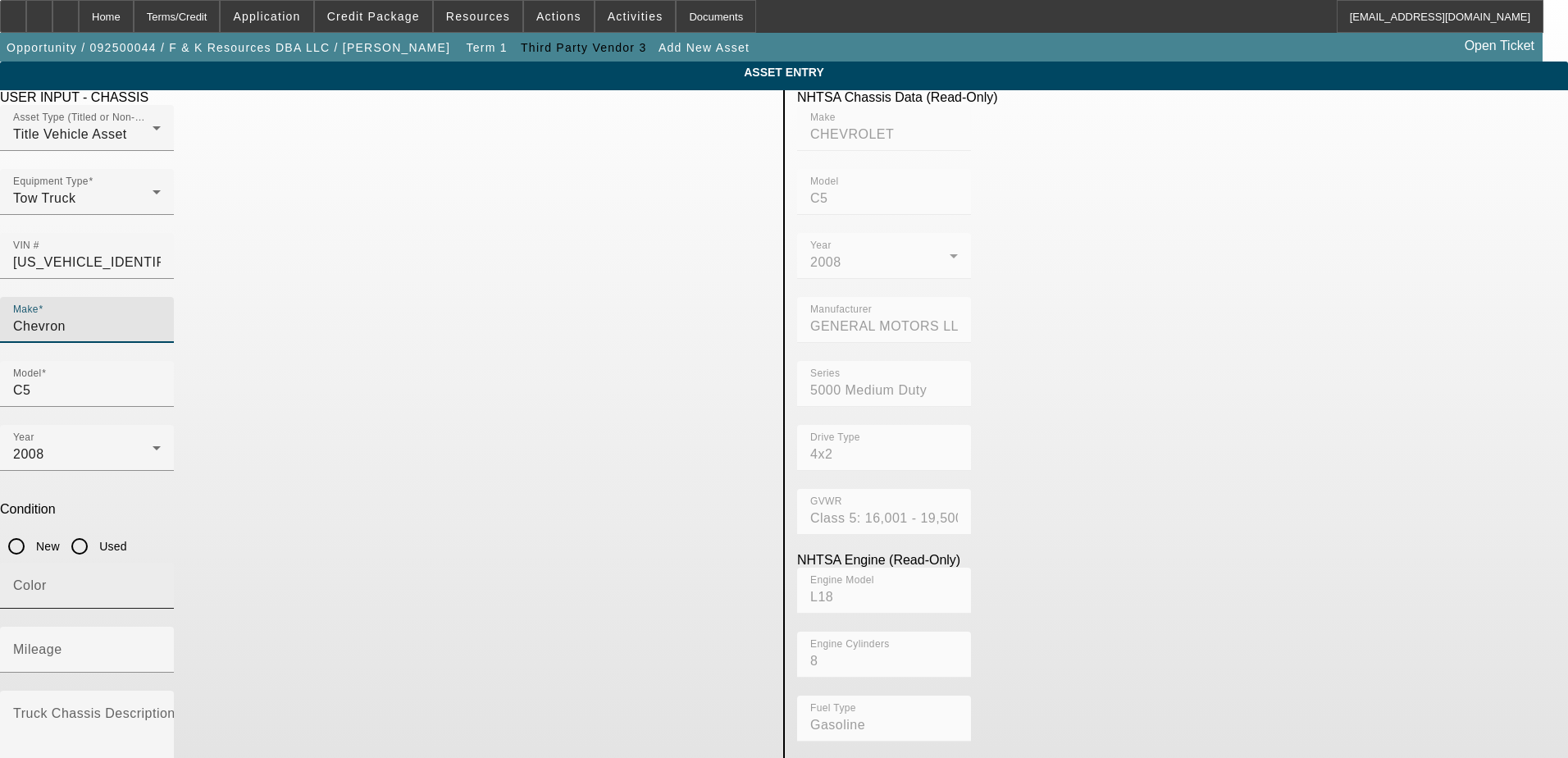
click at [161, 583] on input "Color" at bounding box center [87, 593] width 148 height 20
type input "Black"
click at [96, 530] on input "Used" at bounding box center [80, 547] width 33 height 33
radio input "true"
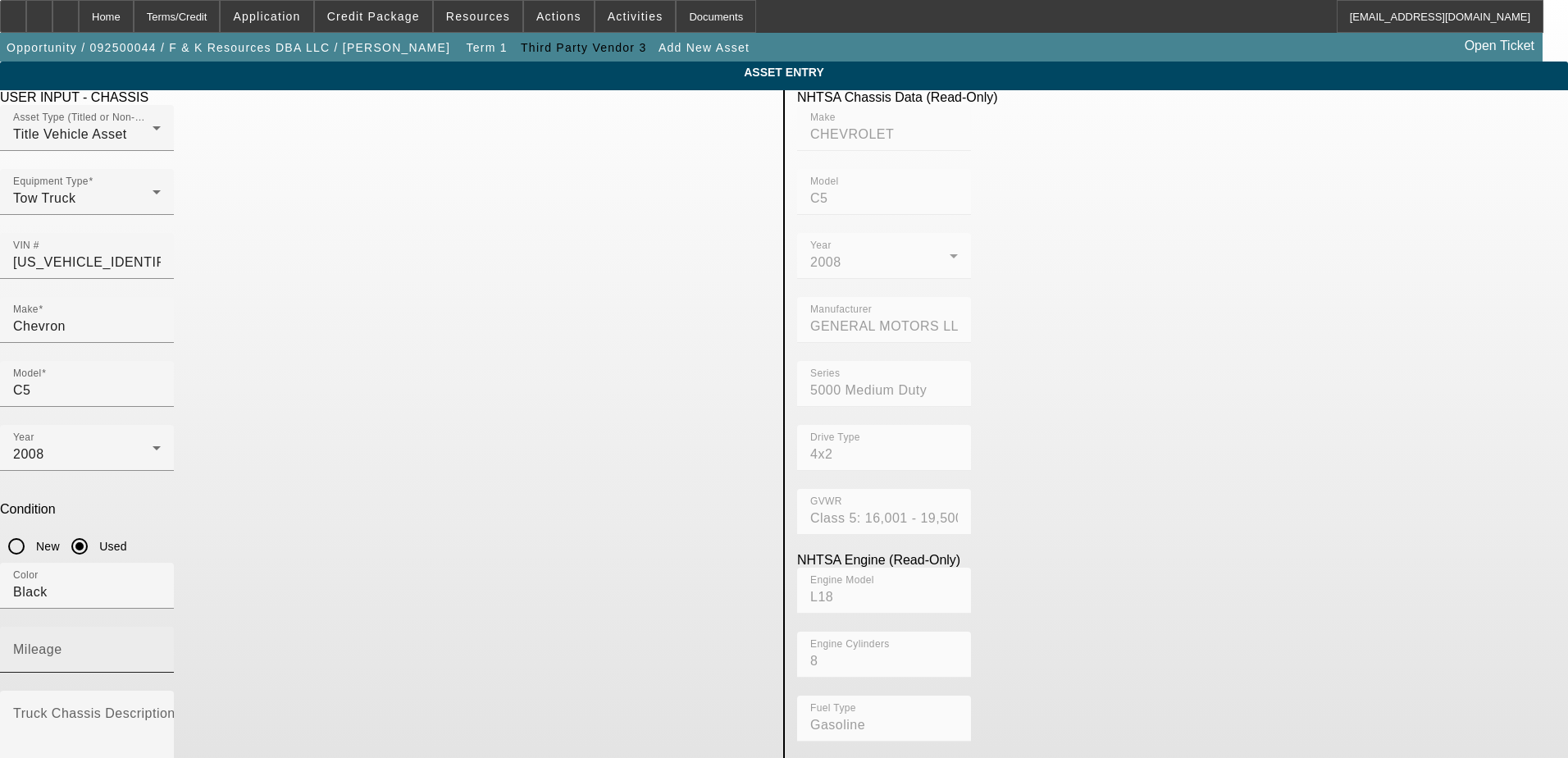
click at [161, 627] on div "Mileage" at bounding box center [87, 650] width 148 height 46
type input "111564"
click at [161, 711] on textarea "Truck Chassis Description (Describe the truck chassis only)" at bounding box center [87, 741] width 148 height 59
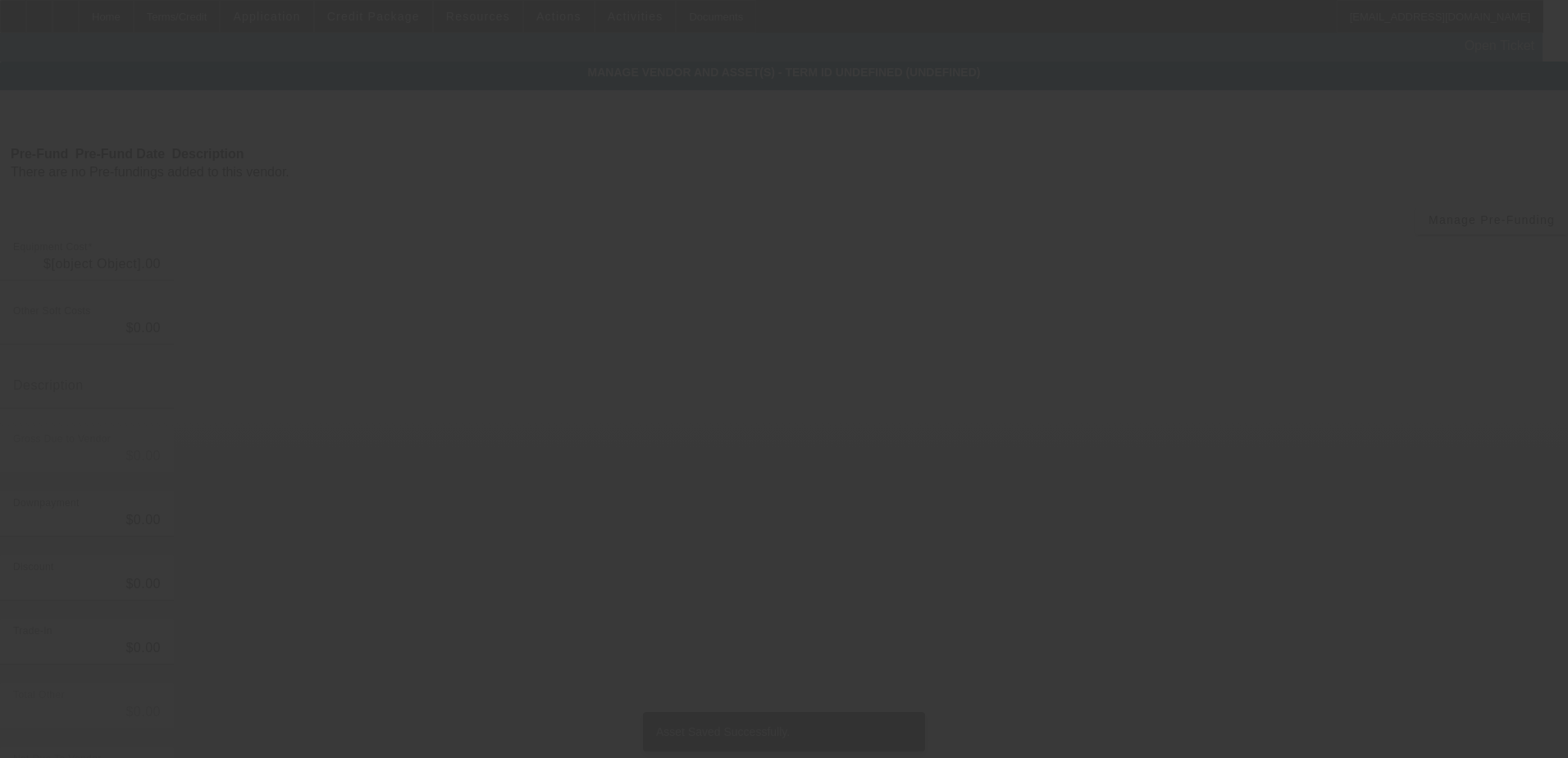
type input "$30,000.00"
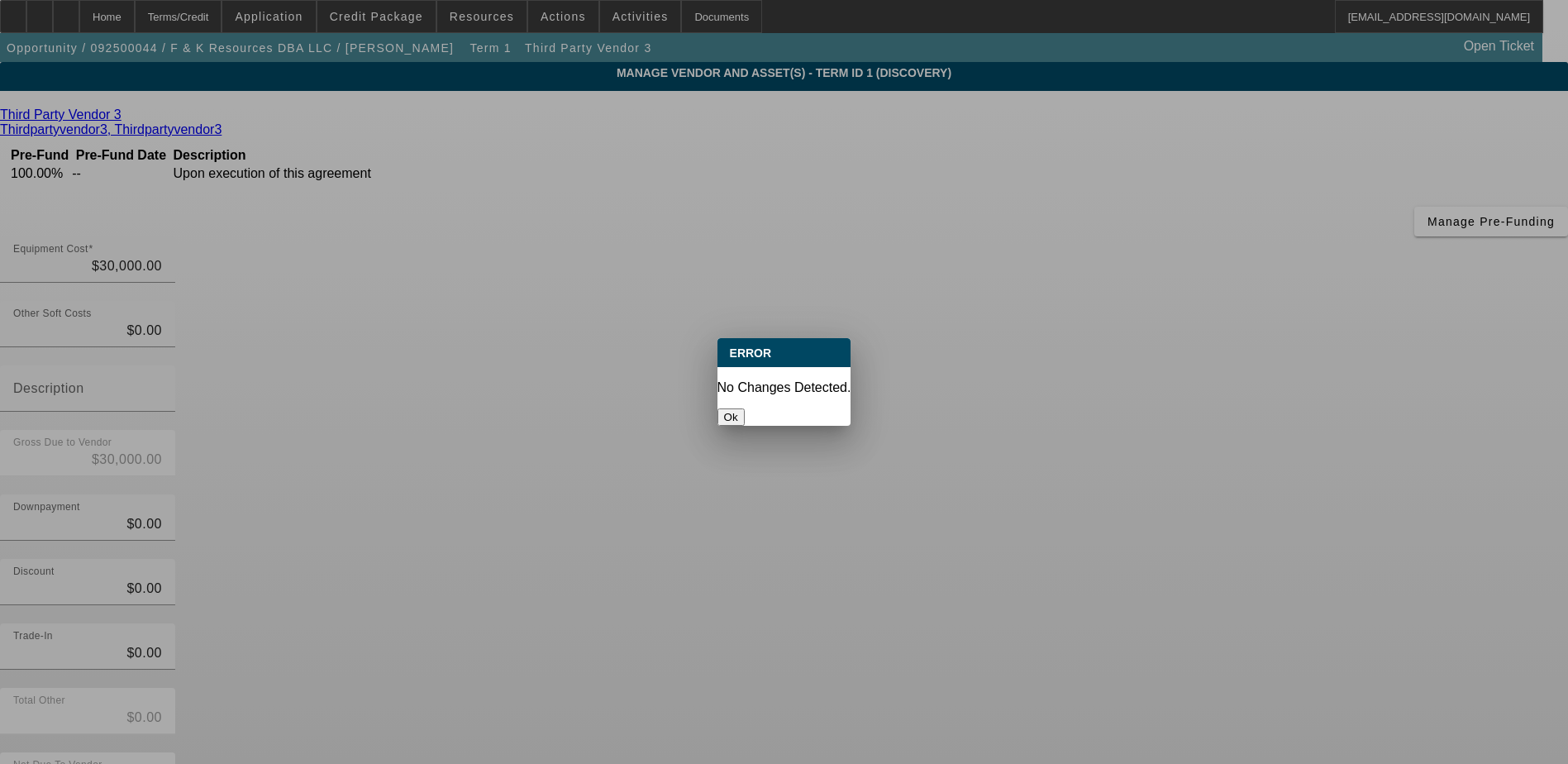
click at [744, 409] on button "Ok" at bounding box center [731, 417] width 27 height 17
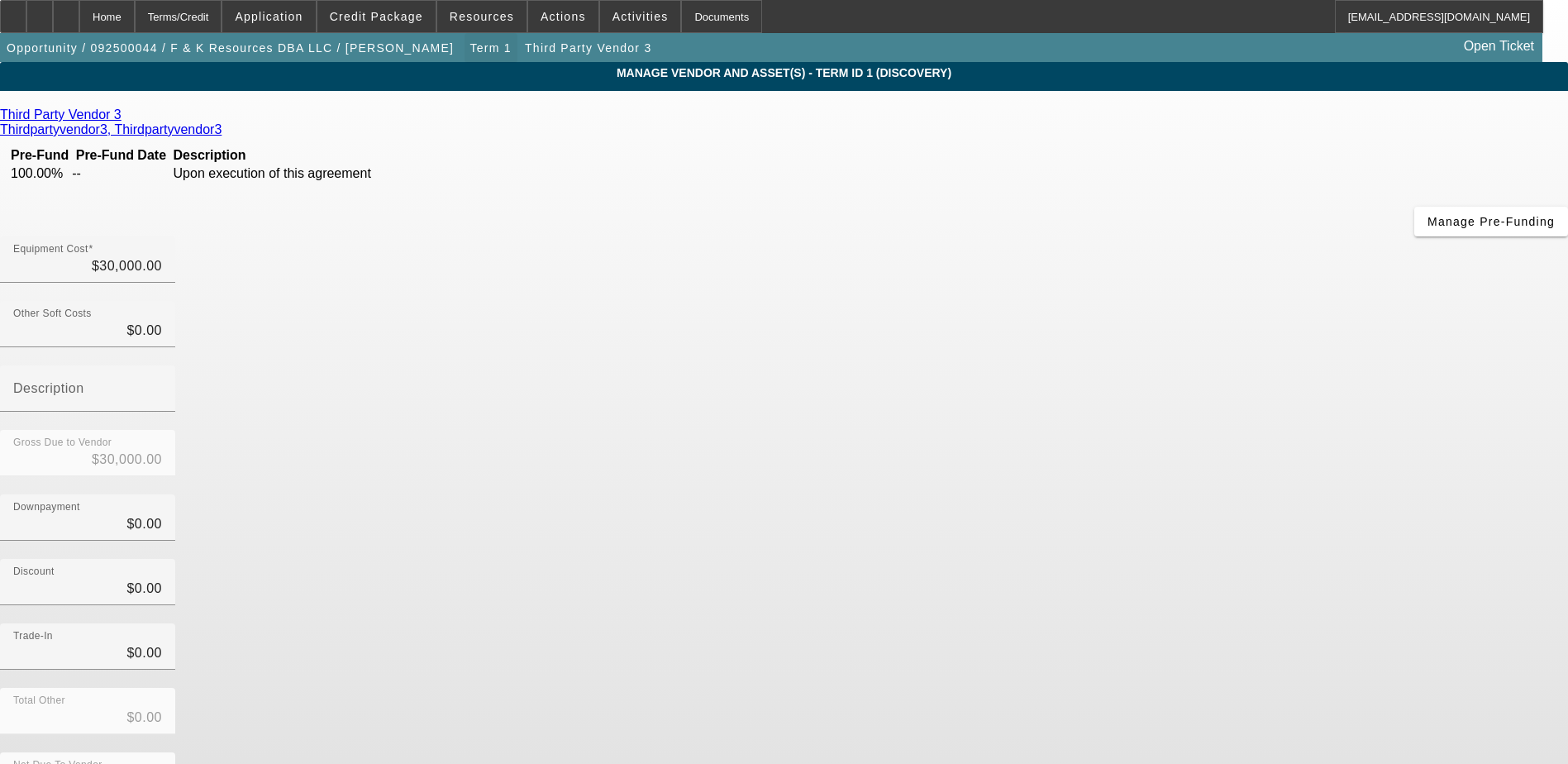
click at [470, 43] on span "Term 1" at bounding box center [491, 48] width 42 height 13
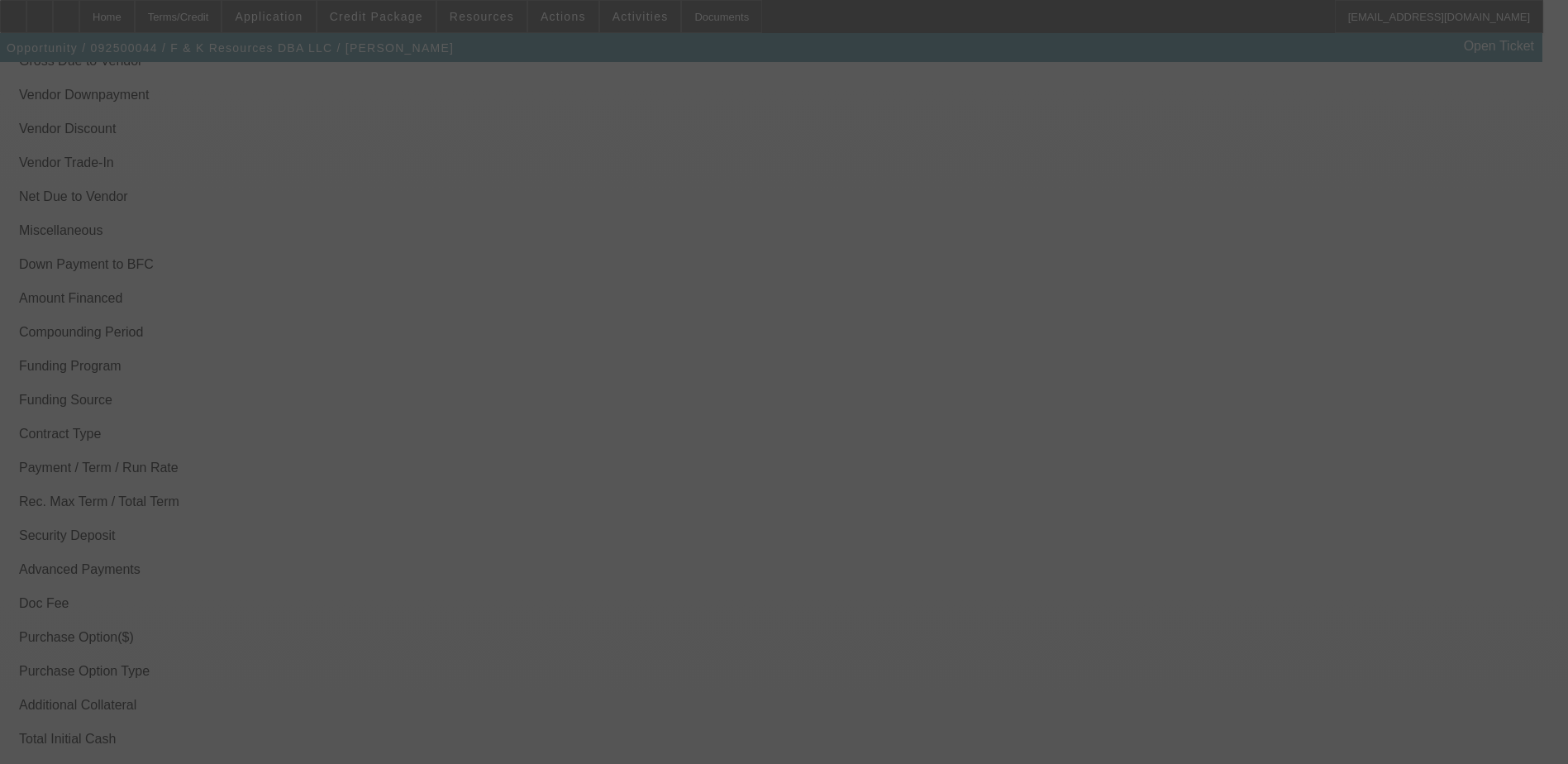
scroll to position [2149, 0]
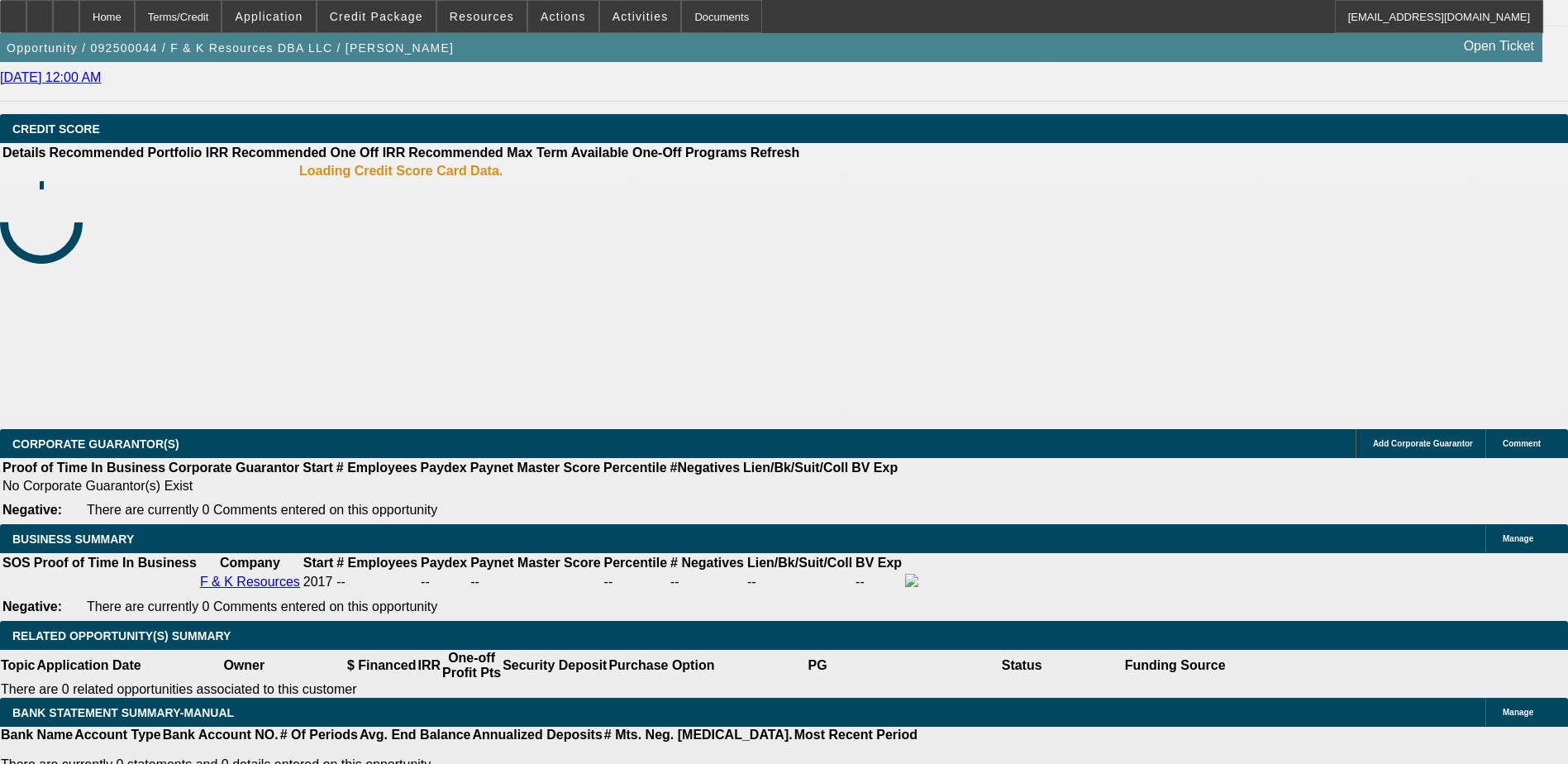
select select "0"
select select "2"
select select "0.1"
select select "4"
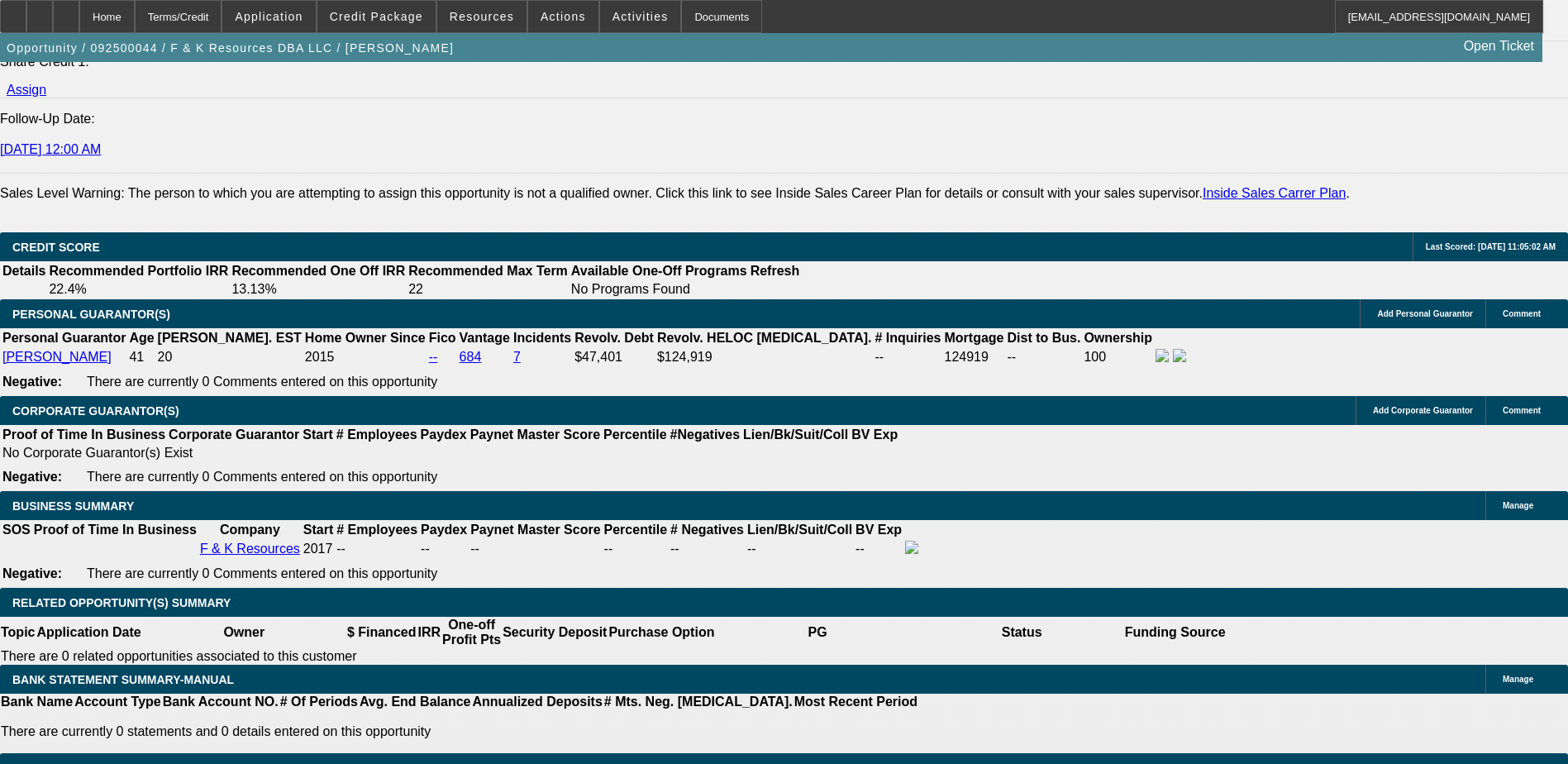
scroll to position [2245, 0]
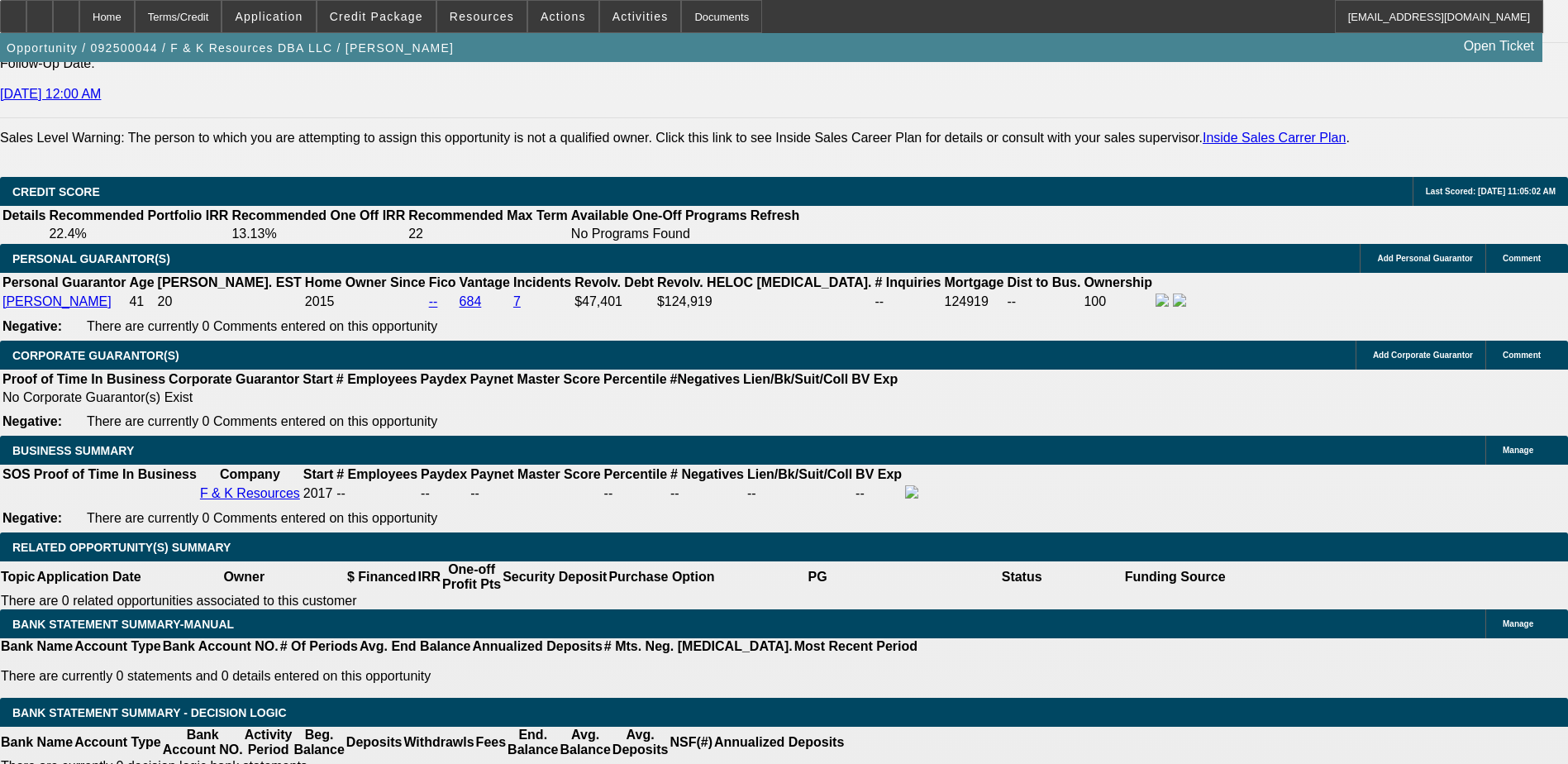
type input "36"
type input "5"
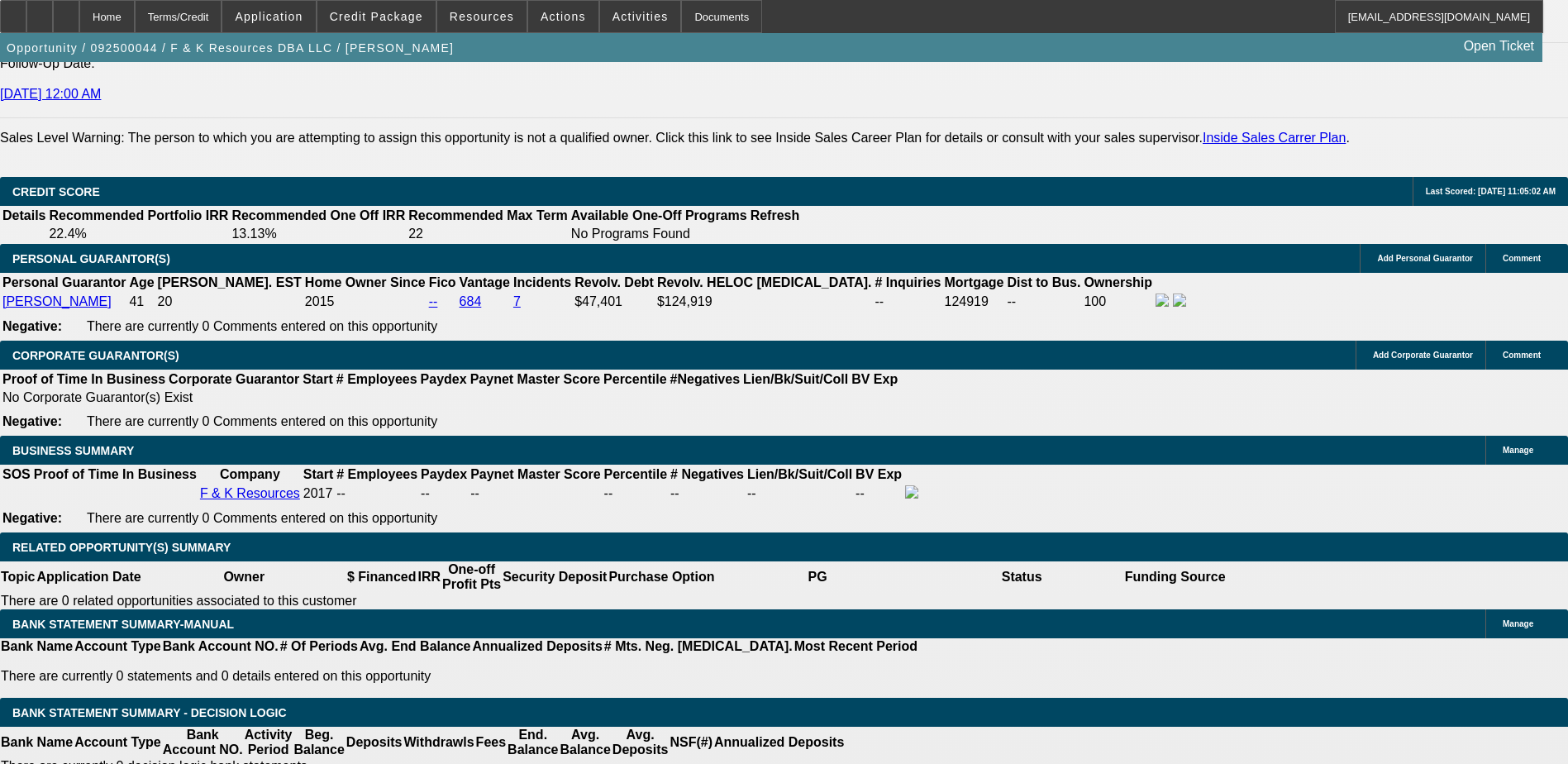
type input "1"
type input "900"
type input "$1,800.00"
type input "5.1"
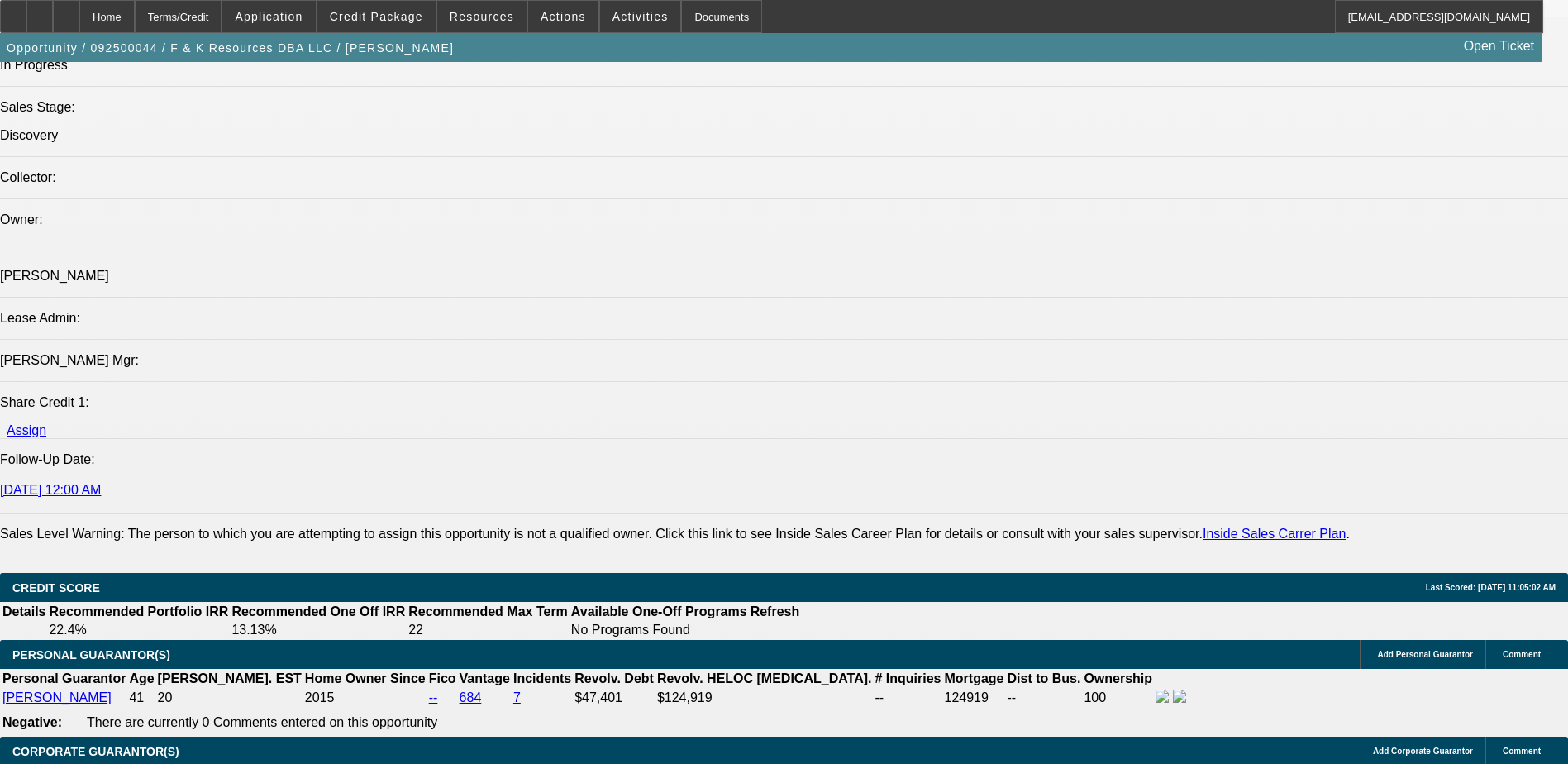
scroll to position [1749, 0]
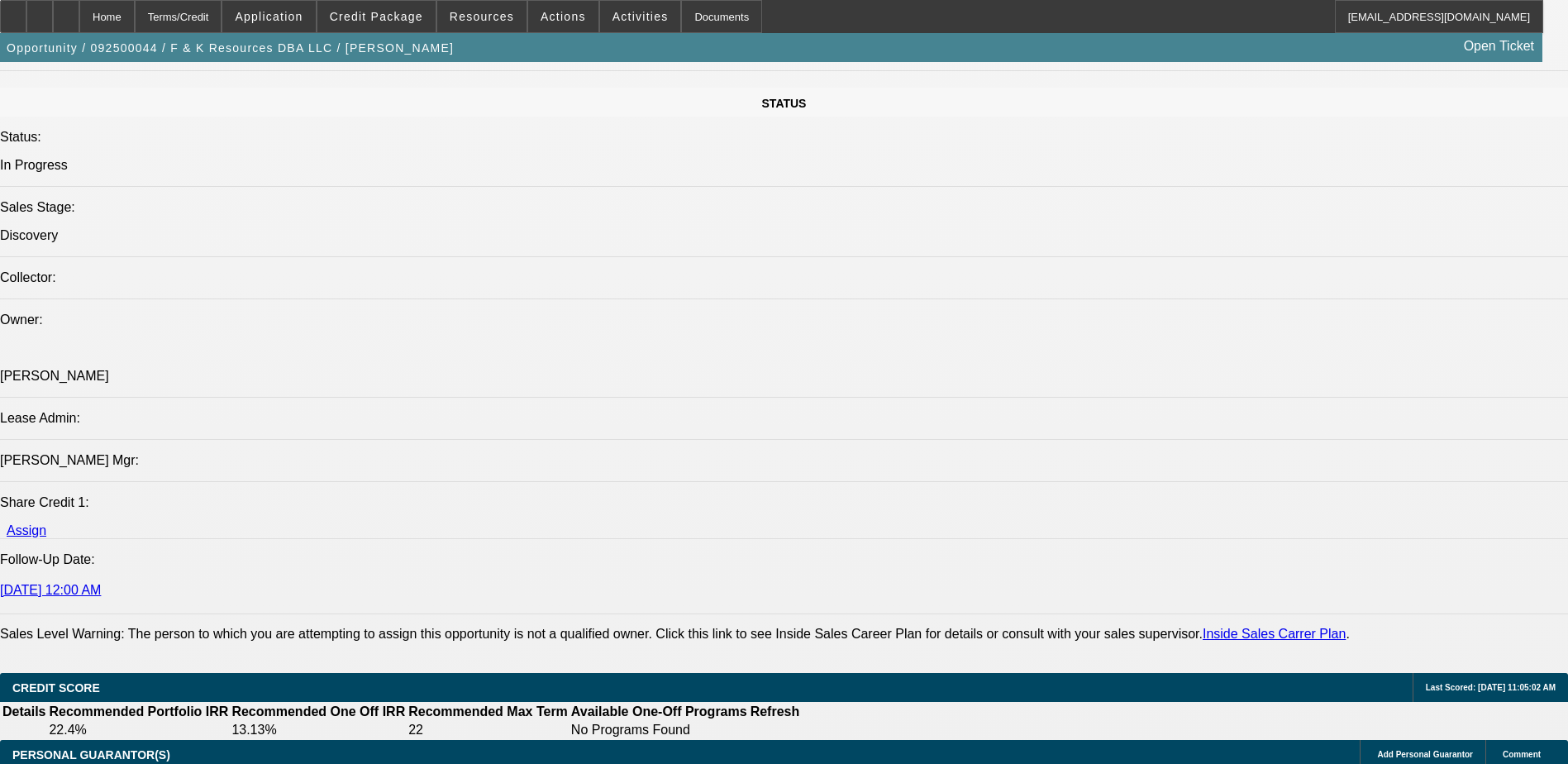
type input "$900.00"
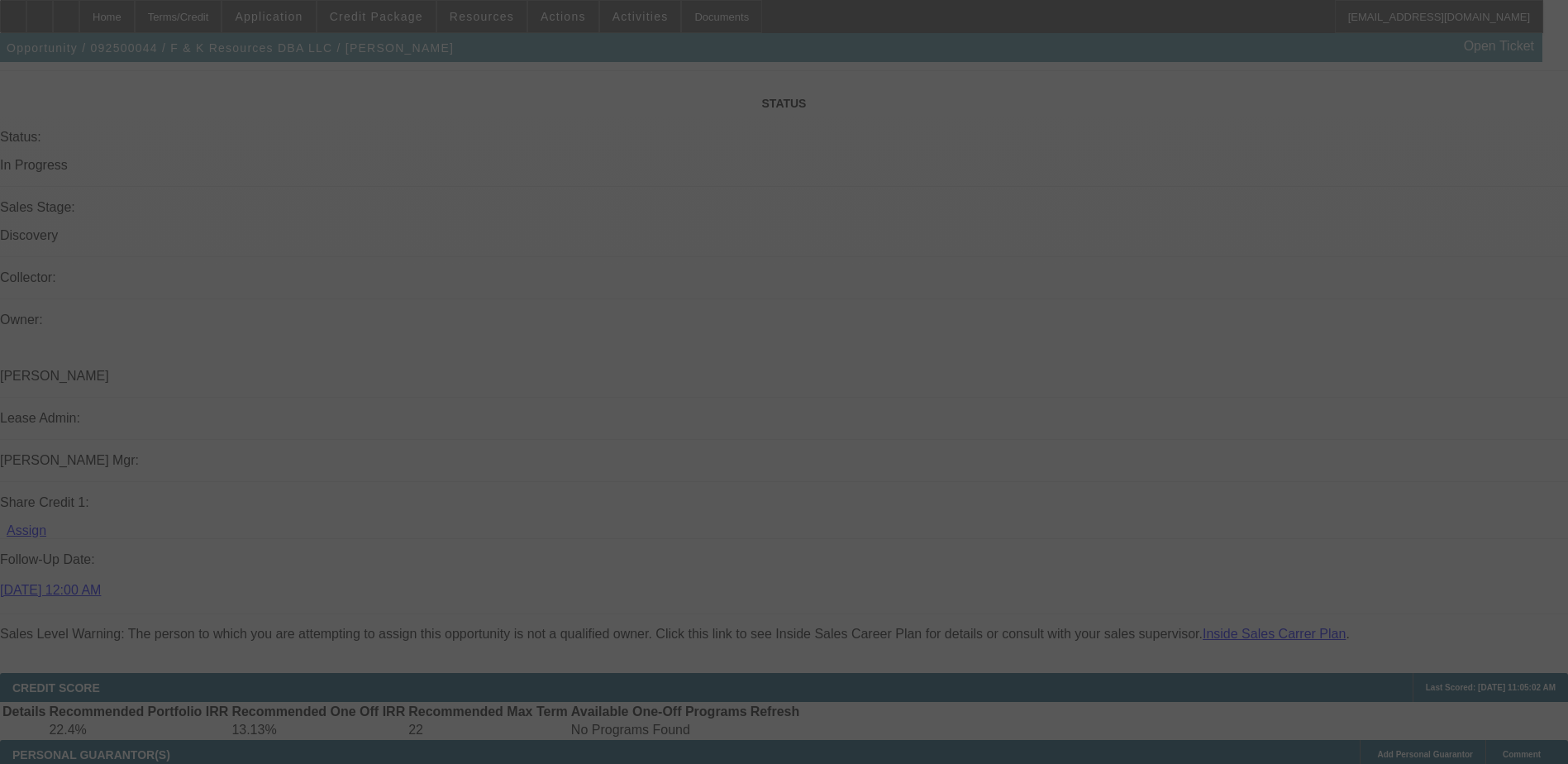
scroll to position [0, 0]
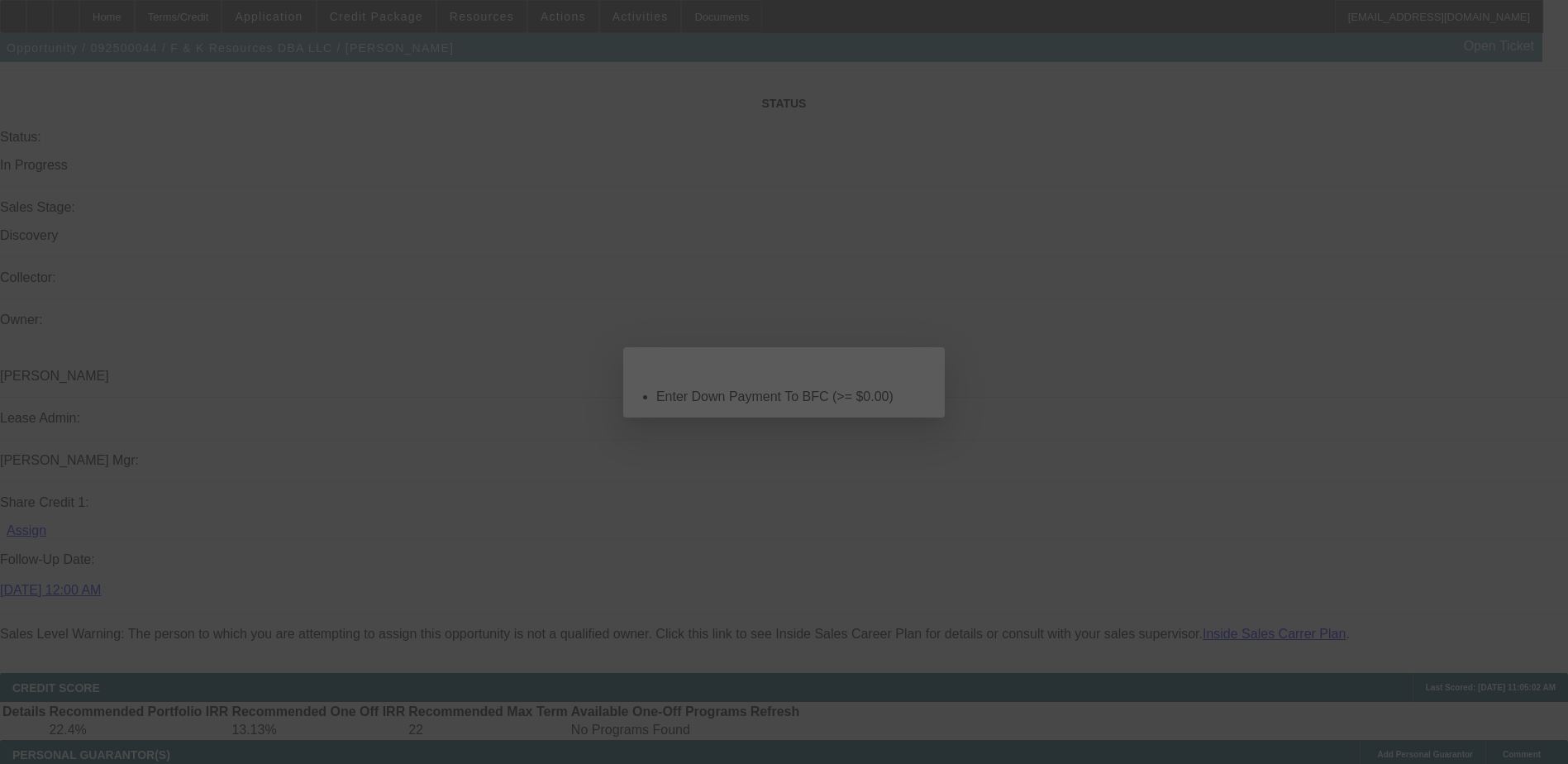
select select "0"
select select "2"
select select "0.1"
select select "4"
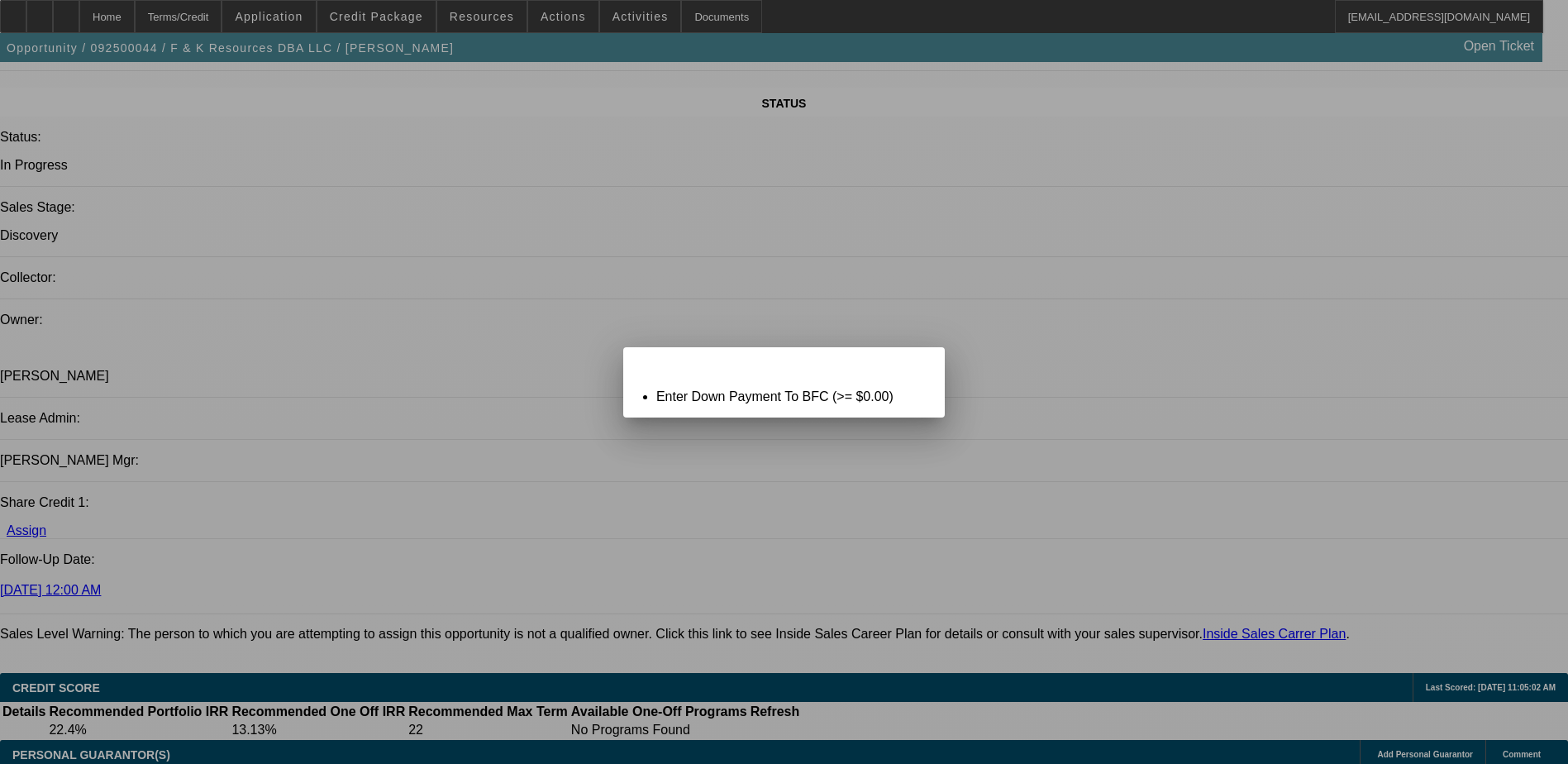
click at [918, 366] on span "Close" at bounding box center [923, 361] width 22 height 9
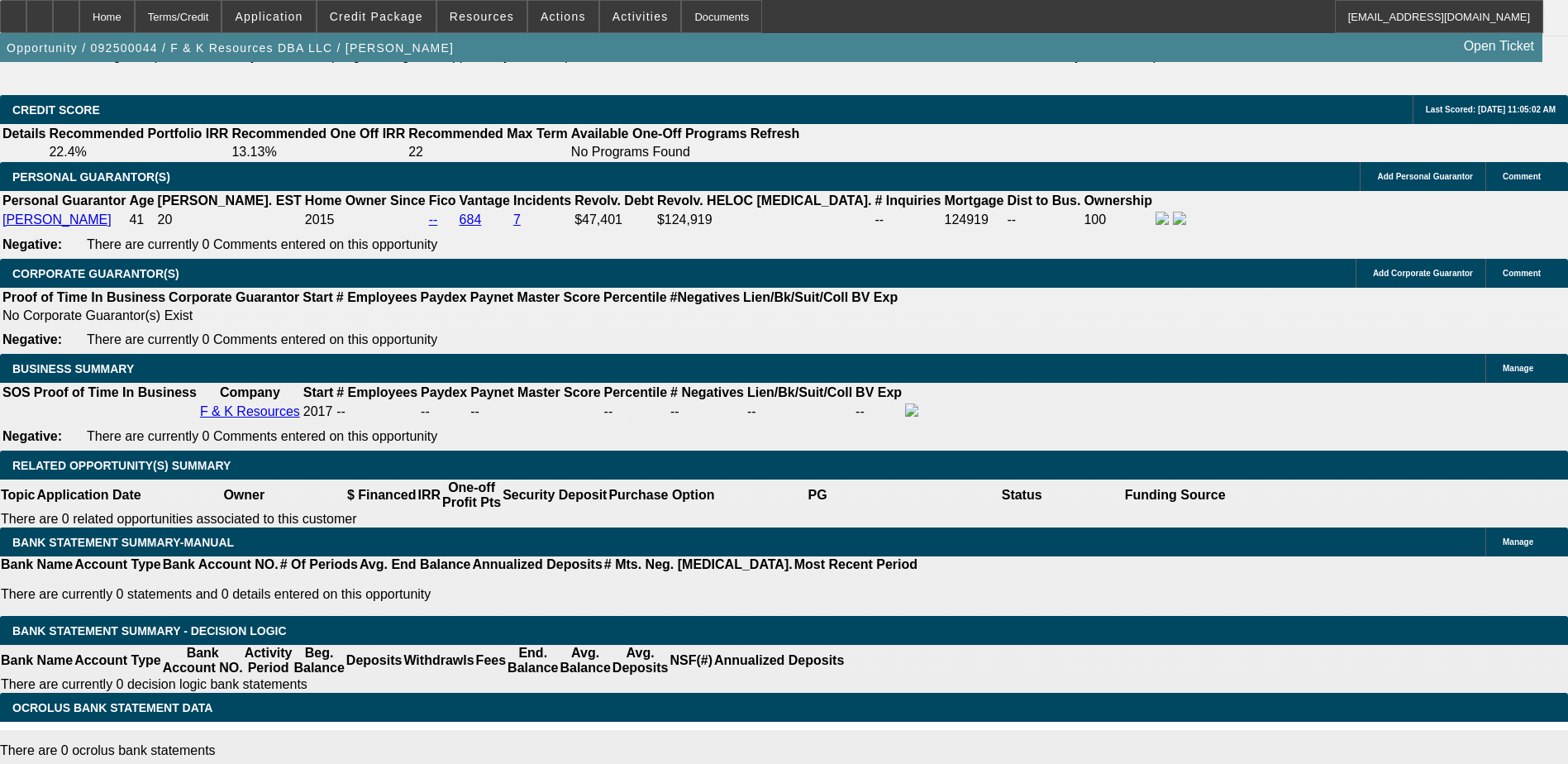
scroll to position [2328, 0]
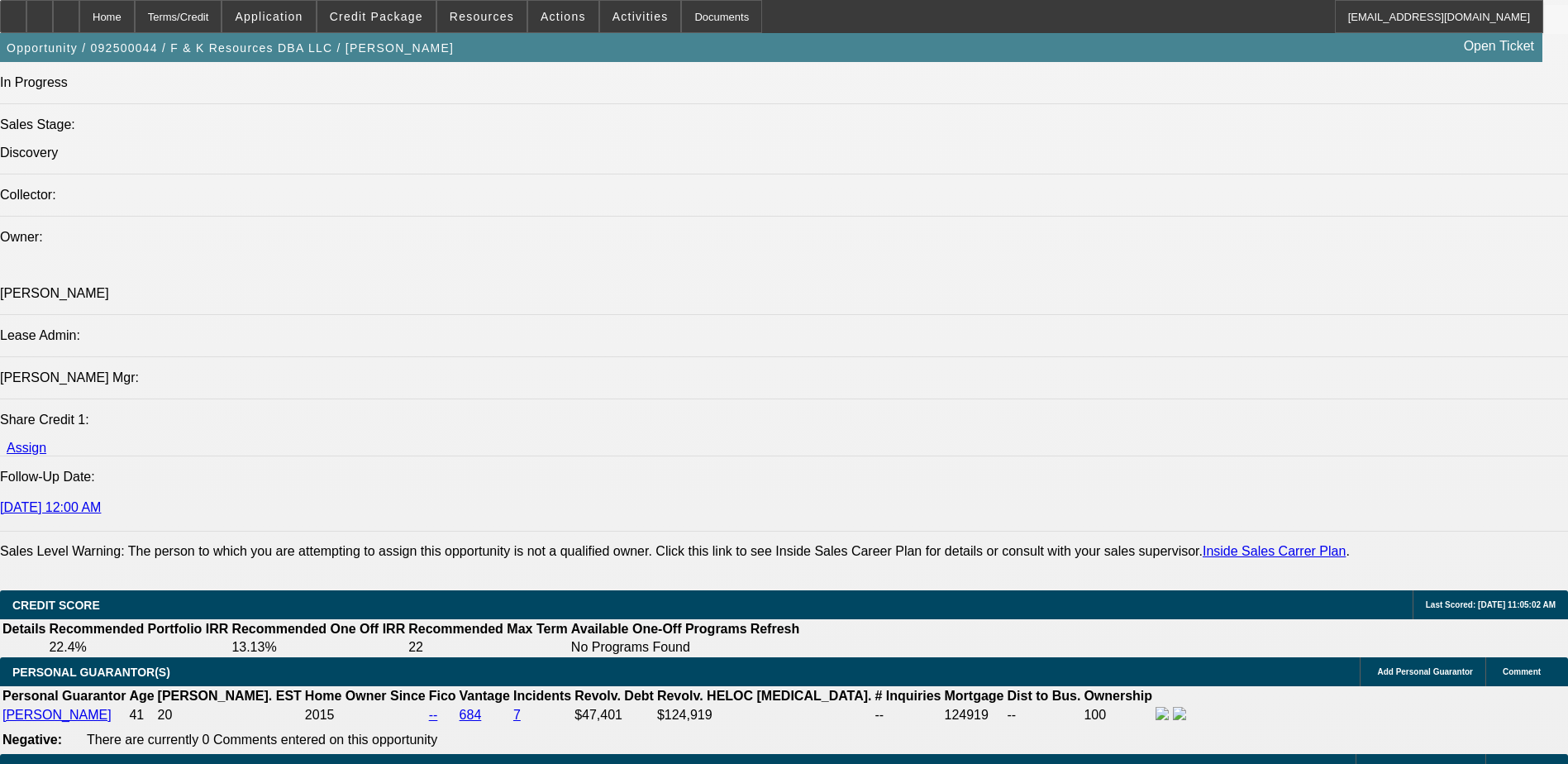
scroll to position [1749, 0]
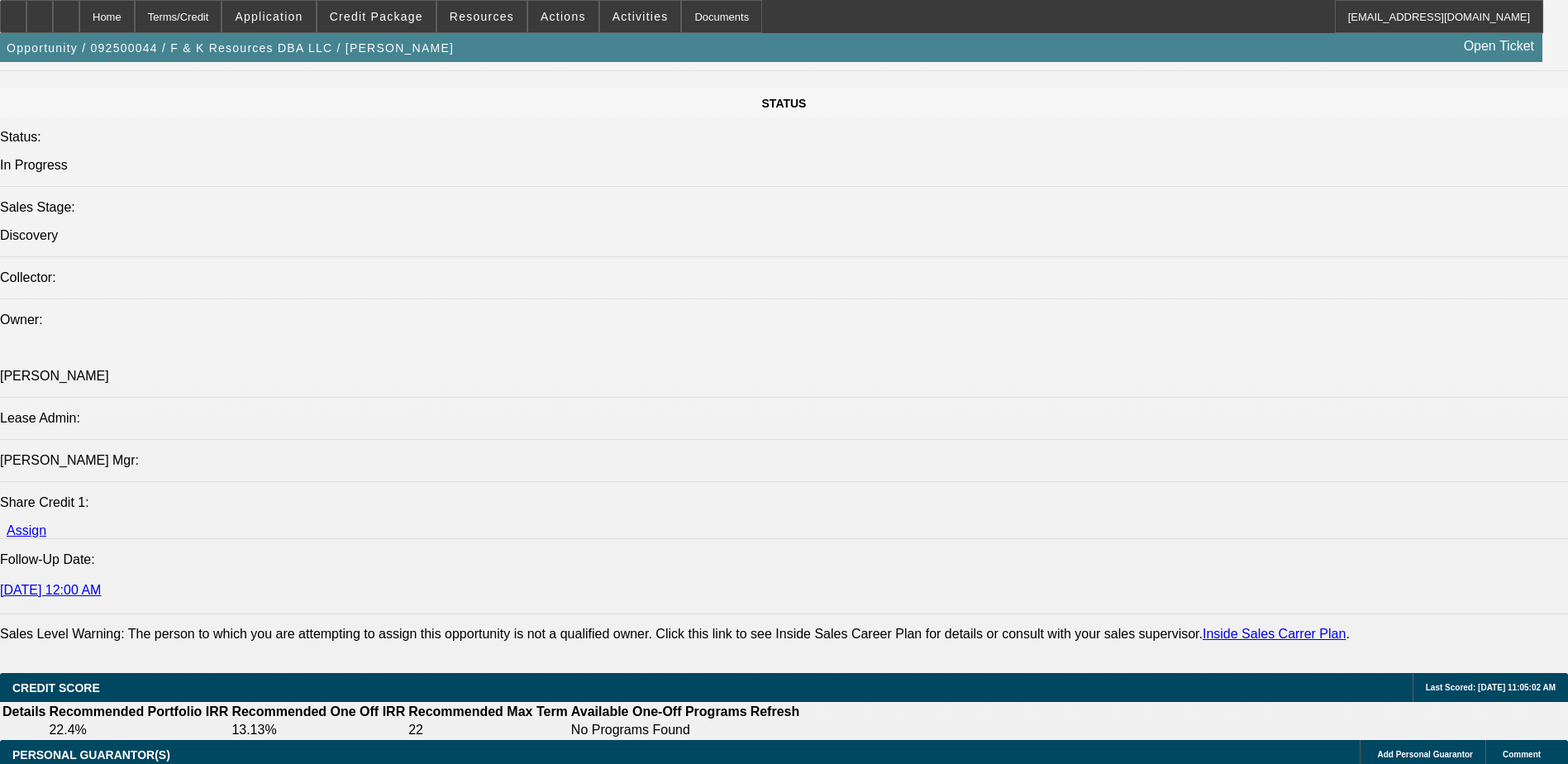
type input "$5,000.00"
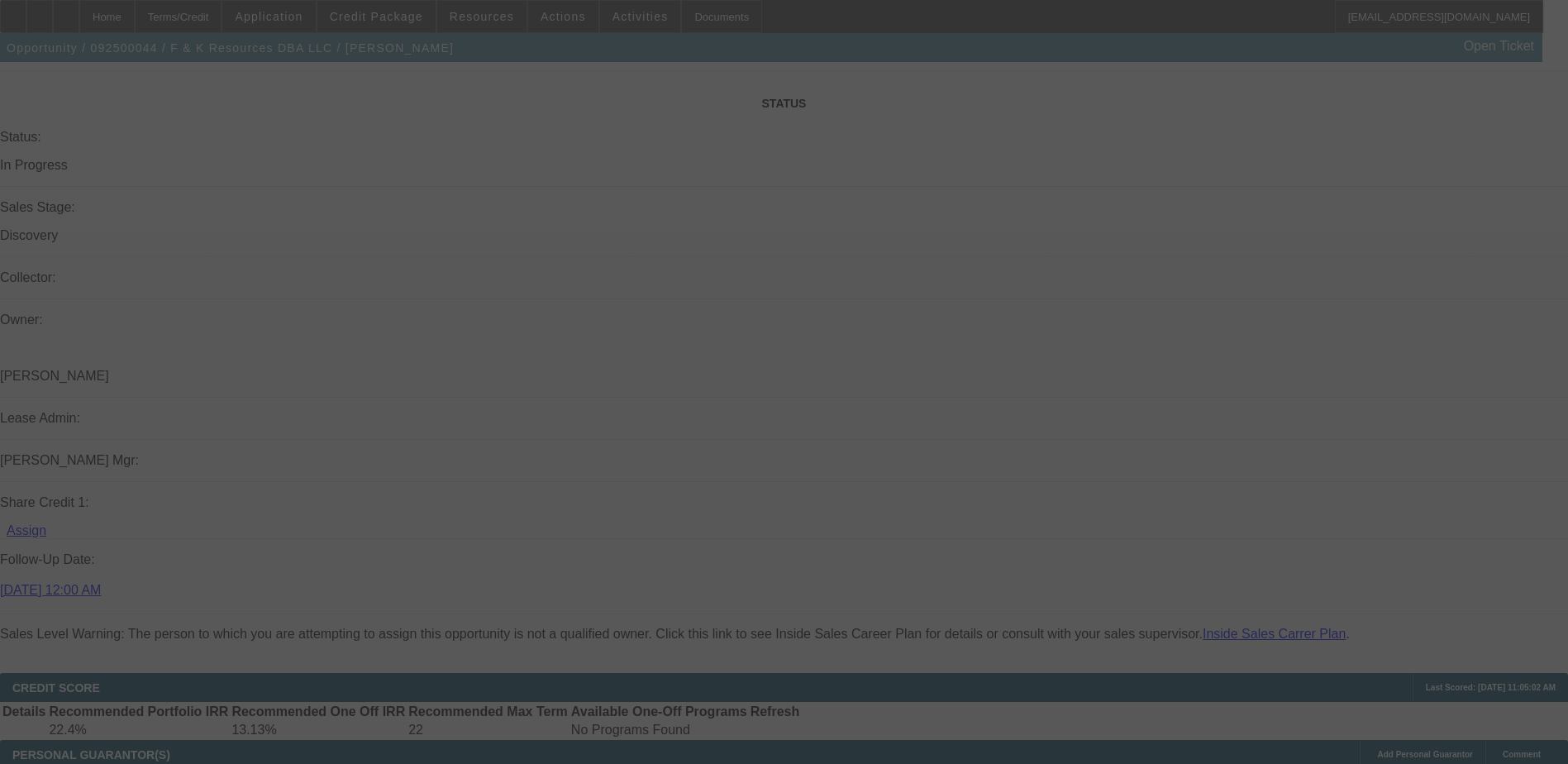
type input "$750.00"
type input "$1,500.00"
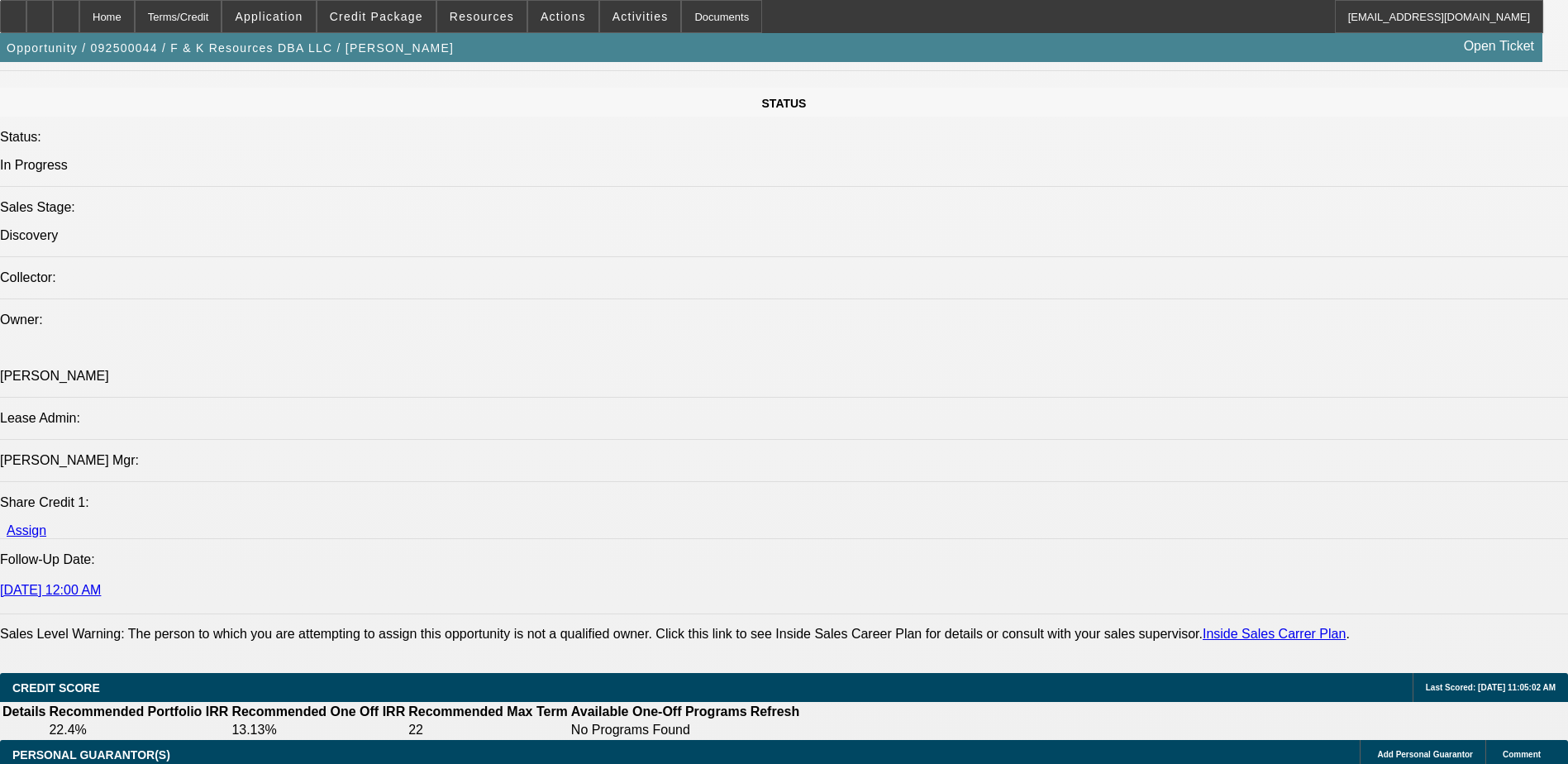
scroll to position [0, 0]
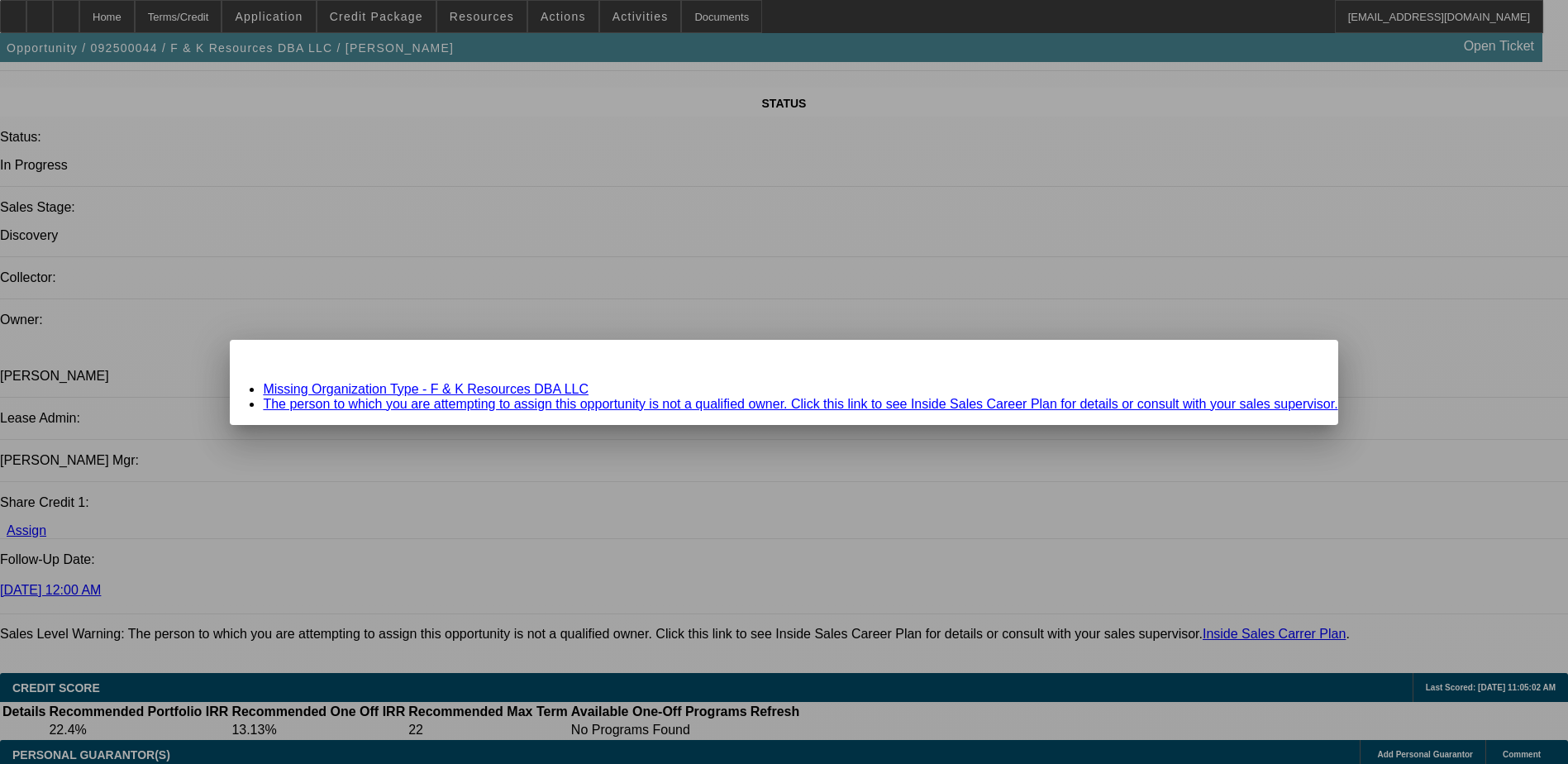
click at [1305, 359] on span "Close" at bounding box center [1316, 354] width 22 height 9
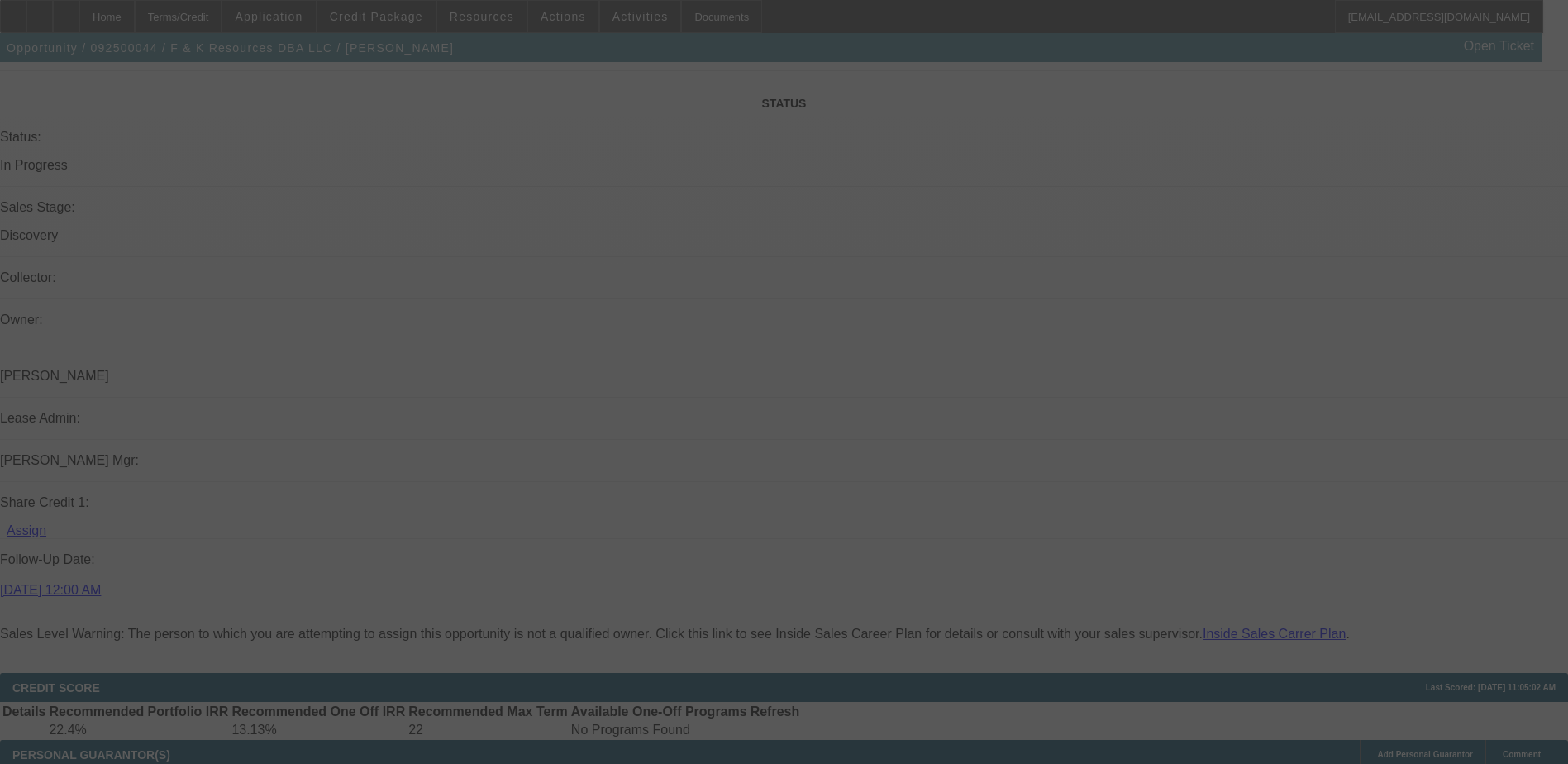
select select "0"
select select "2"
select select "0.1"
select select "4"
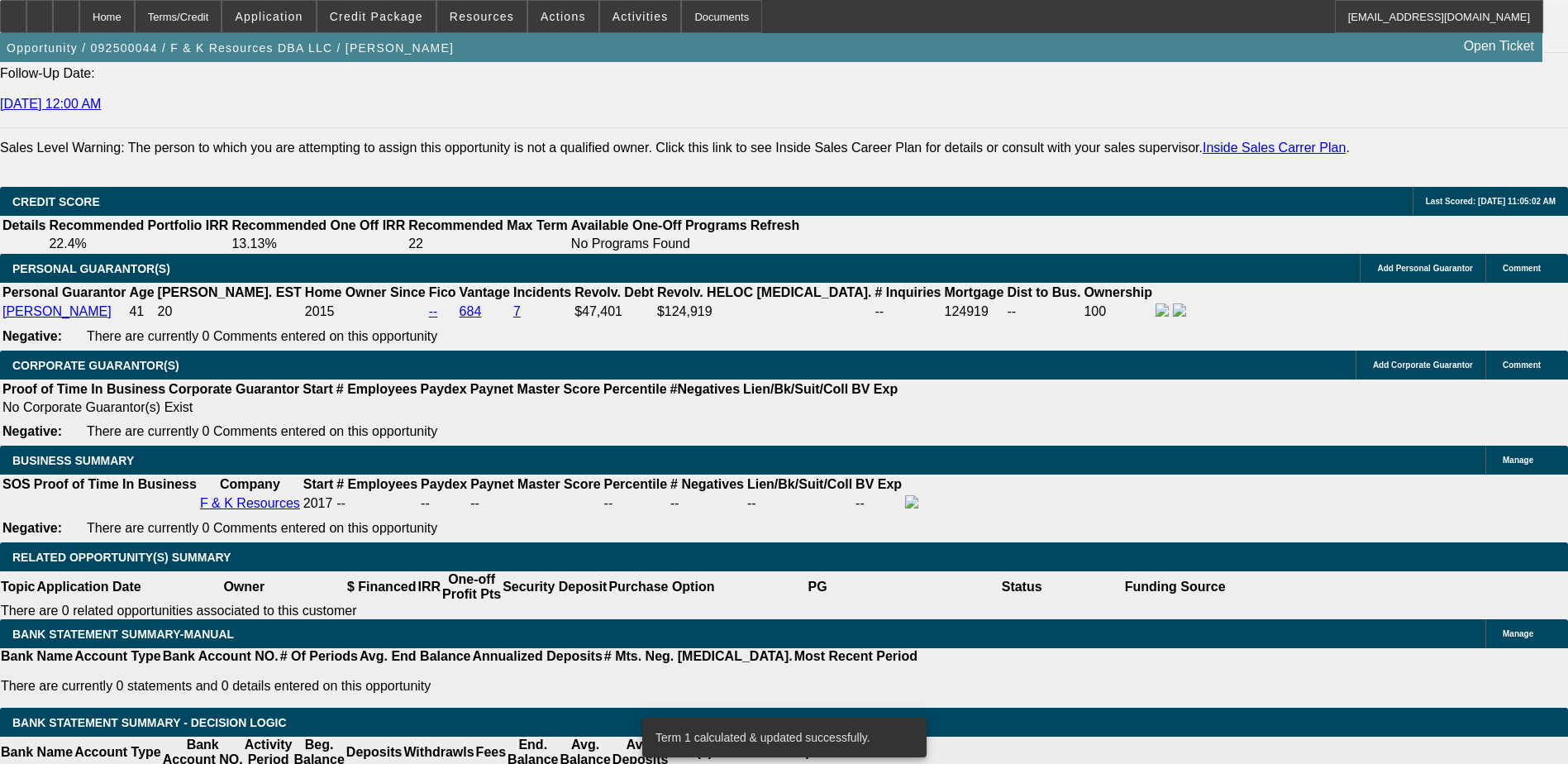
scroll to position [2245, 0]
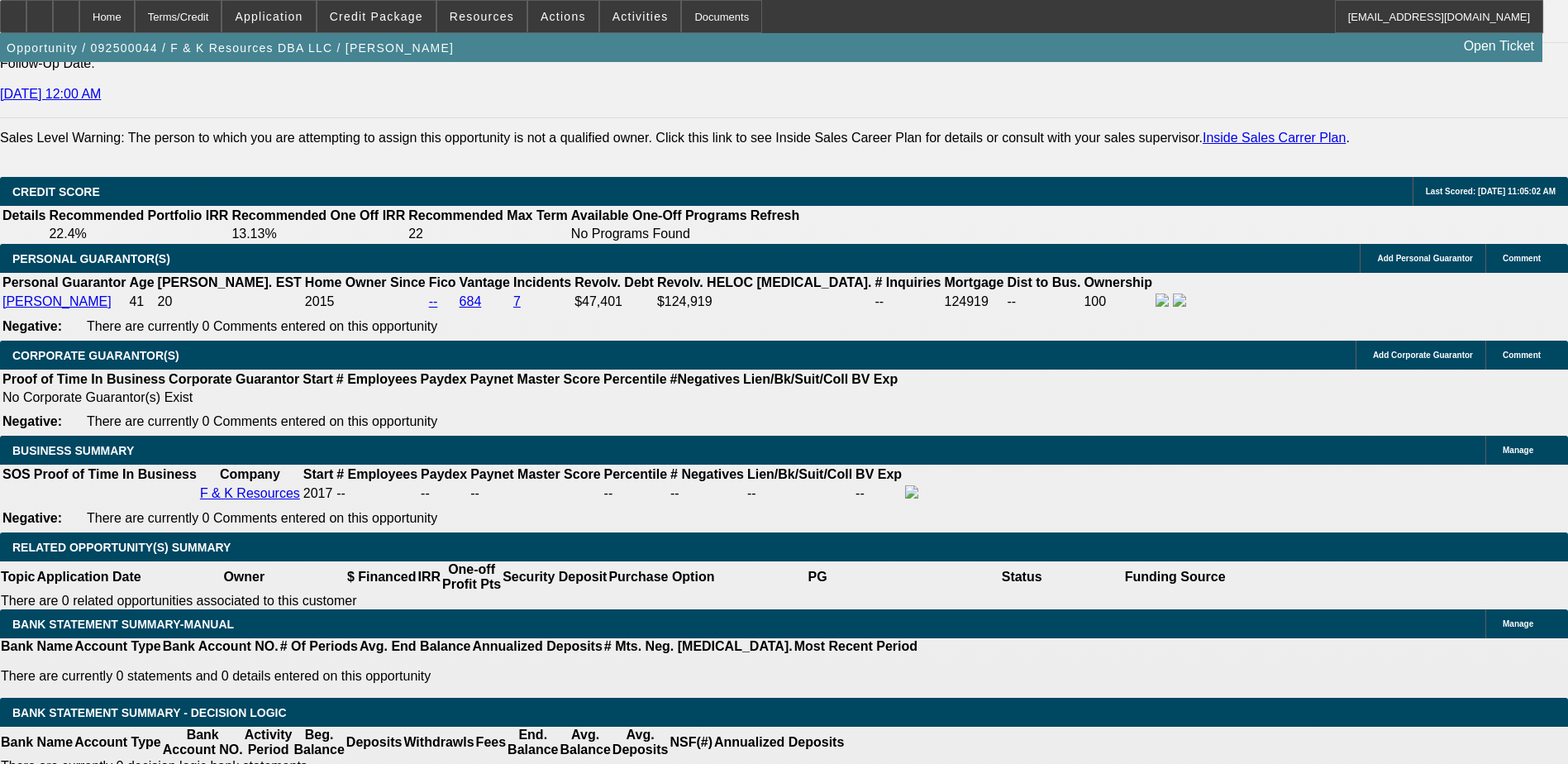
type input "75"
type input "$150.00"
type input "UNKNOWN"
type input "7"
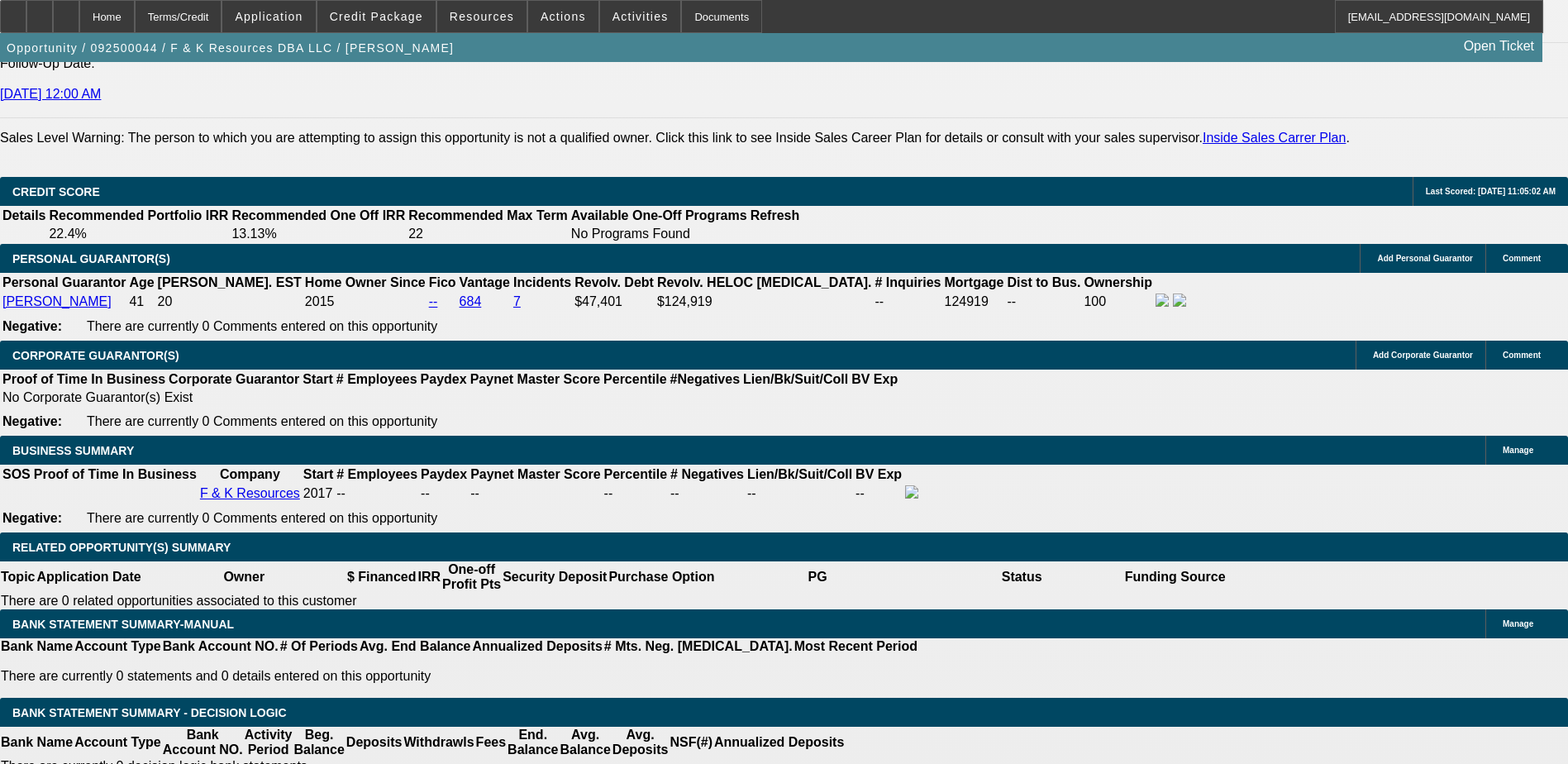
type input "1000"
type input "$2,000.00"
type input "25.5"
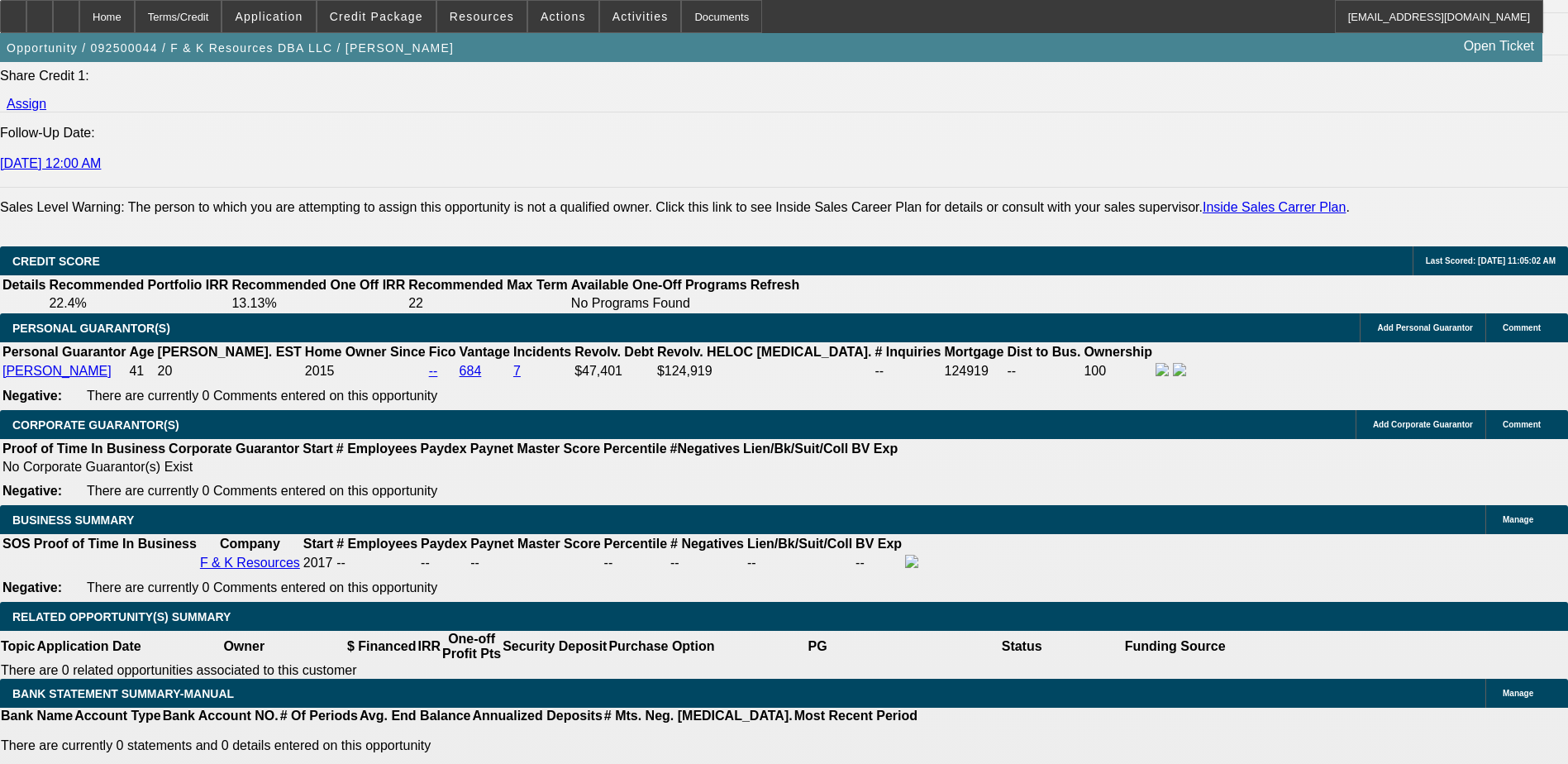
scroll to position [1914, 0]
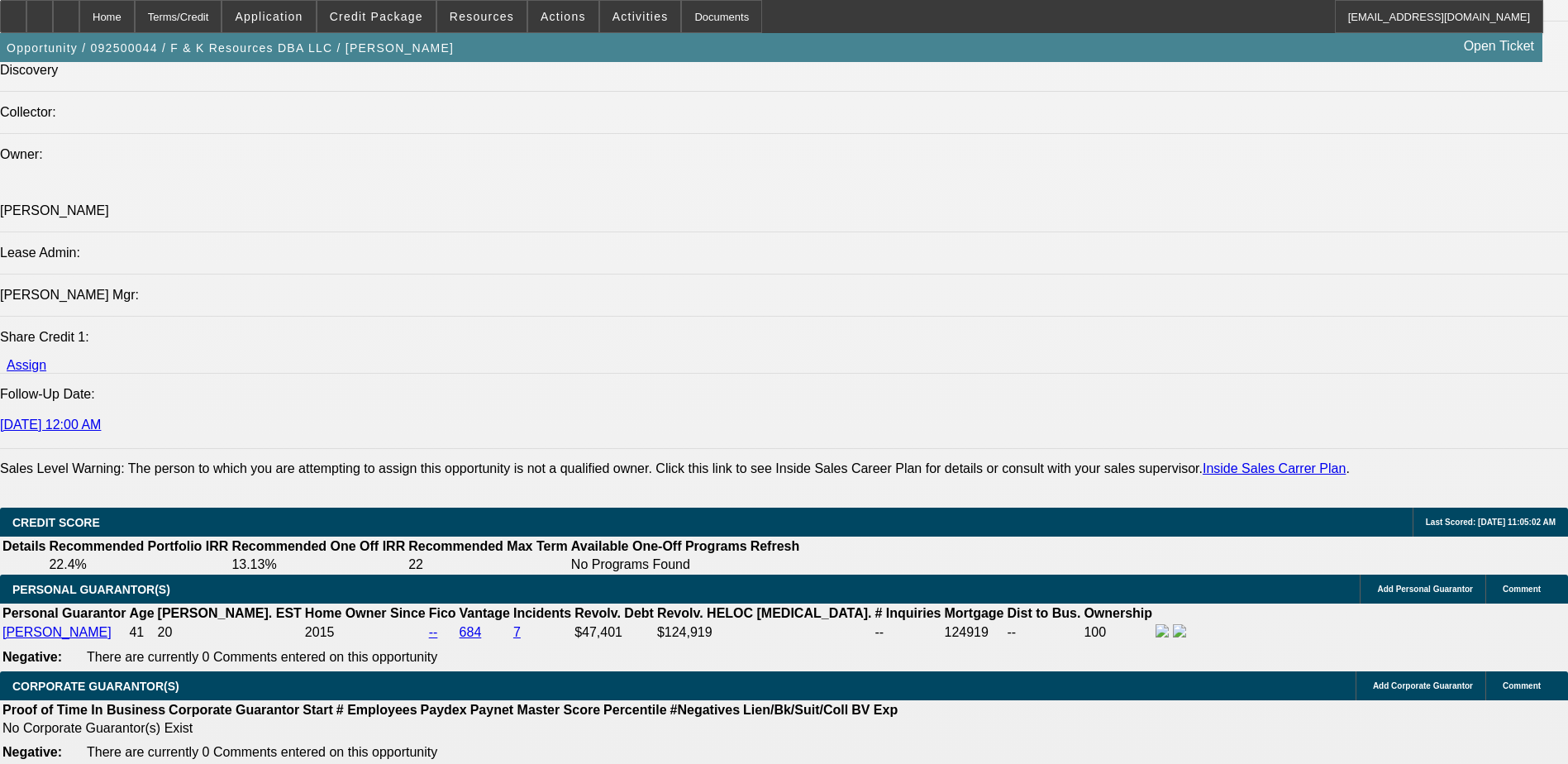
type input "$1,000.00"
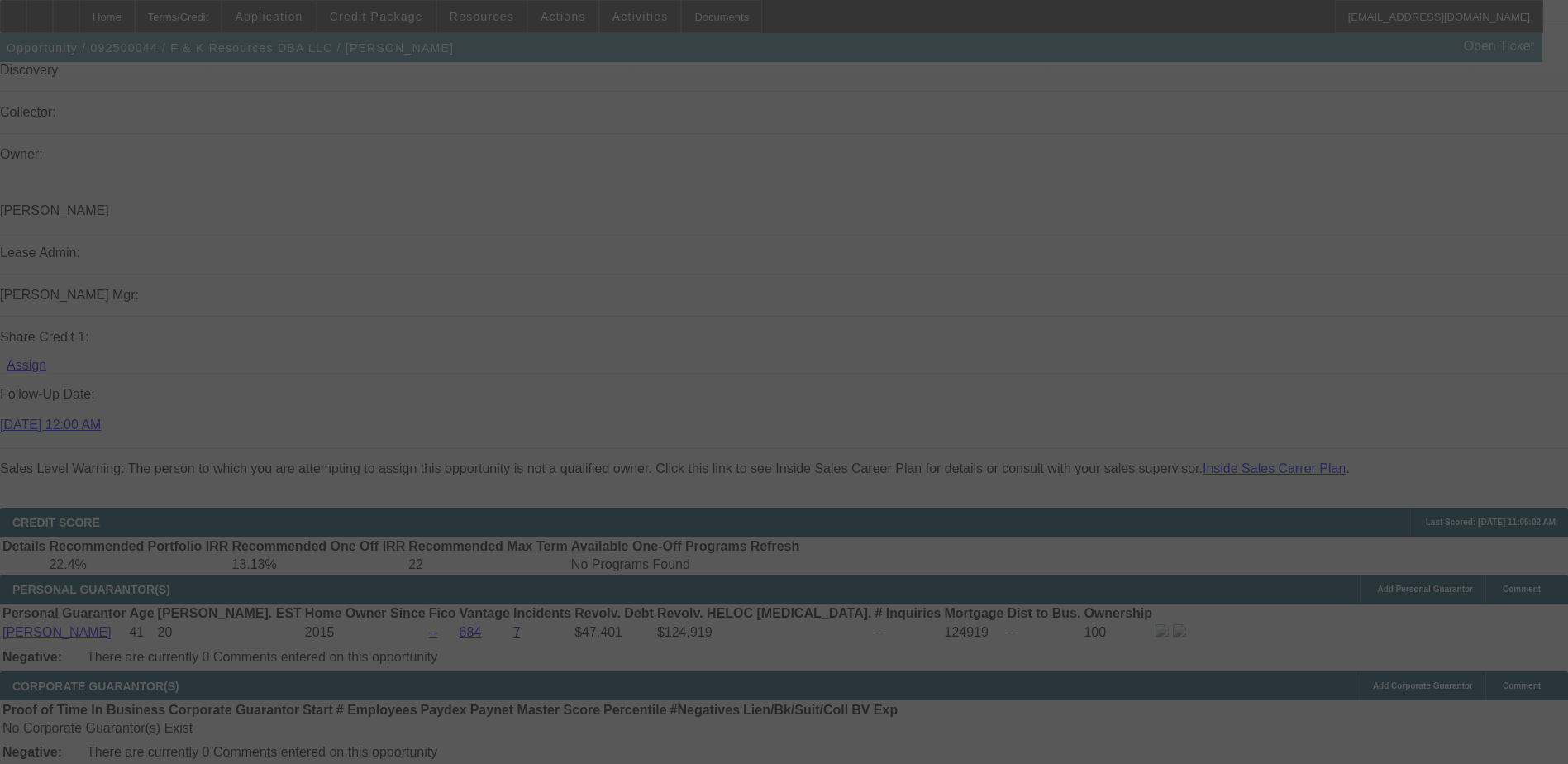
select select "0"
select select "2"
select select "0.1"
select select "4"
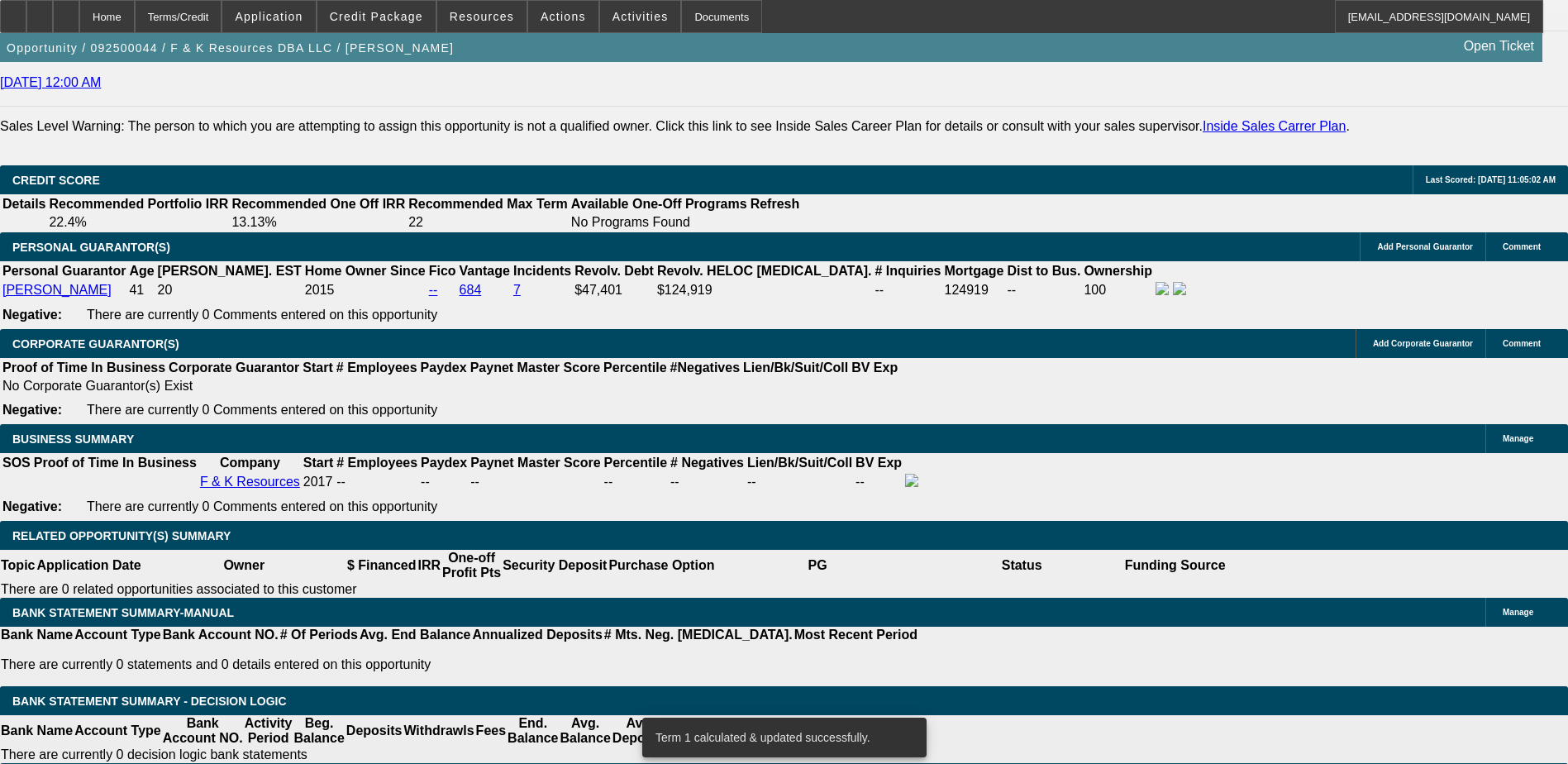
scroll to position [2245, 0]
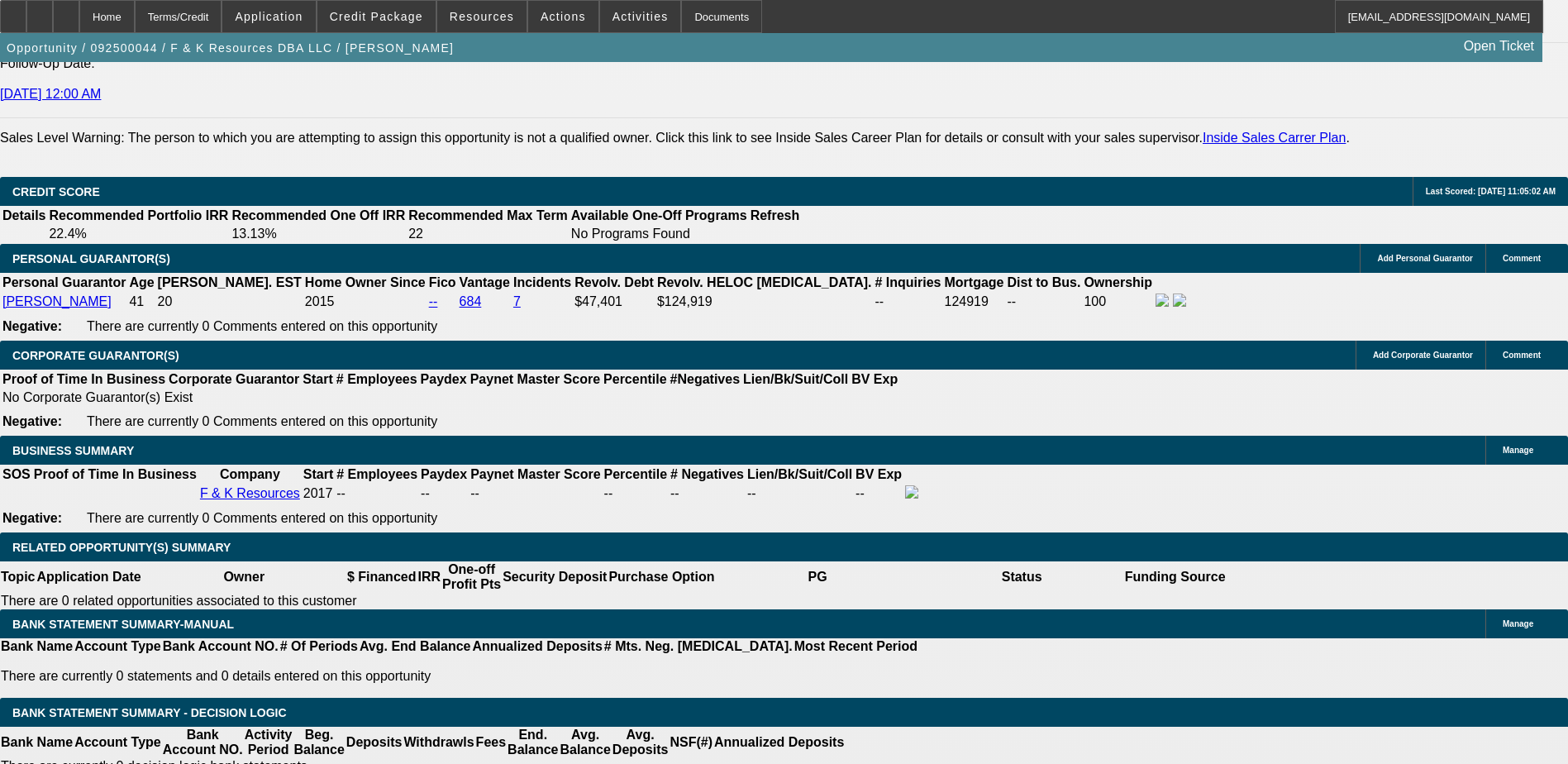
type input "100"
type input "$200.00"
type input "UNKNOWN"
type input "1"
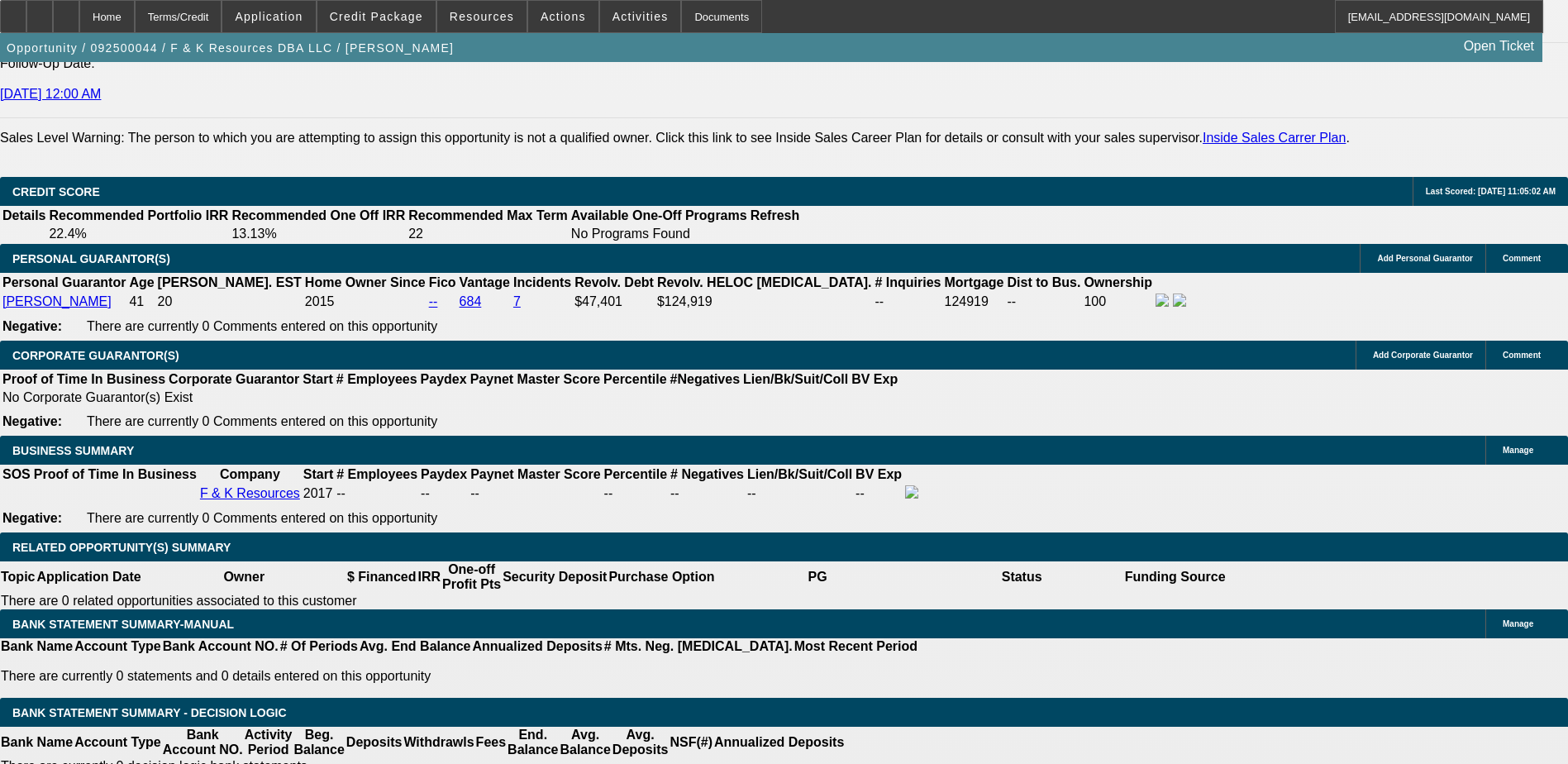
type input "900"
type input "$1,800.00"
type input "17.7"
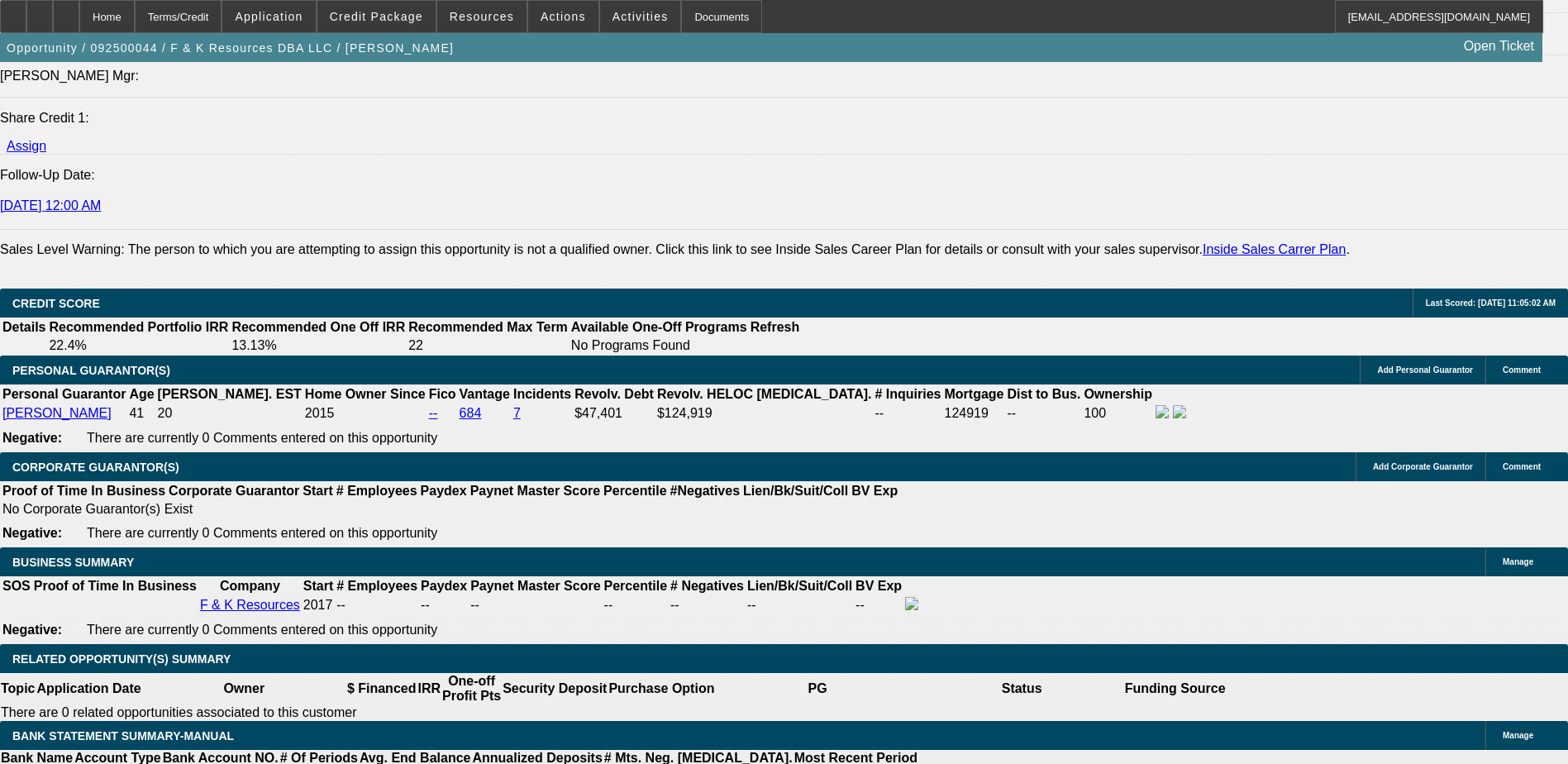
scroll to position [1914, 0]
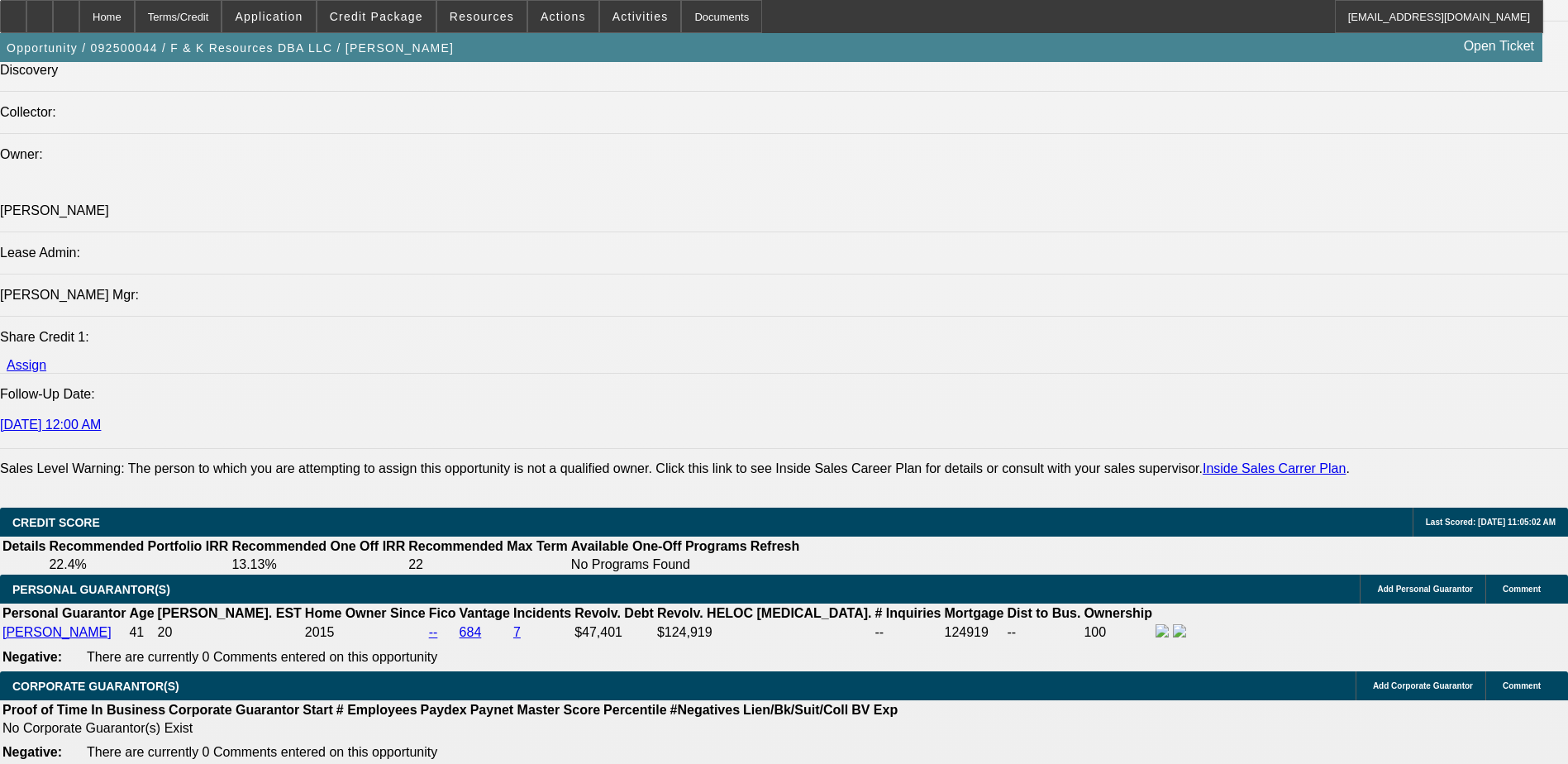
type input "$900.00"
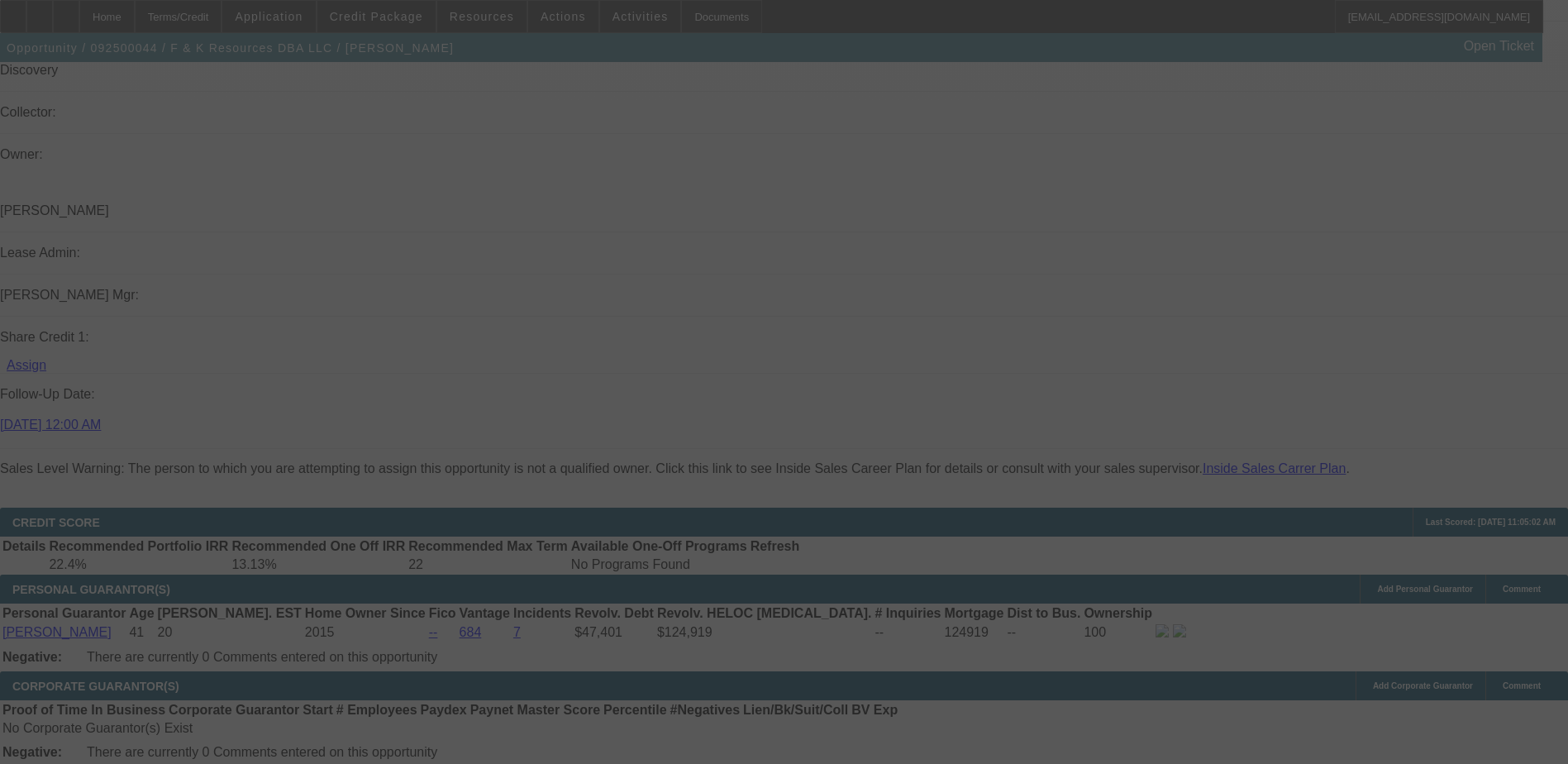
select select "0"
select select "2"
select select "0.1"
select select "4"
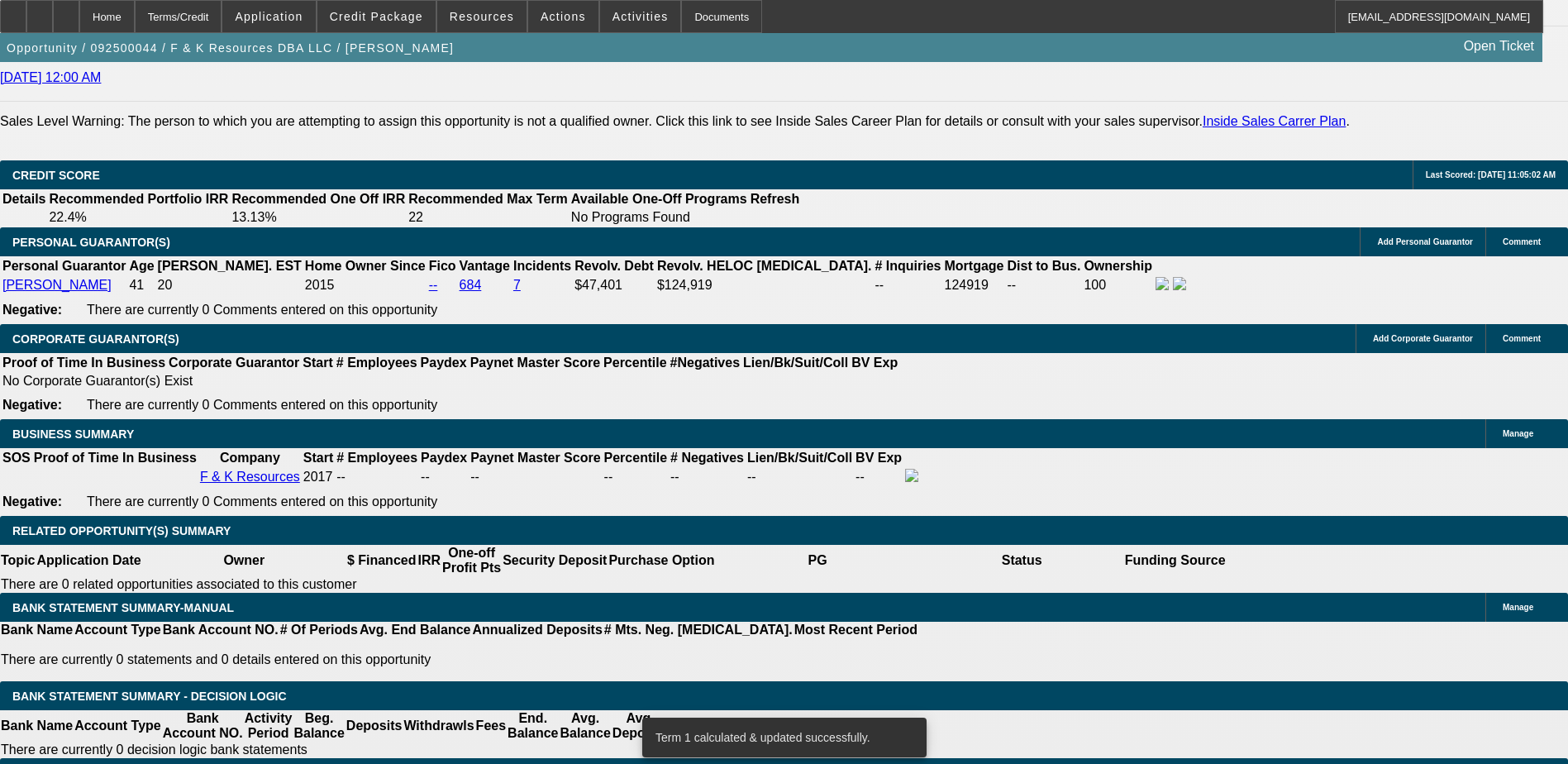
scroll to position [2328, 0]
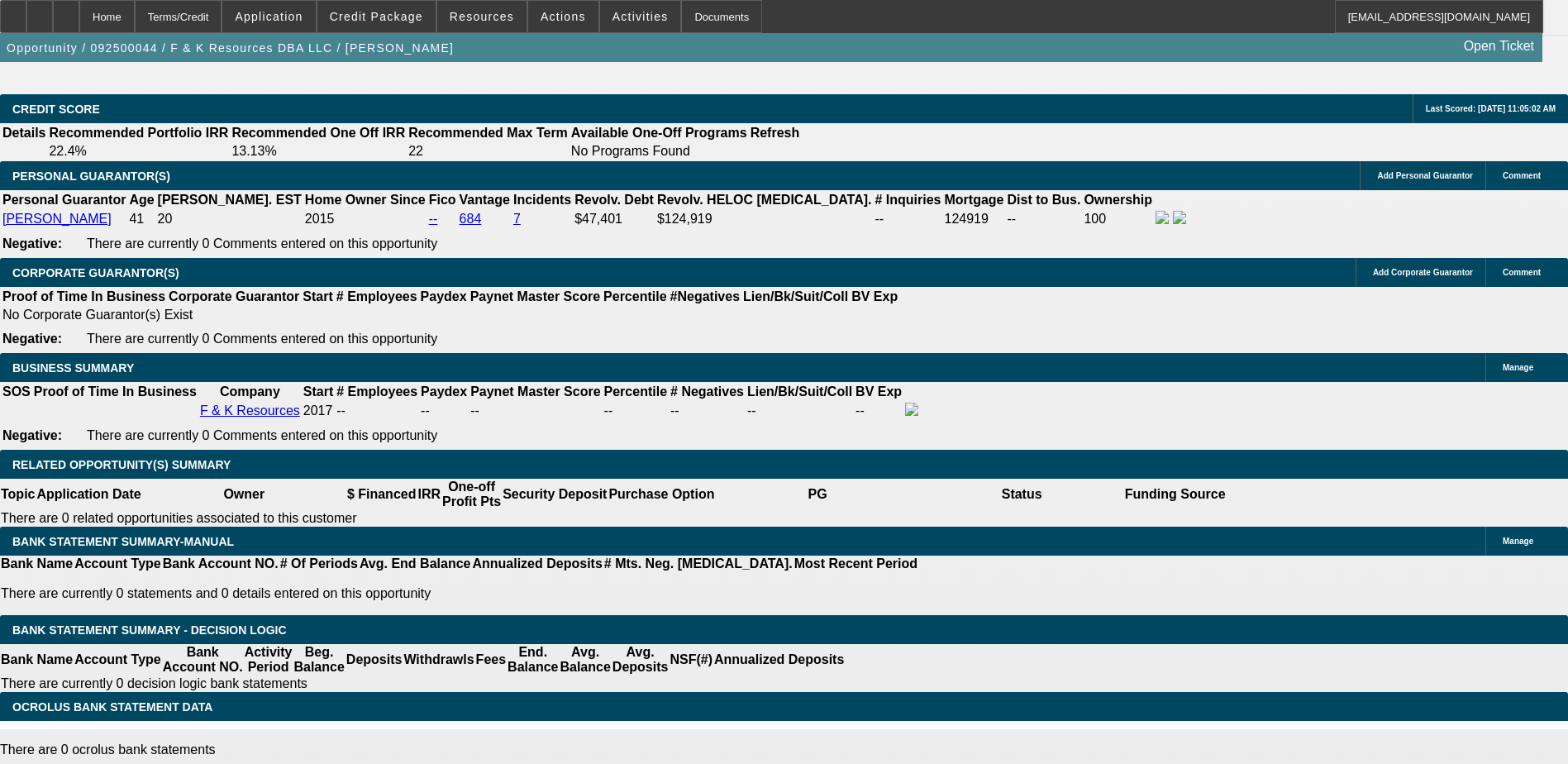
type input "90"
type input "$180.00"
type input "UNKNOWN"
type input "9"
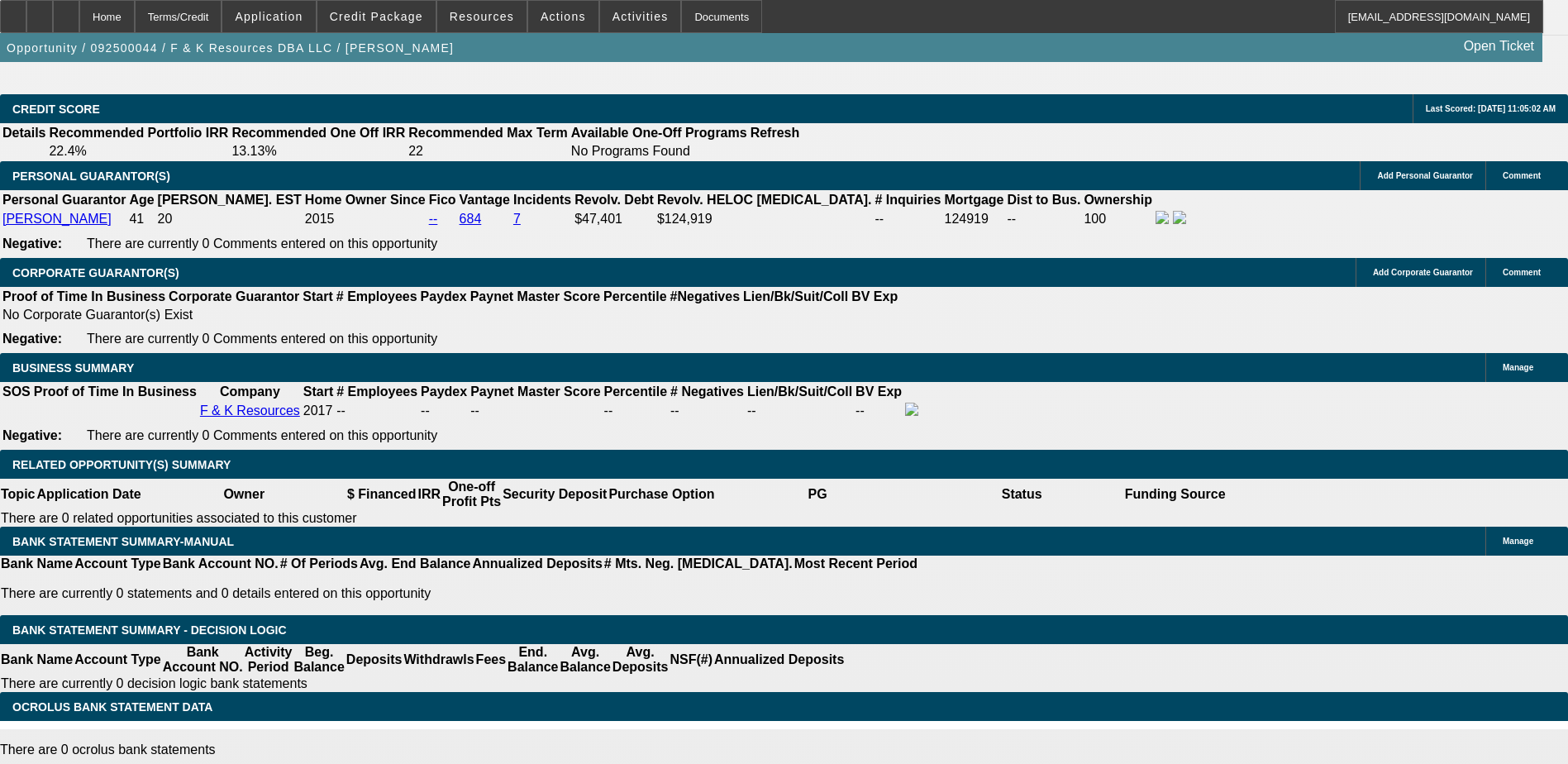
type input "850"
type input "13.6"
type input "$1,700.00"
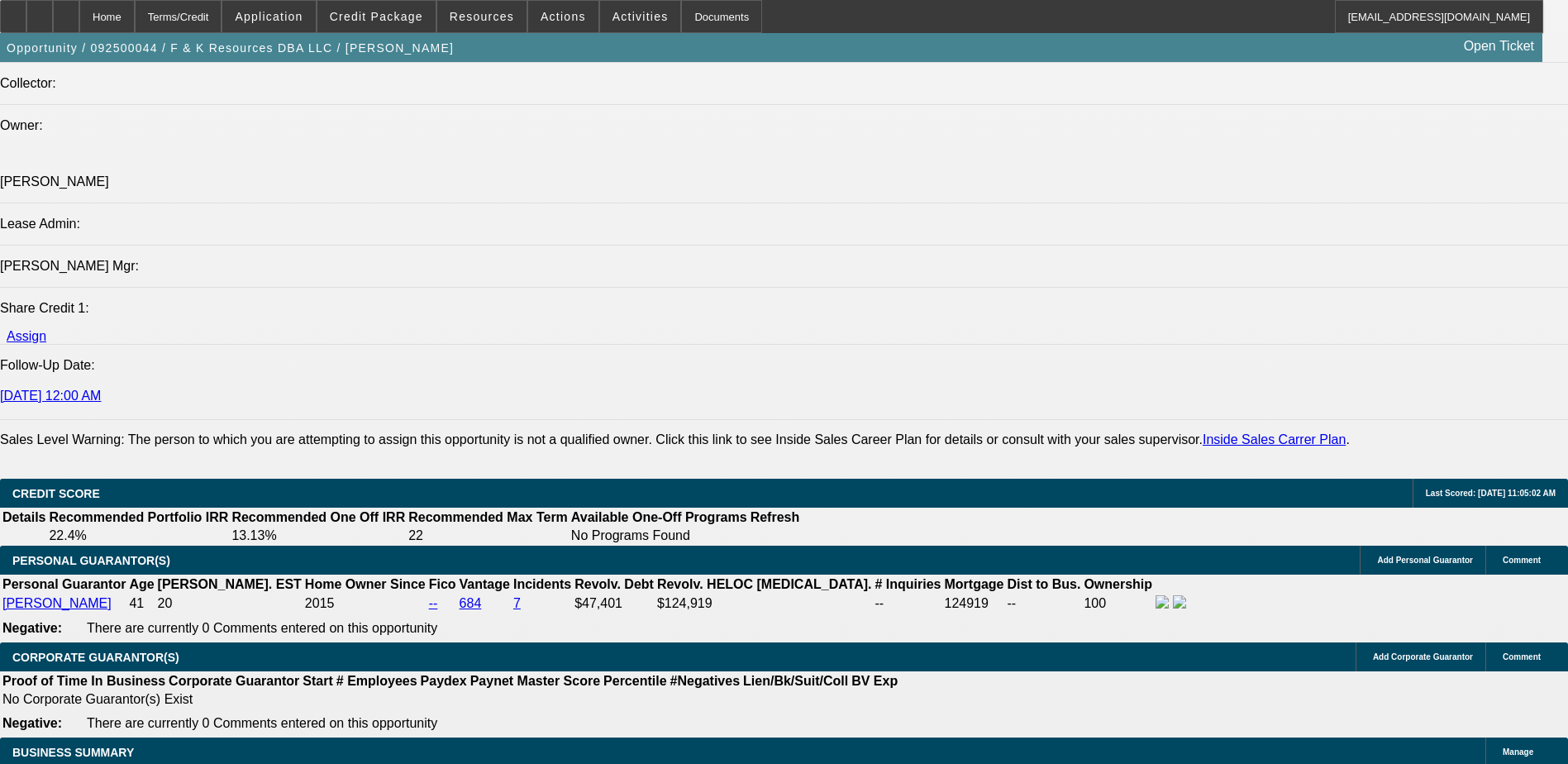
scroll to position [1914, 0]
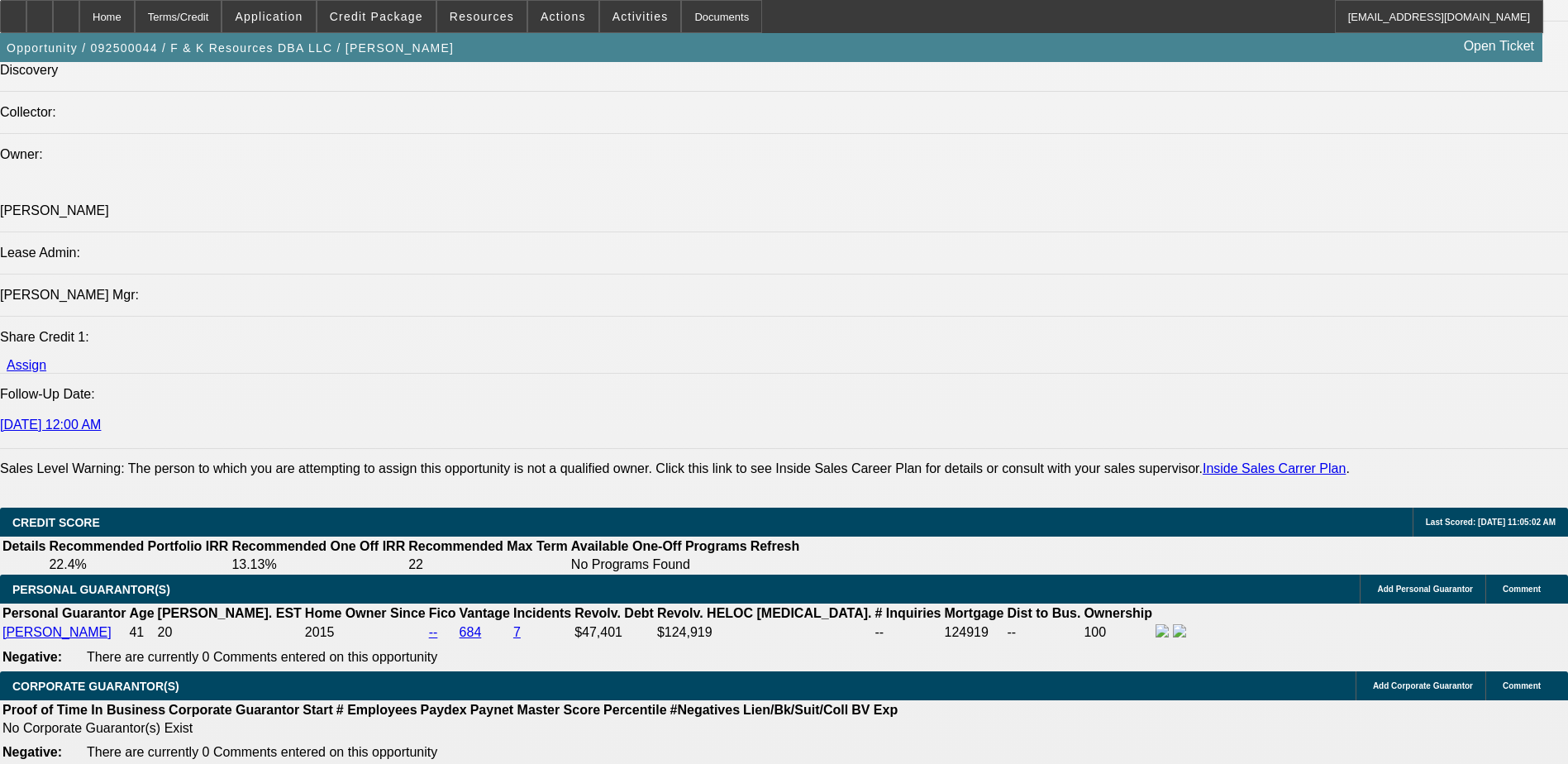
type input "$850.00"
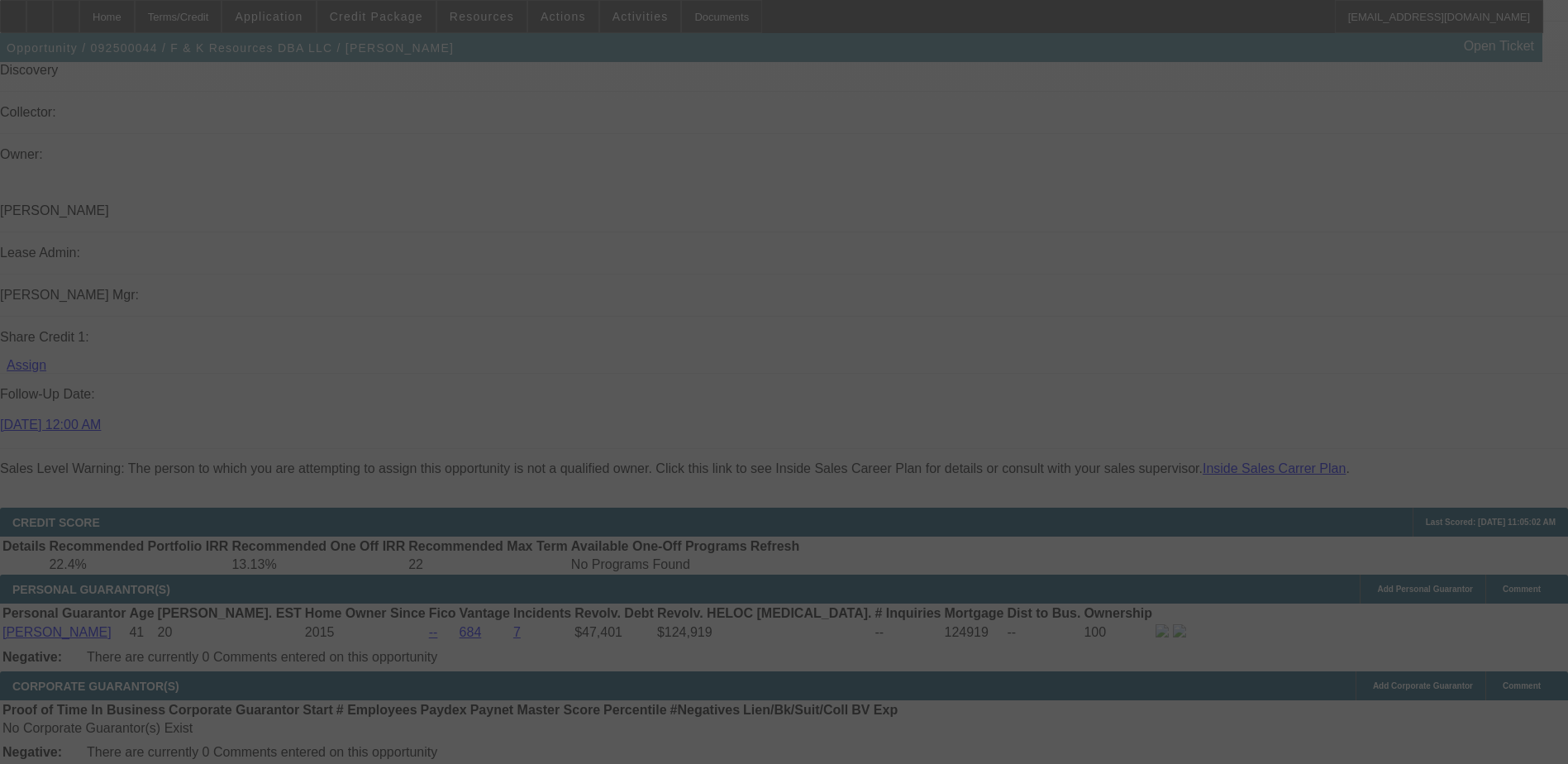
select select "0"
select select "2"
select select "0.1"
select select "4"
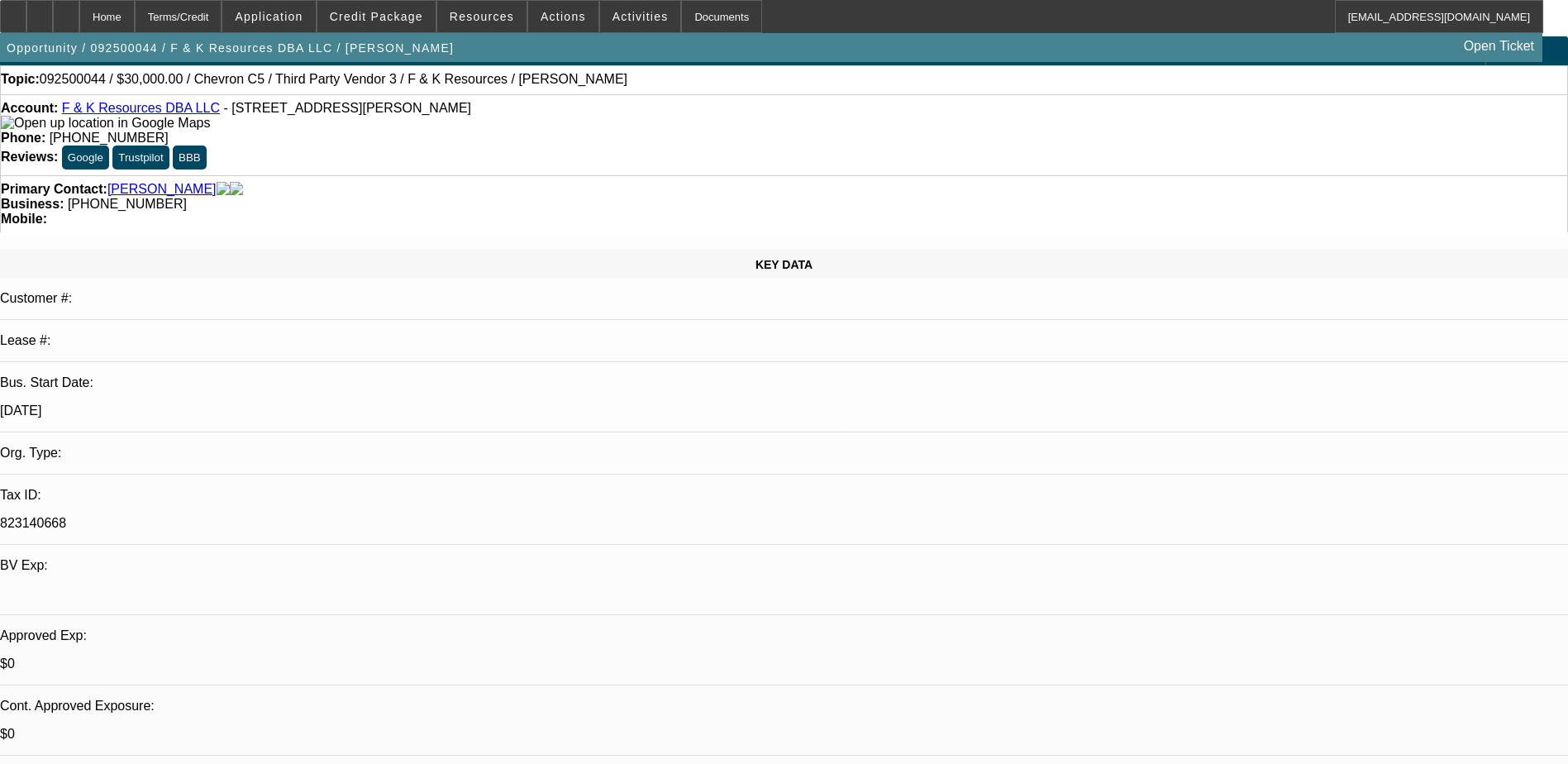
scroll to position [0, 0]
